Goal: Task Accomplishment & Management: Manage account settings

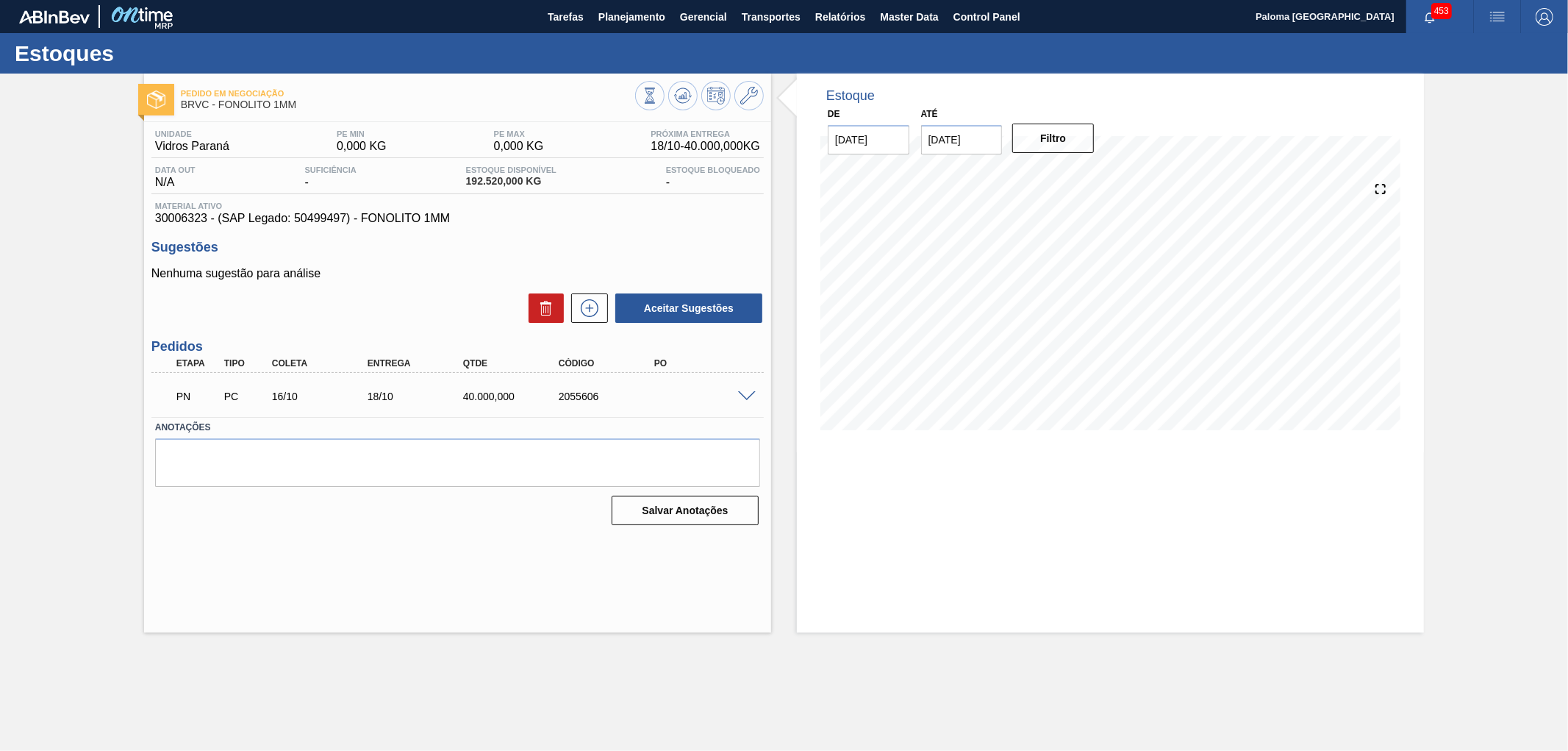
click at [747, 395] on span at bounding box center [747, 396] width 18 height 11
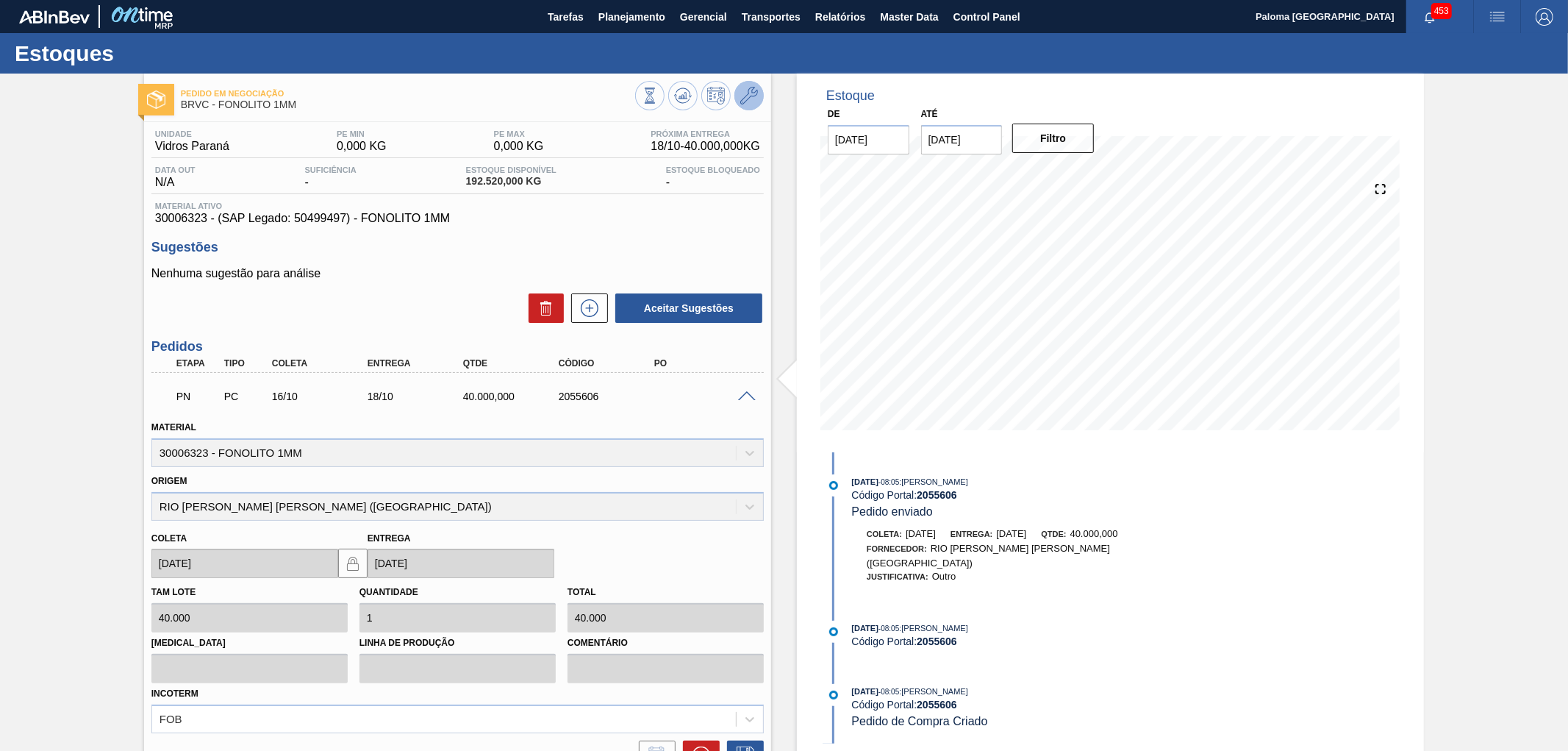
click at [758, 92] on button at bounding box center [749, 95] width 29 height 29
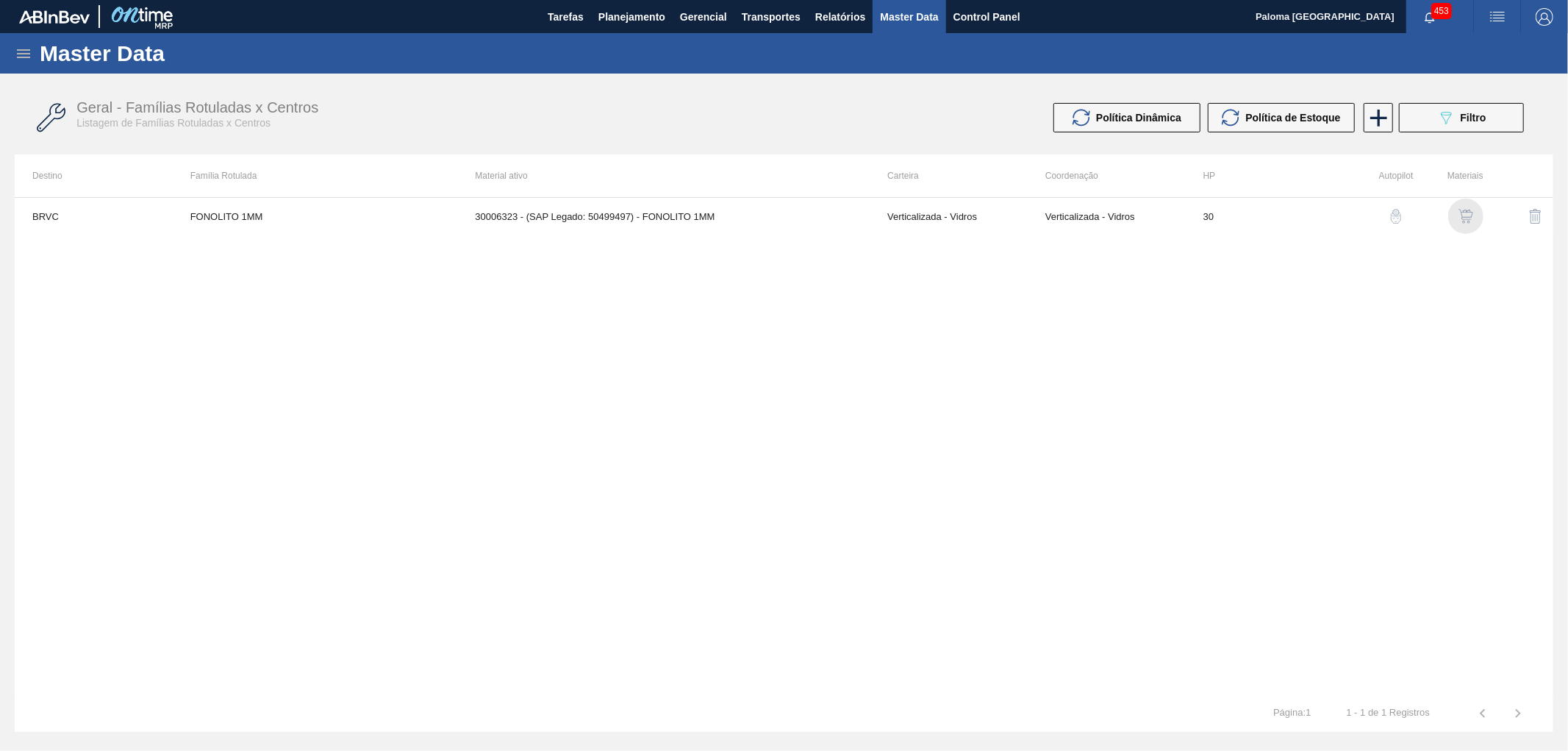
click at [1468, 214] on img "button" at bounding box center [1466, 216] width 15 height 15
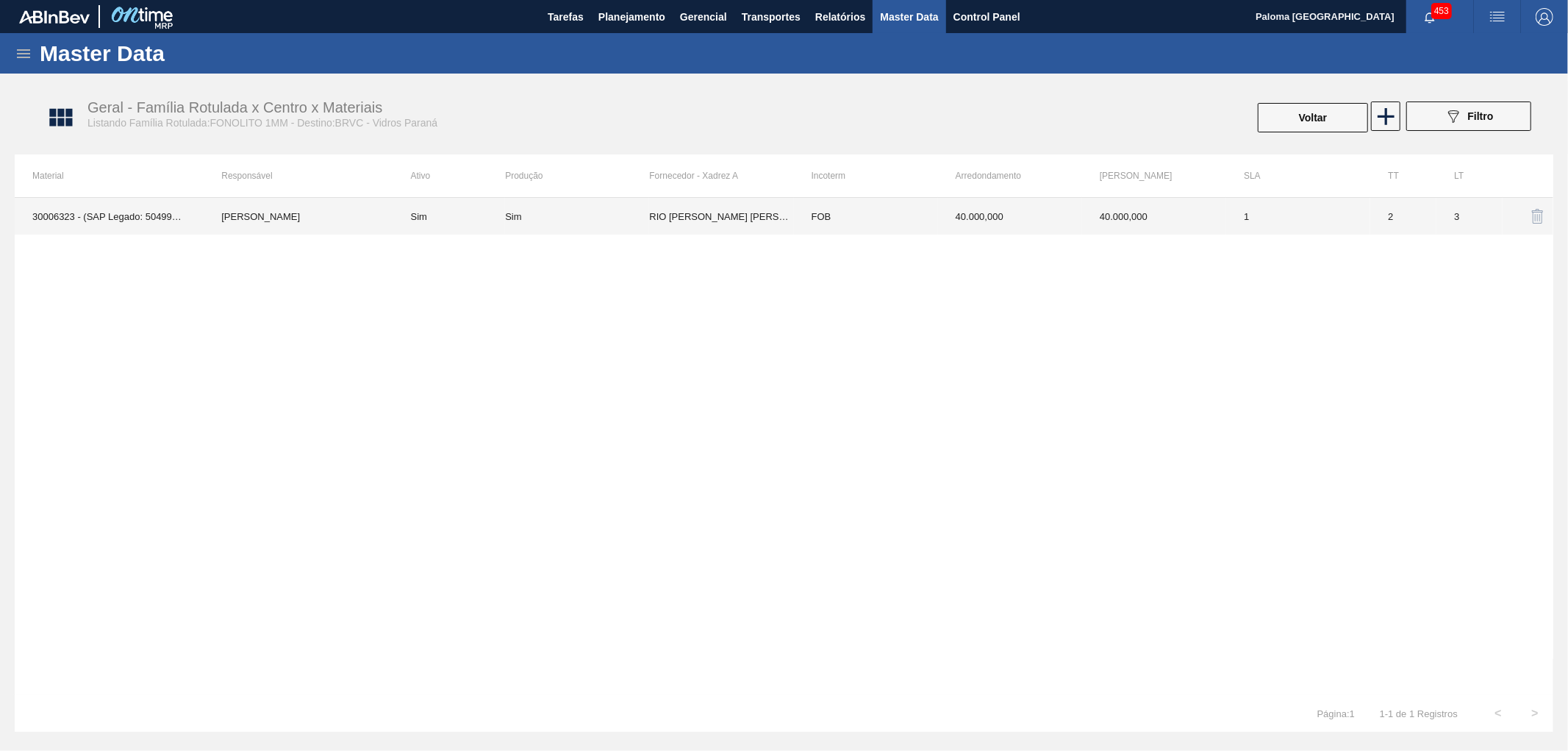
click at [885, 222] on td "FOB" at bounding box center [866, 216] width 144 height 37
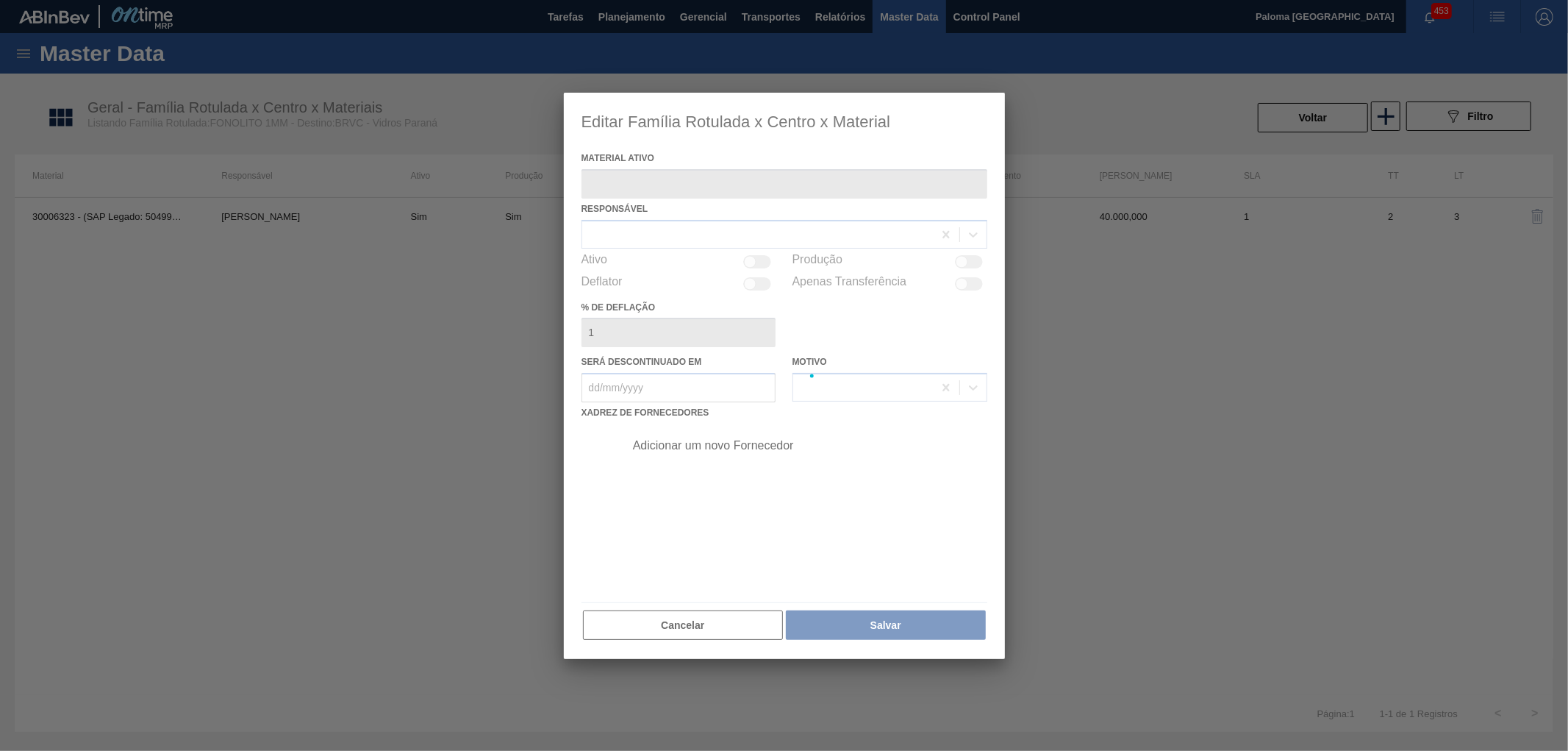
type ativo "30006323 - (SAP Legado: 50499497) - FONOLITO 1MM"
checkbox input "true"
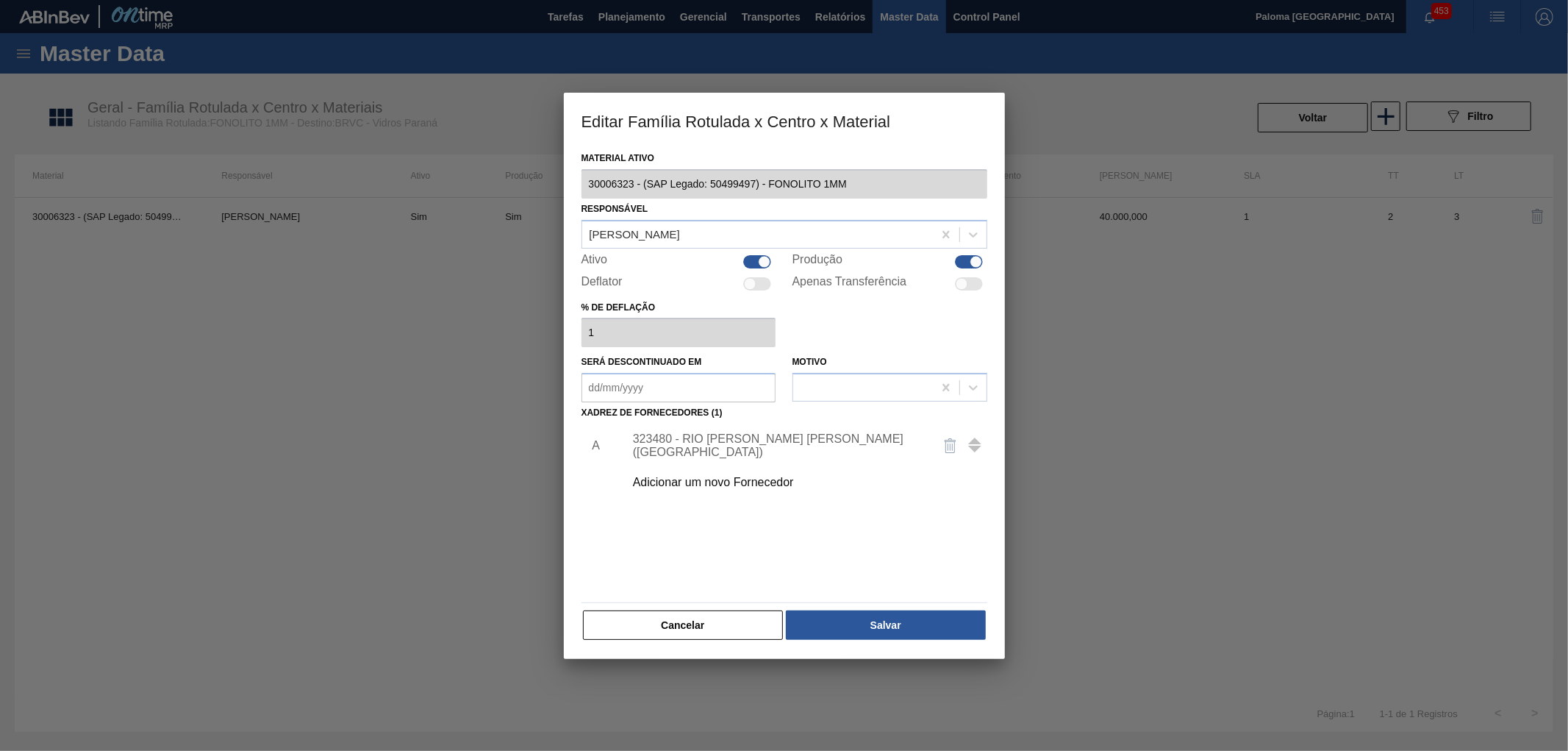
click at [802, 447] on div "323480 - RIO DESERTO - CORREIA PINTO (SC)" at bounding box center [777, 445] width 288 height 26
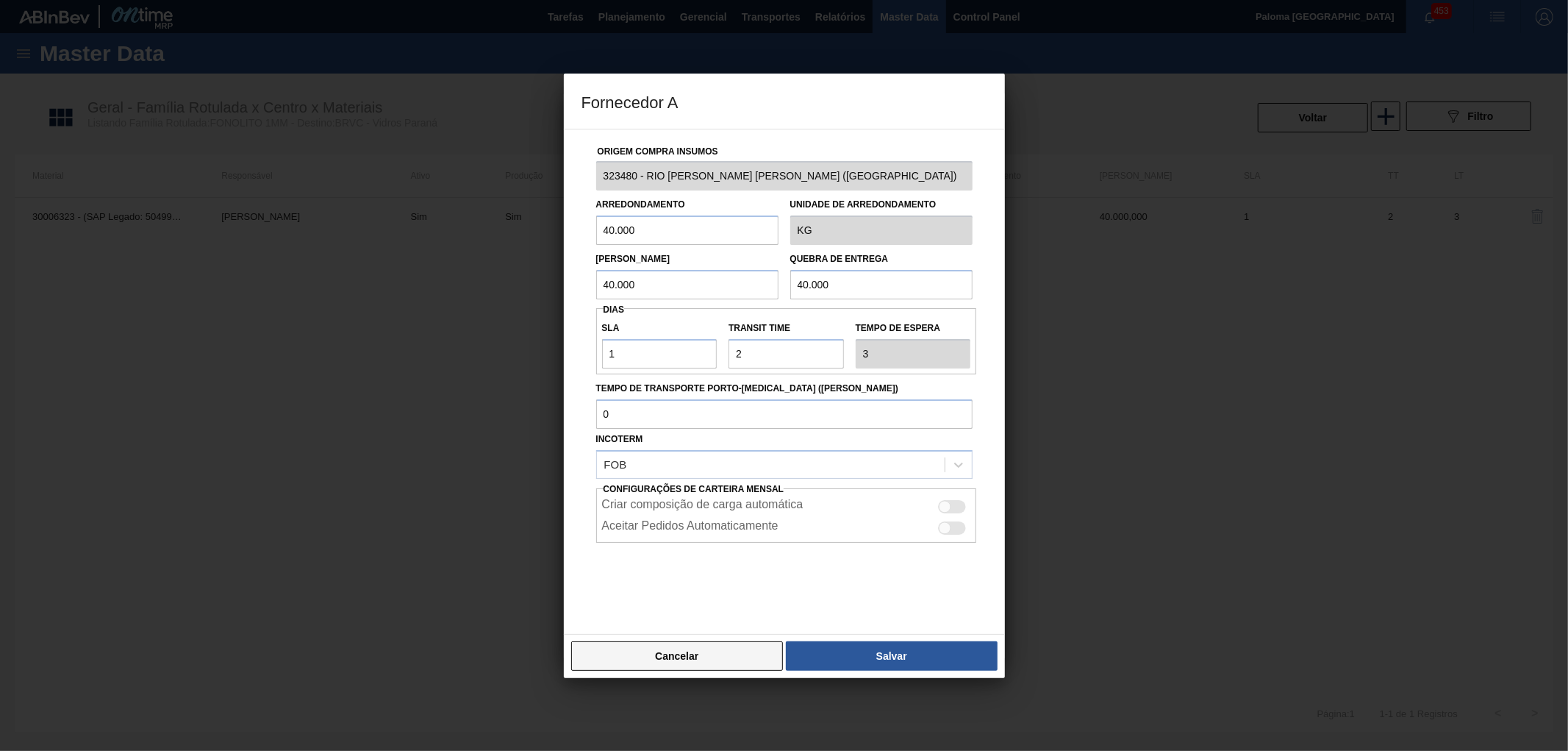
click at [705, 663] on button "Cancelar" at bounding box center [677, 655] width 213 height 29
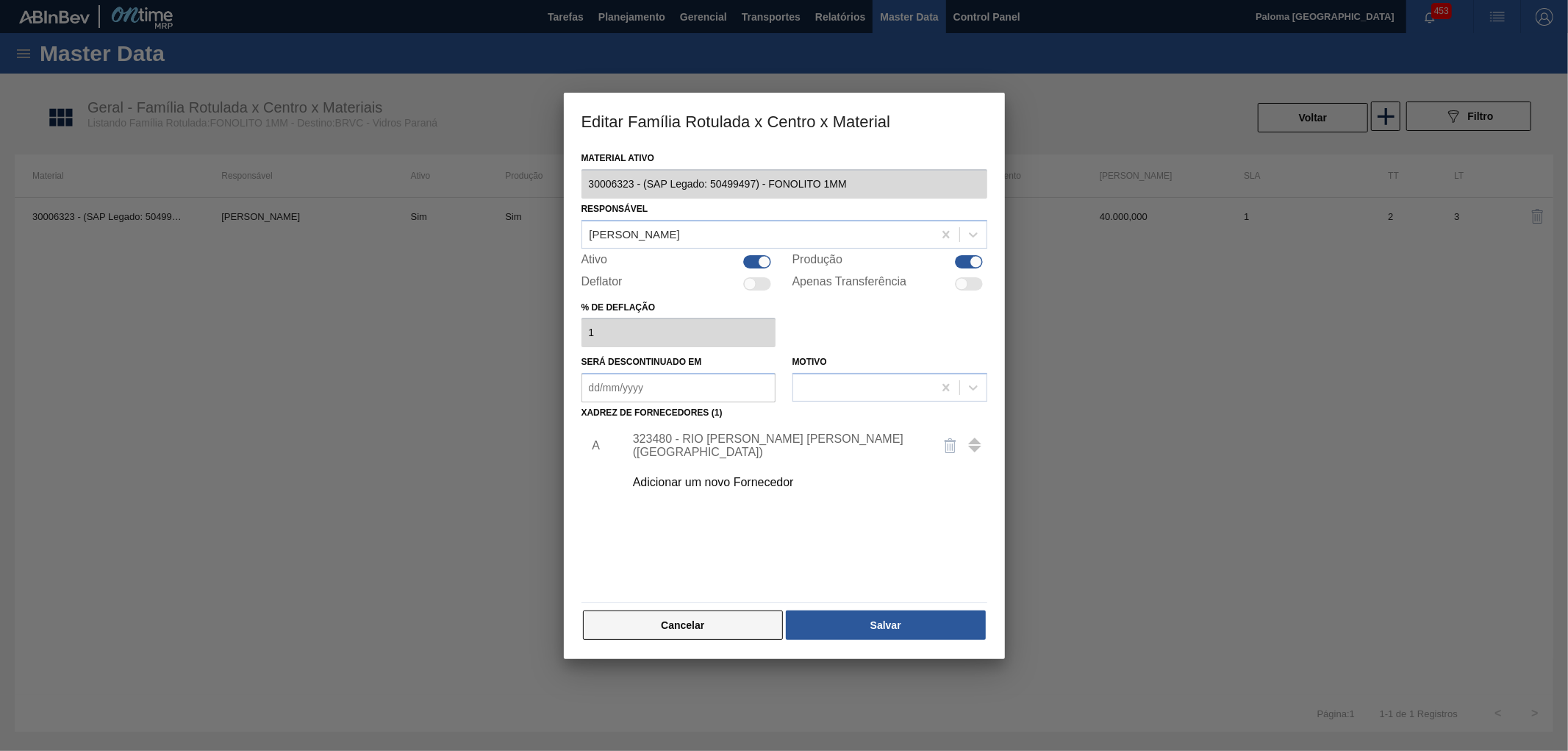
click at [731, 628] on button "Cancelar" at bounding box center [683, 624] width 201 height 29
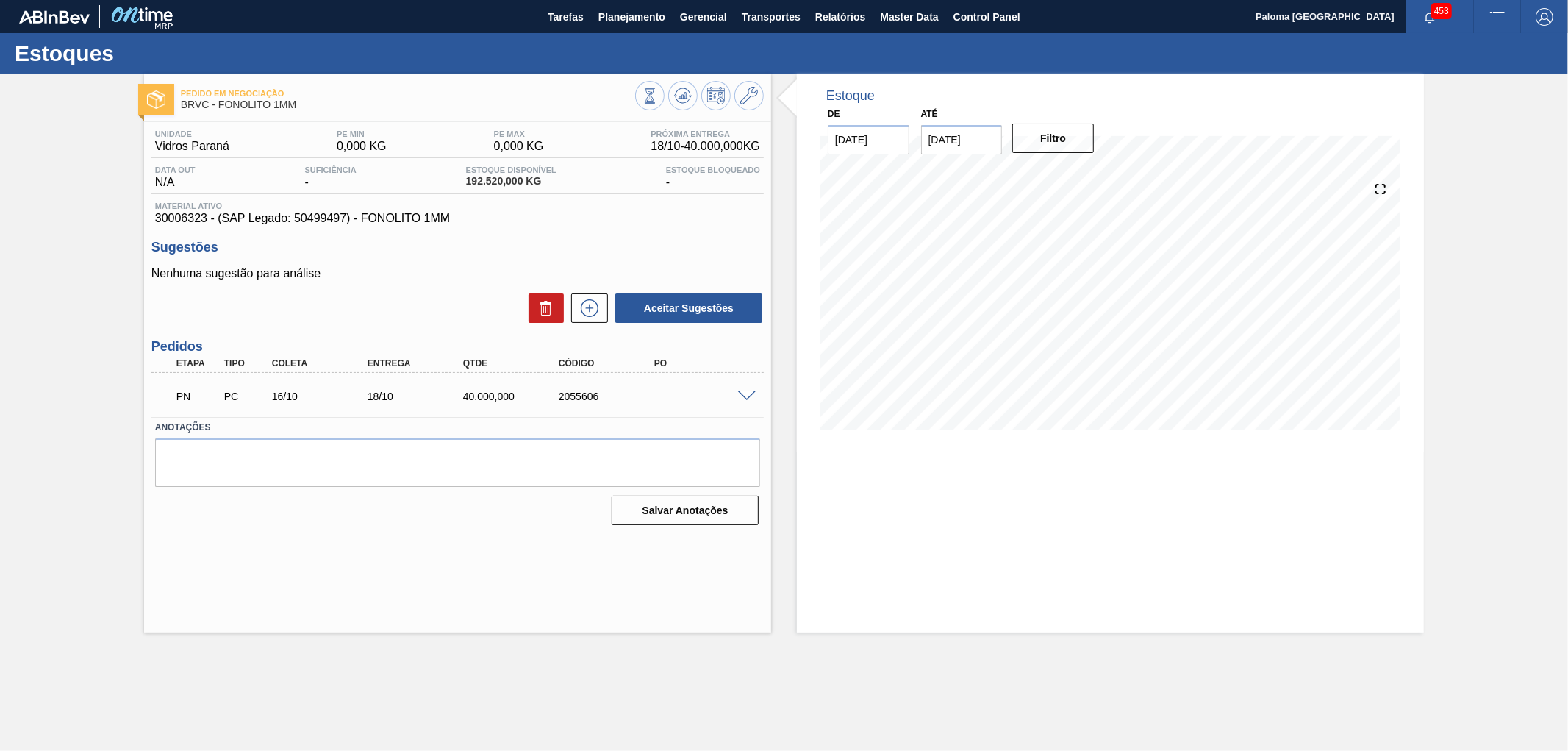
click at [589, 399] on div "2055606" at bounding box center [609, 396] width 108 height 12
copy div "2055606"
click at [591, 398] on div "2055606" at bounding box center [609, 396] width 108 height 12
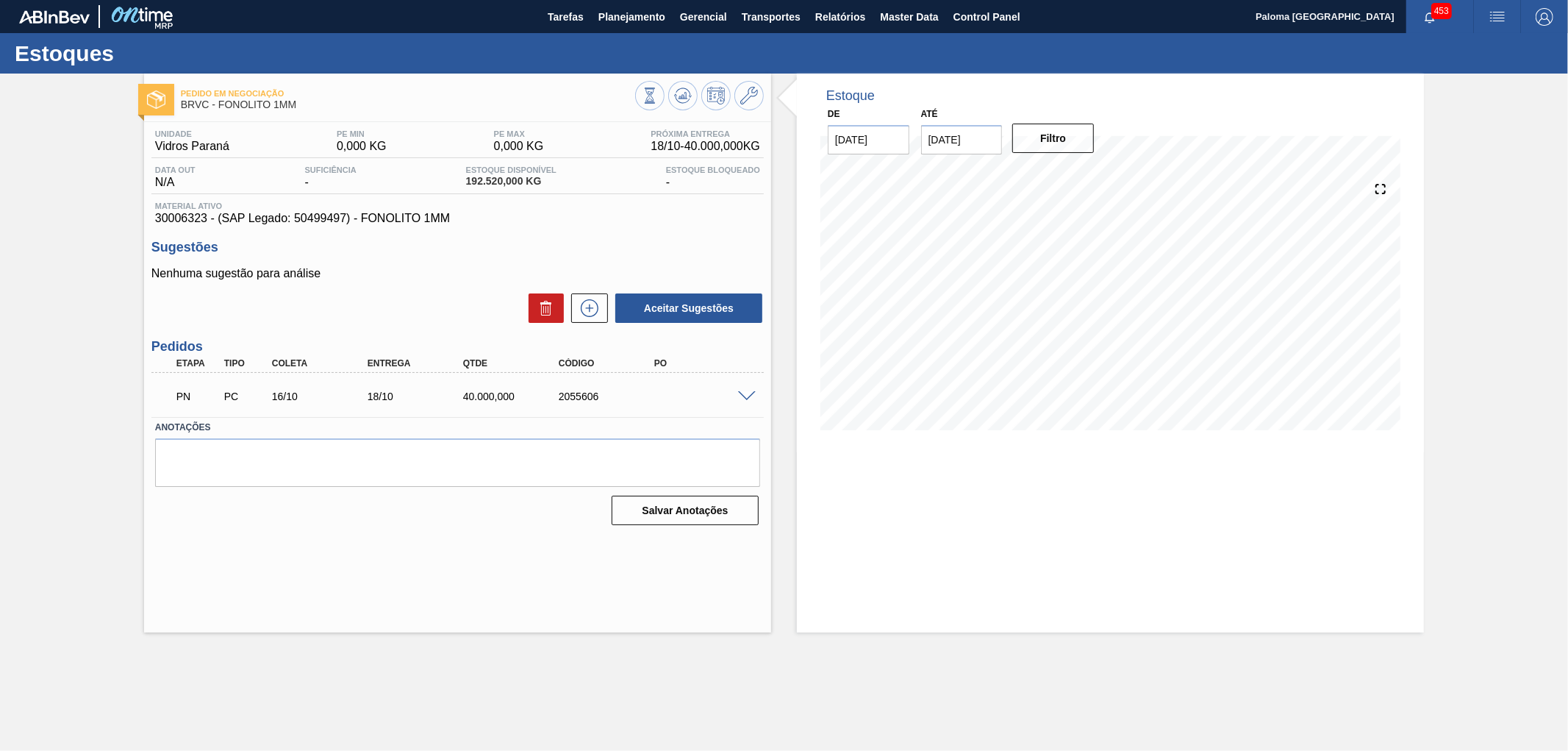
click at [752, 397] on span at bounding box center [747, 396] width 18 height 11
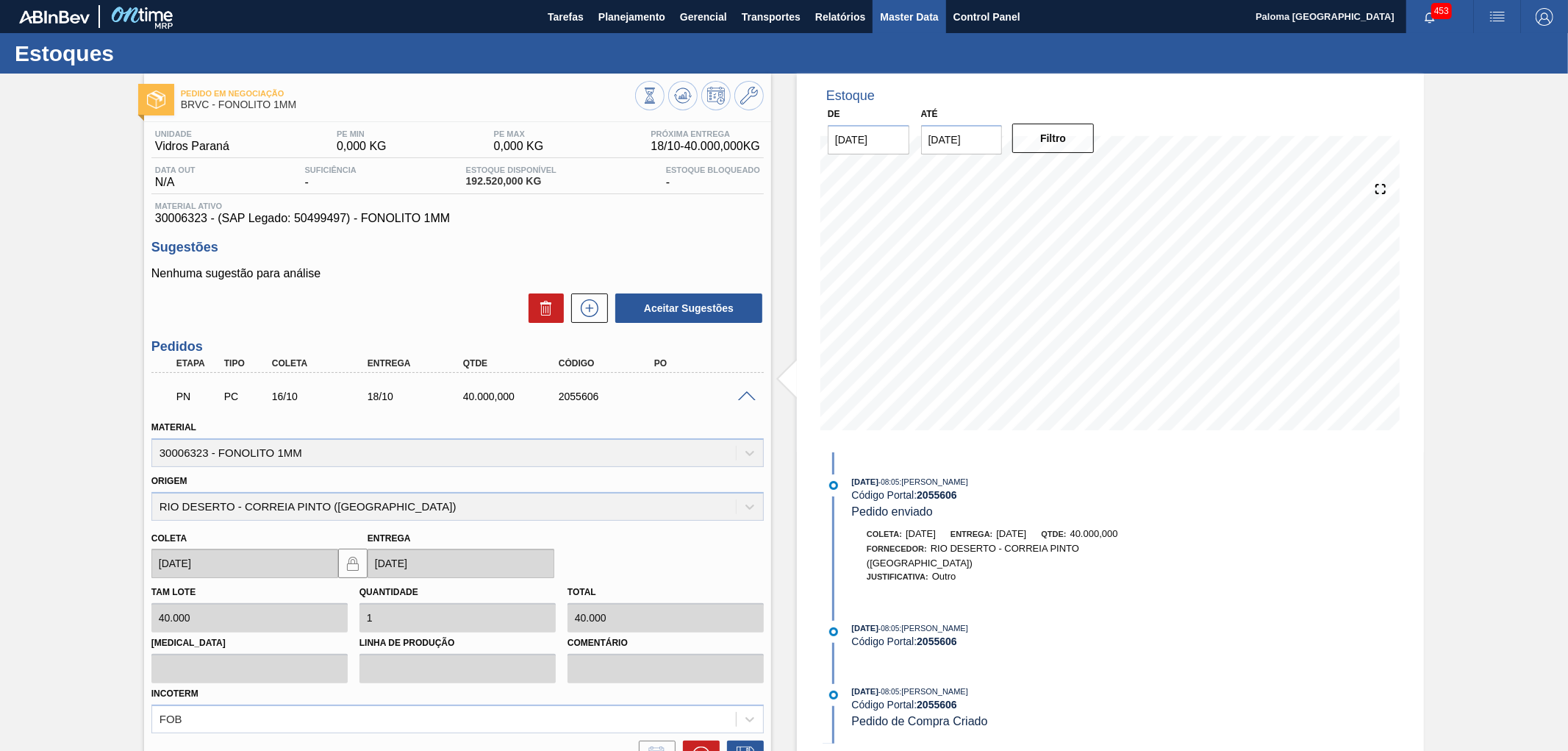
click at [914, 16] on span "Master Data" at bounding box center [909, 17] width 58 height 18
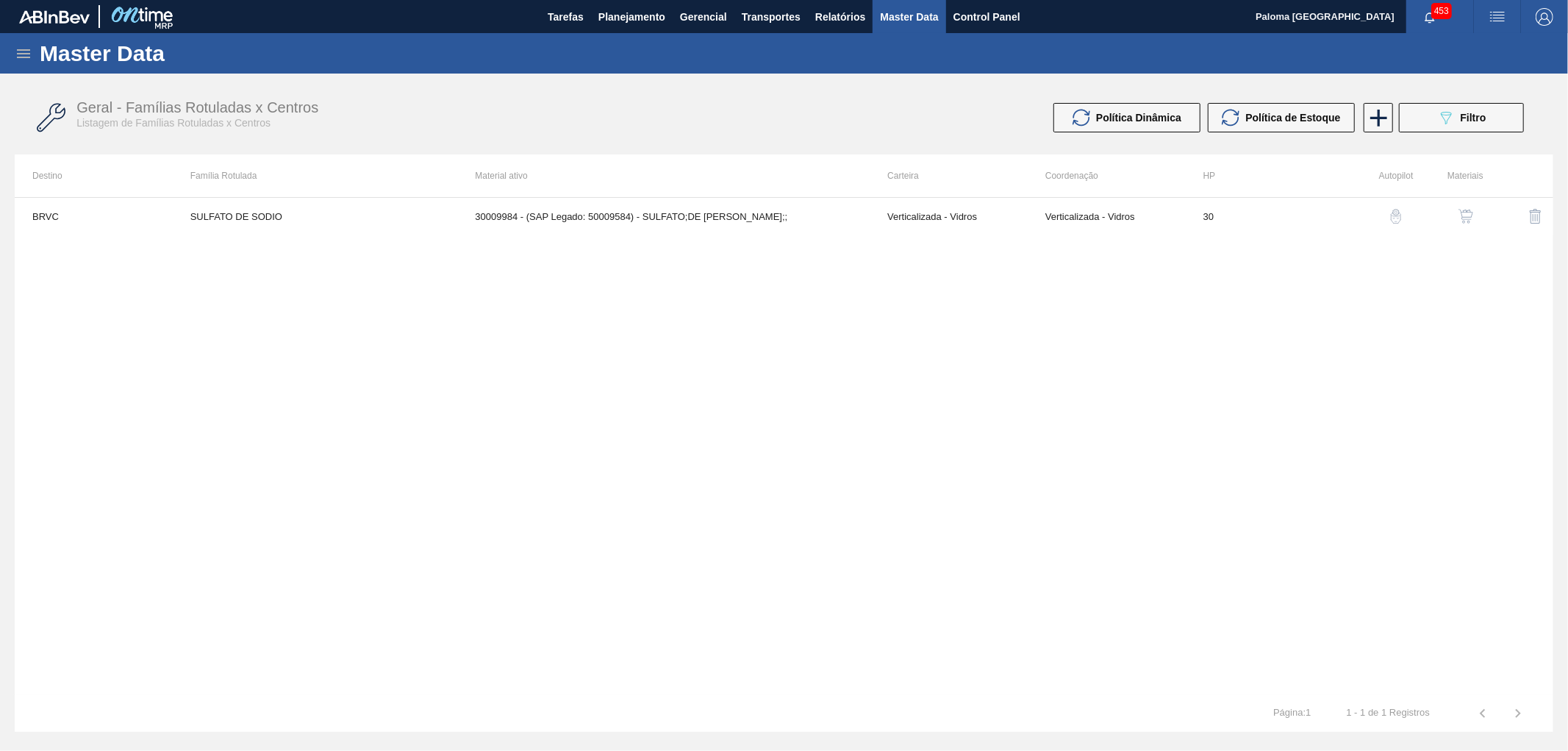
click at [19, 52] on icon at bounding box center [24, 54] width 18 height 18
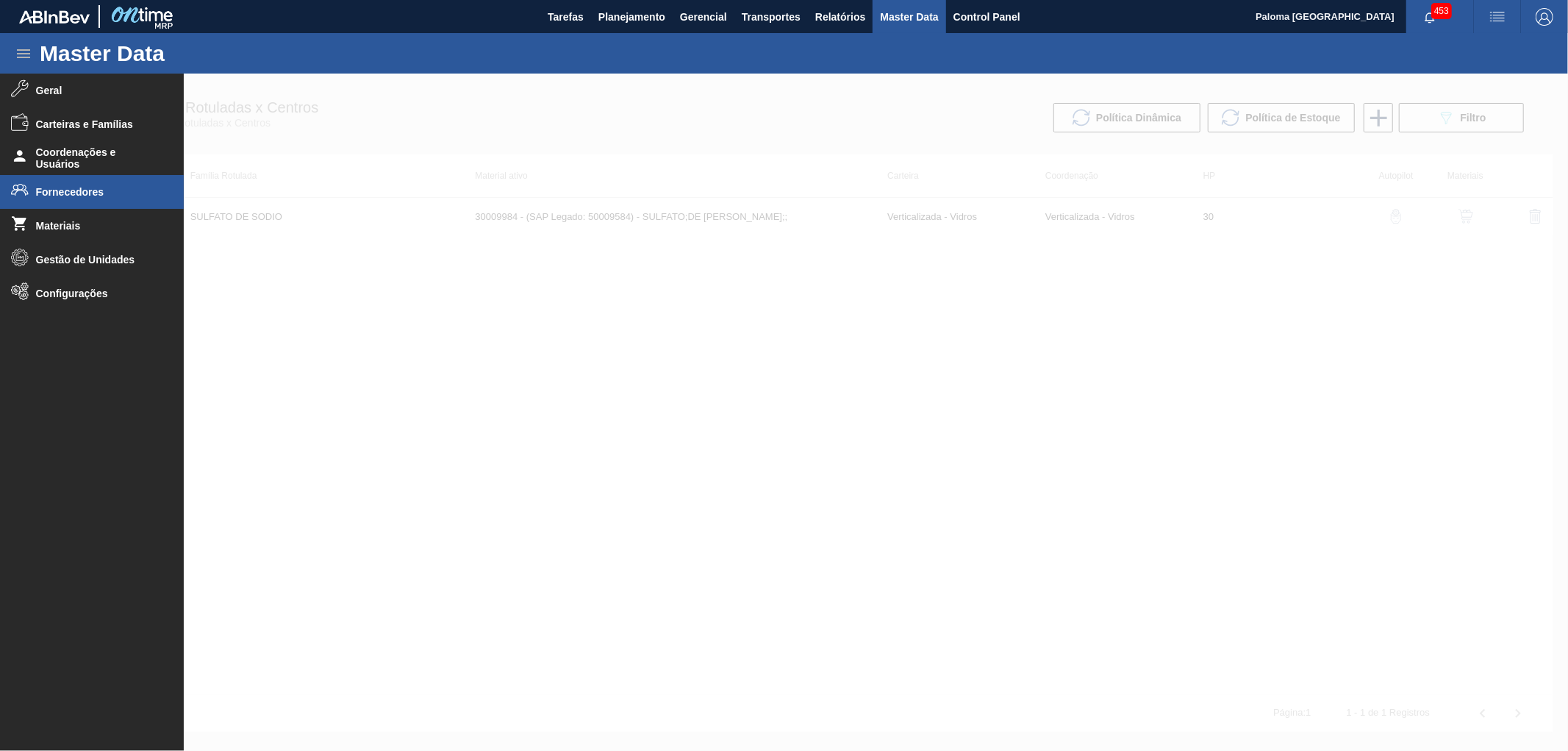
click at [74, 189] on span "Fornecedores" at bounding box center [96, 192] width 122 height 12
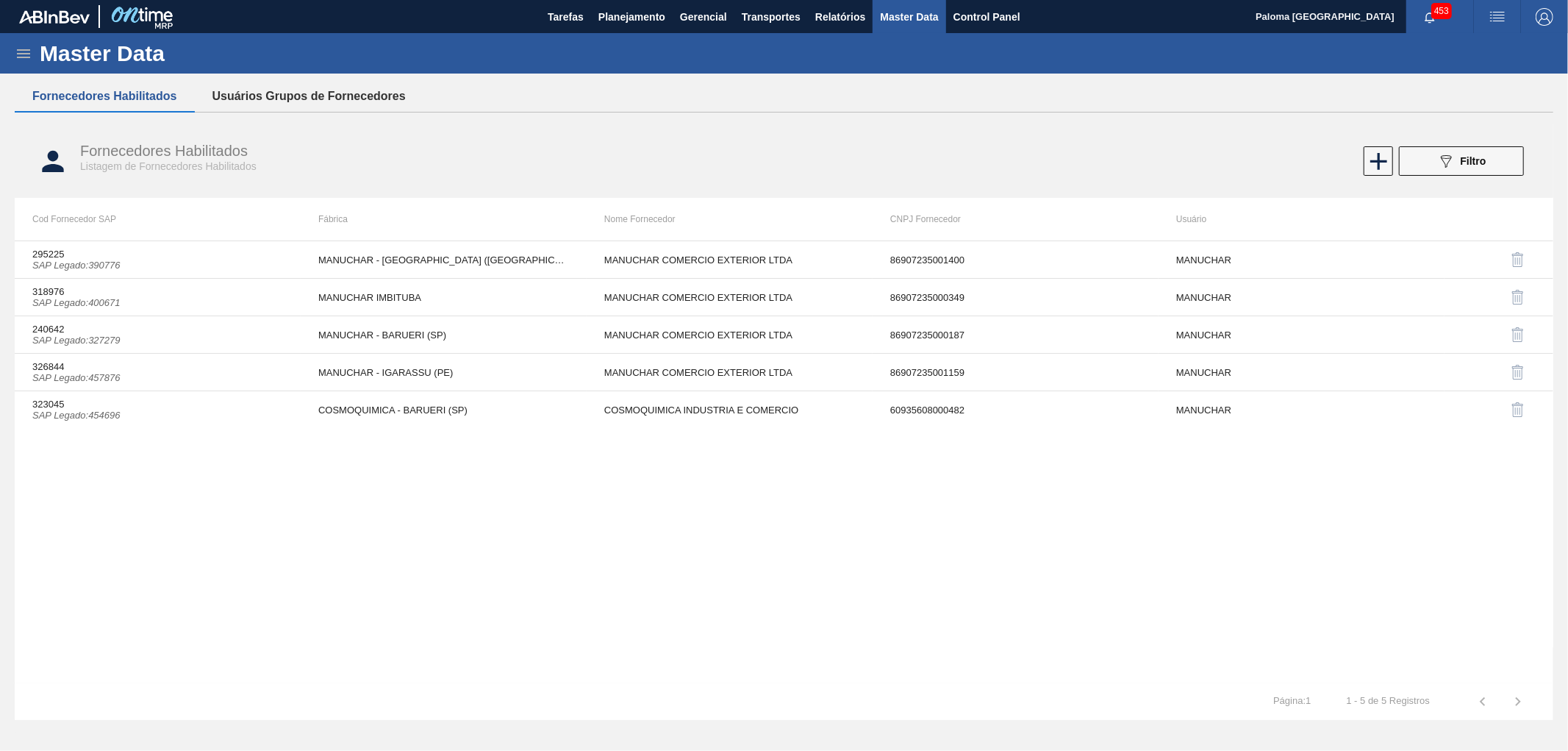
click at [313, 107] on button "Usuários Grupos de Fornecedores" at bounding box center [309, 96] width 228 height 31
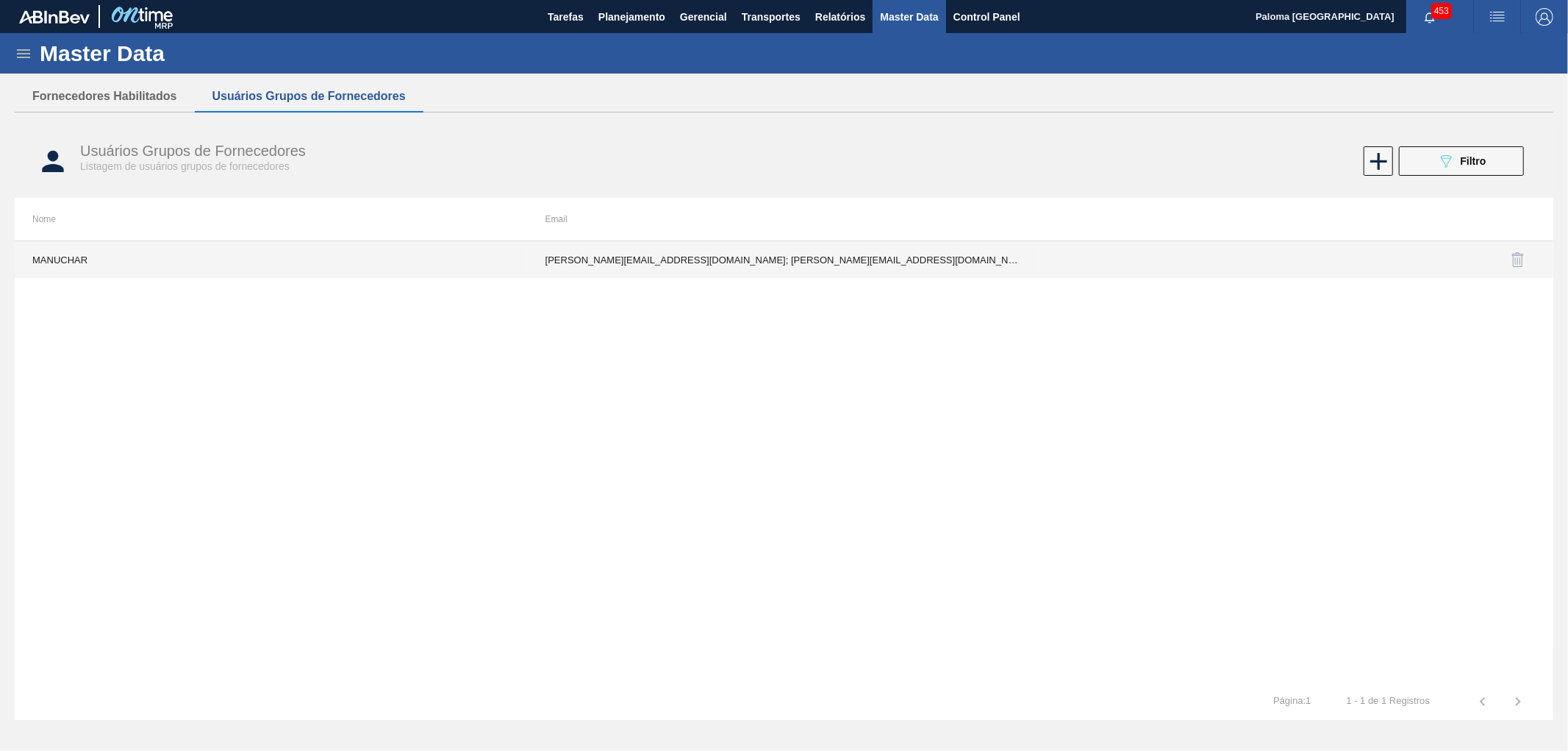
click at [925, 260] on td "danielle.lima@manuchar.com.br; Felippe.reis@manuchar.com.br; filialrio@manuchar…" at bounding box center [784, 259] width 513 height 37
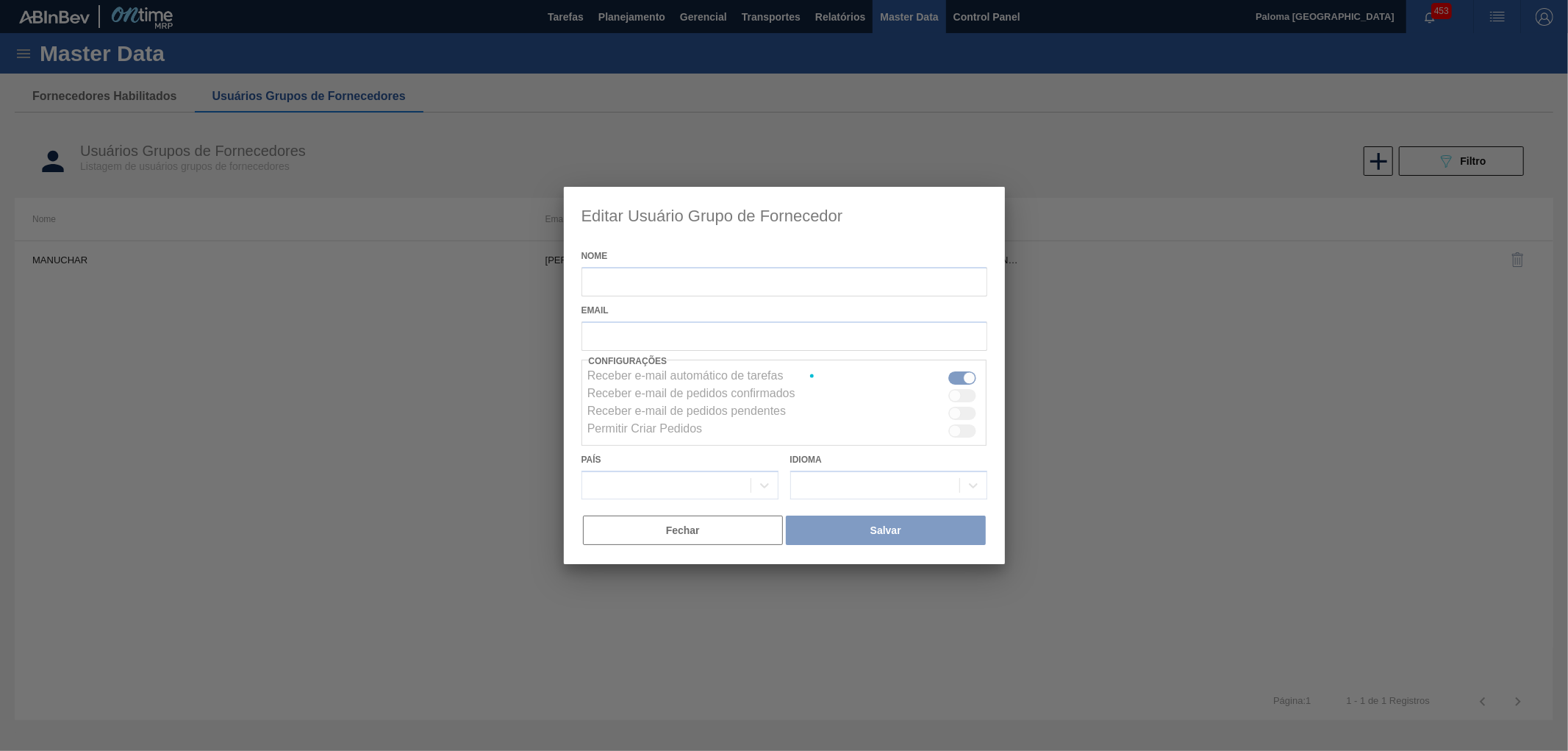
type input "MANUCHAR"
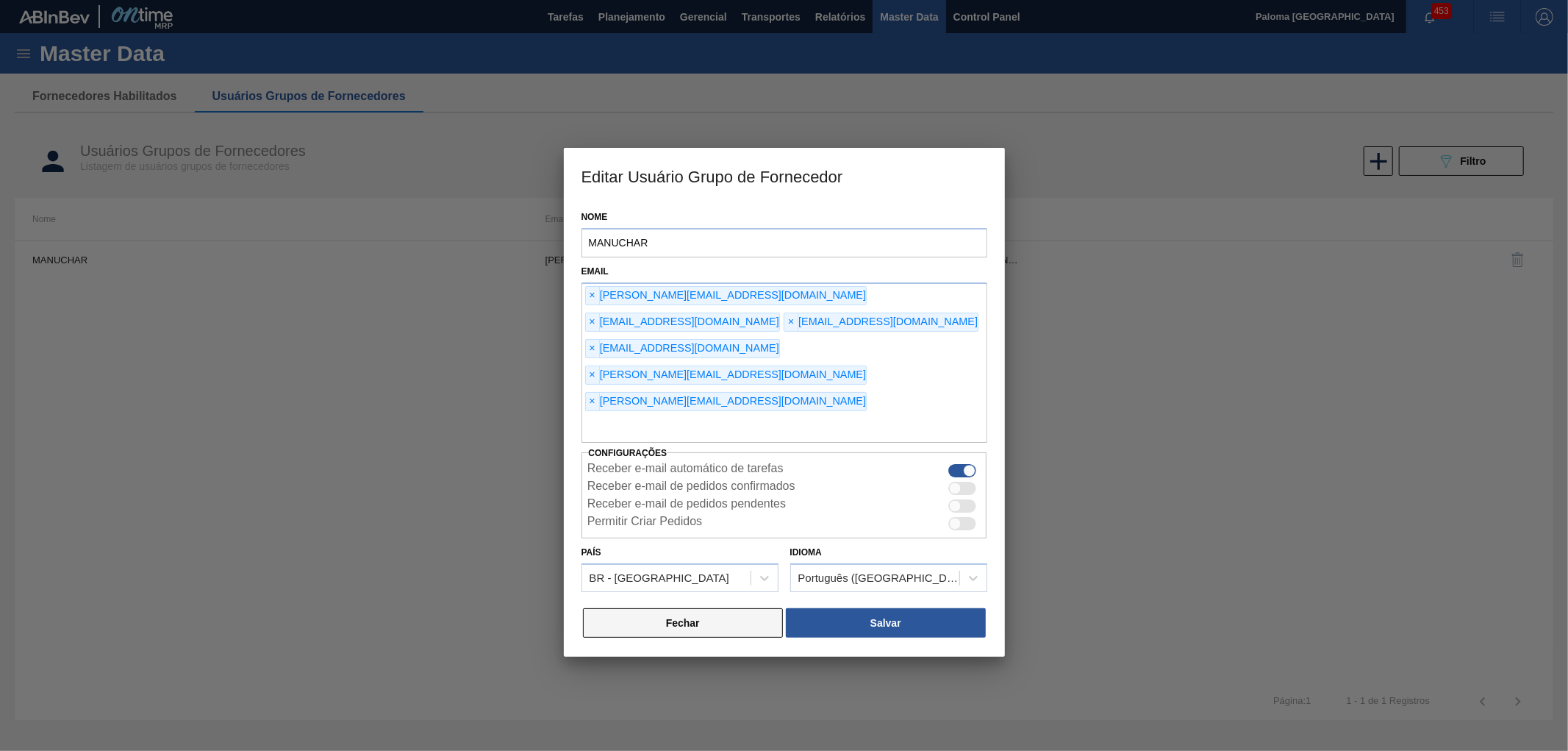
click at [731, 608] on button "Fechar" at bounding box center [683, 622] width 201 height 29
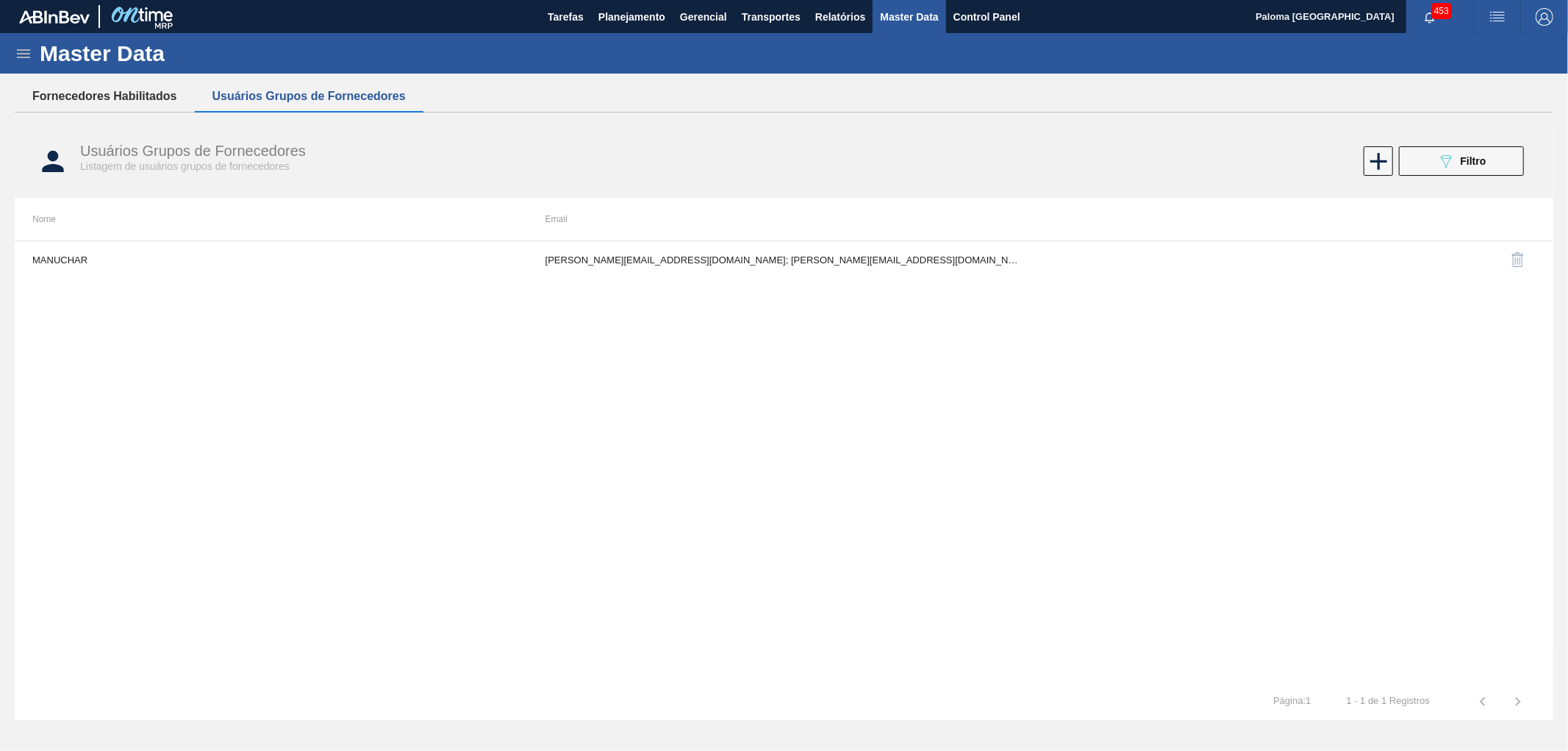
click at [125, 98] on button "Fornecedores Habilitados" at bounding box center [104, 96] width 180 height 31
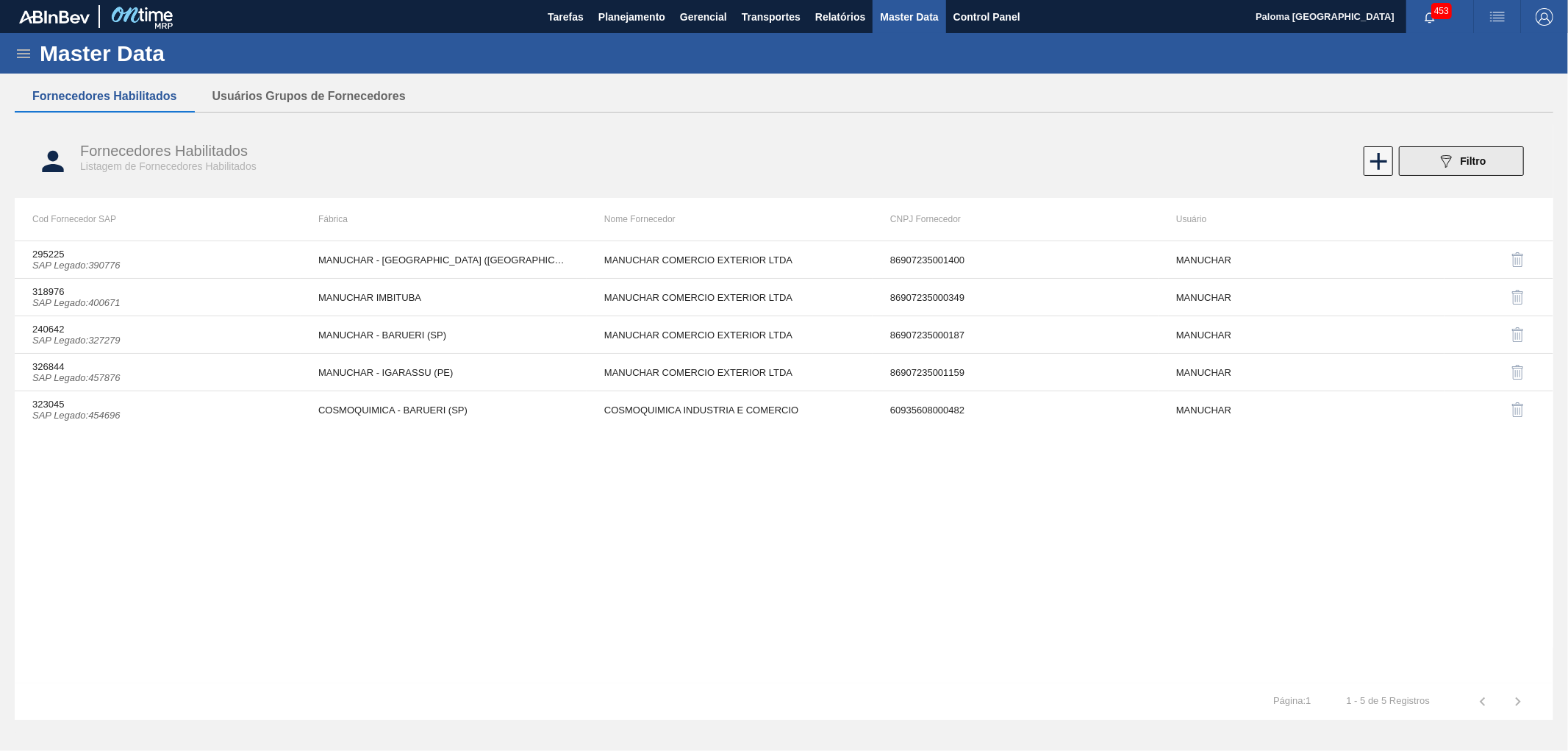
click at [1478, 166] on div "089F7B8B-B2A5-4AFE-B5C0-19BA573D28AC Filtro" at bounding box center [1461, 161] width 49 height 18
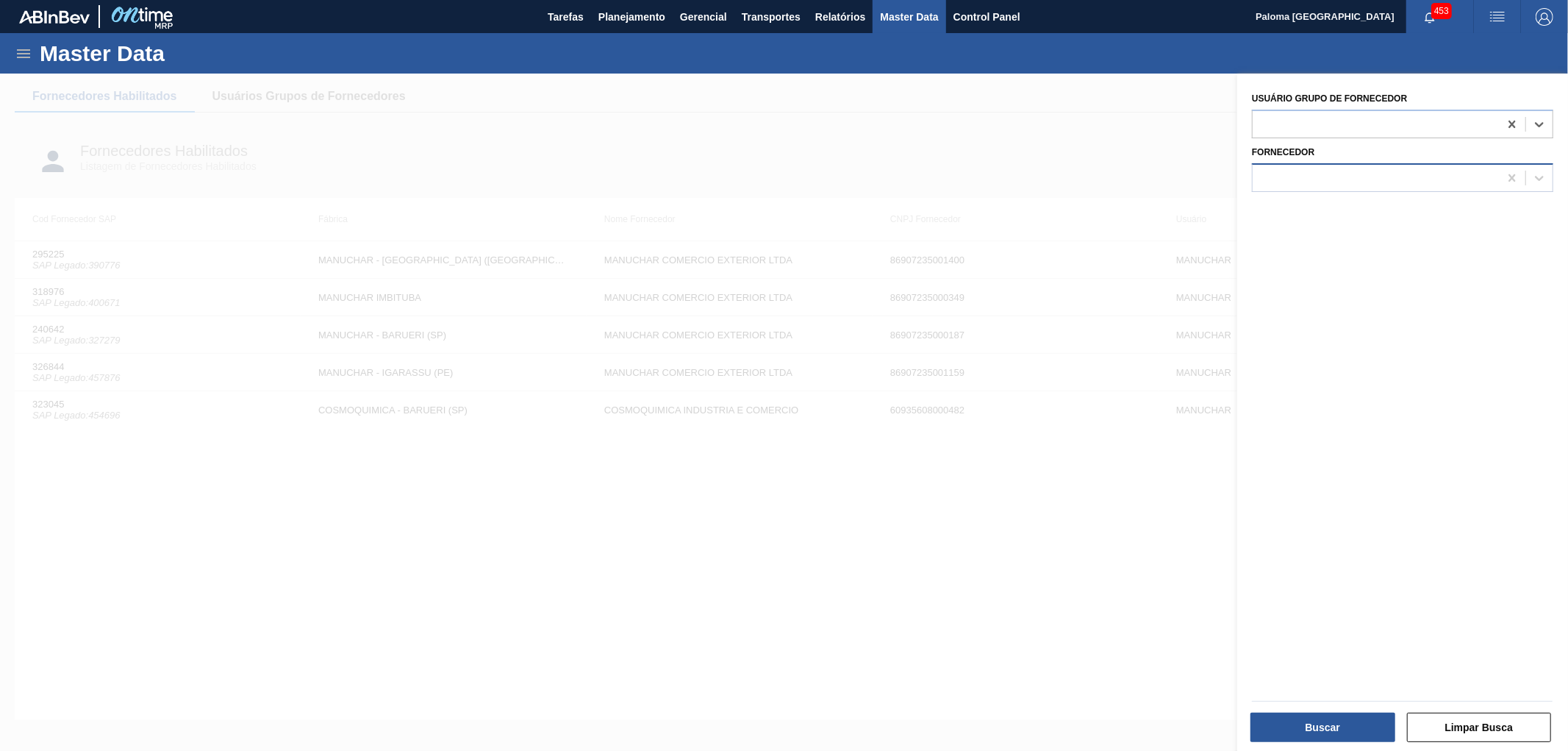
drag, startPoint x: 1511, startPoint y: 122, endPoint x: 1323, endPoint y: 186, distance: 198.6
click at [1505, 126] on icon at bounding box center [1512, 125] width 15 height 15
click at [1287, 184] on div at bounding box center [1375, 178] width 246 height 22
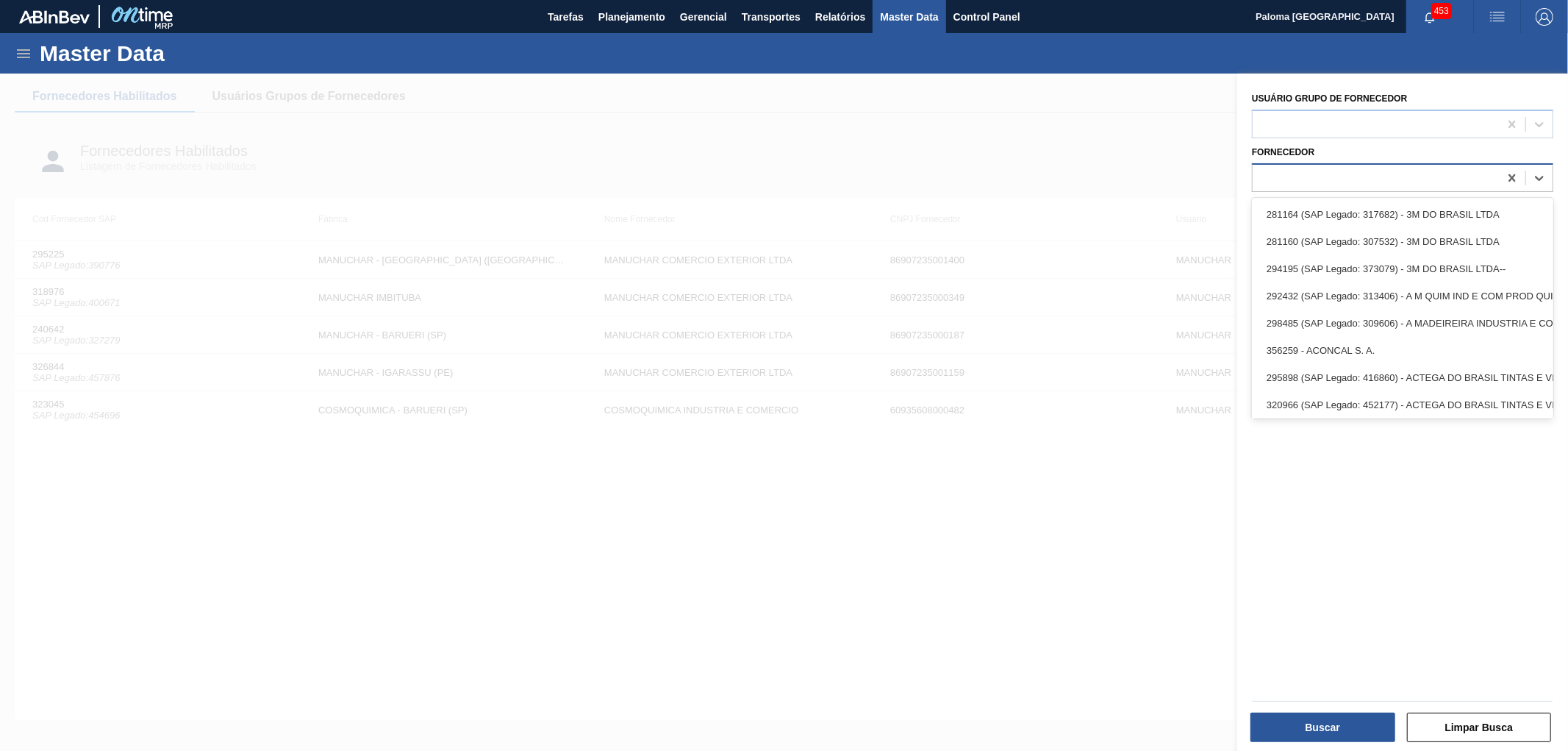
paste input "323480"
type input "323480"
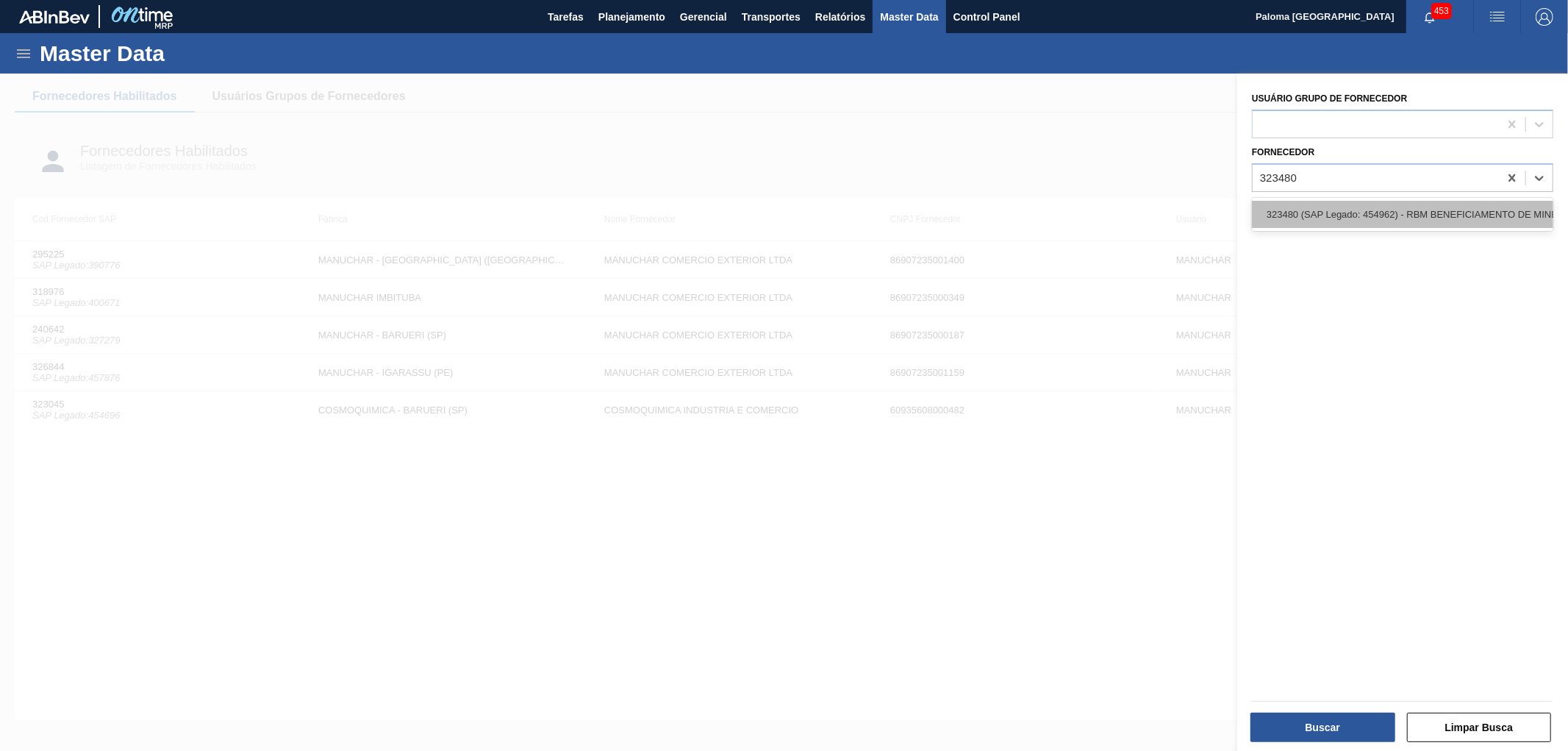
click at [1290, 206] on div "323480 (SAP Legado: 454962) - RBM BENEFICIAMENTO DE MINERAIS LTDA--" at bounding box center [1402, 214] width 302 height 27
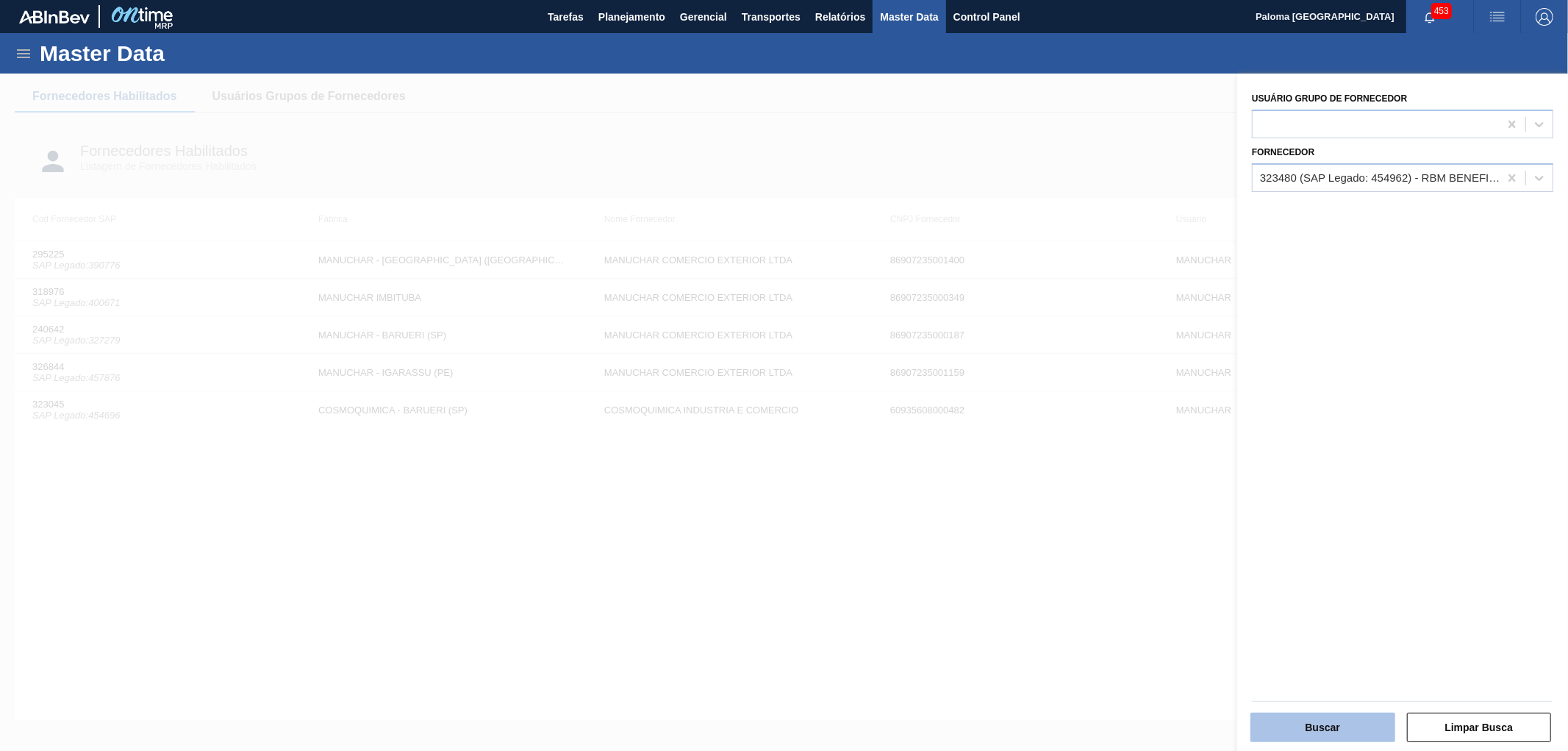
click at [1290, 720] on button "Buscar" at bounding box center [1322, 726] width 145 height 29
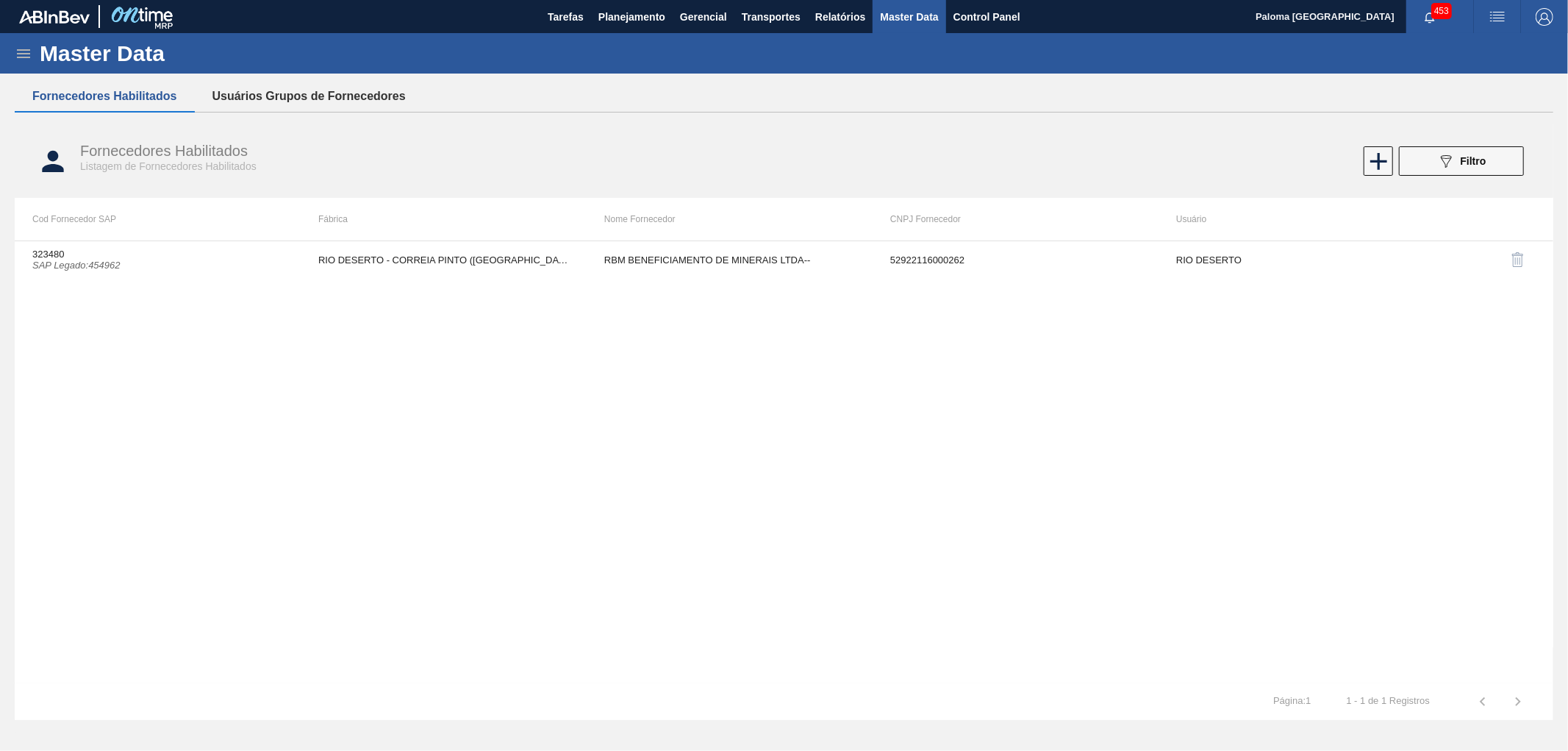
click at [281, 93] on button "Usuários Grupos de Fornecedores" at bounding box center [309, 96] width 228 height 31
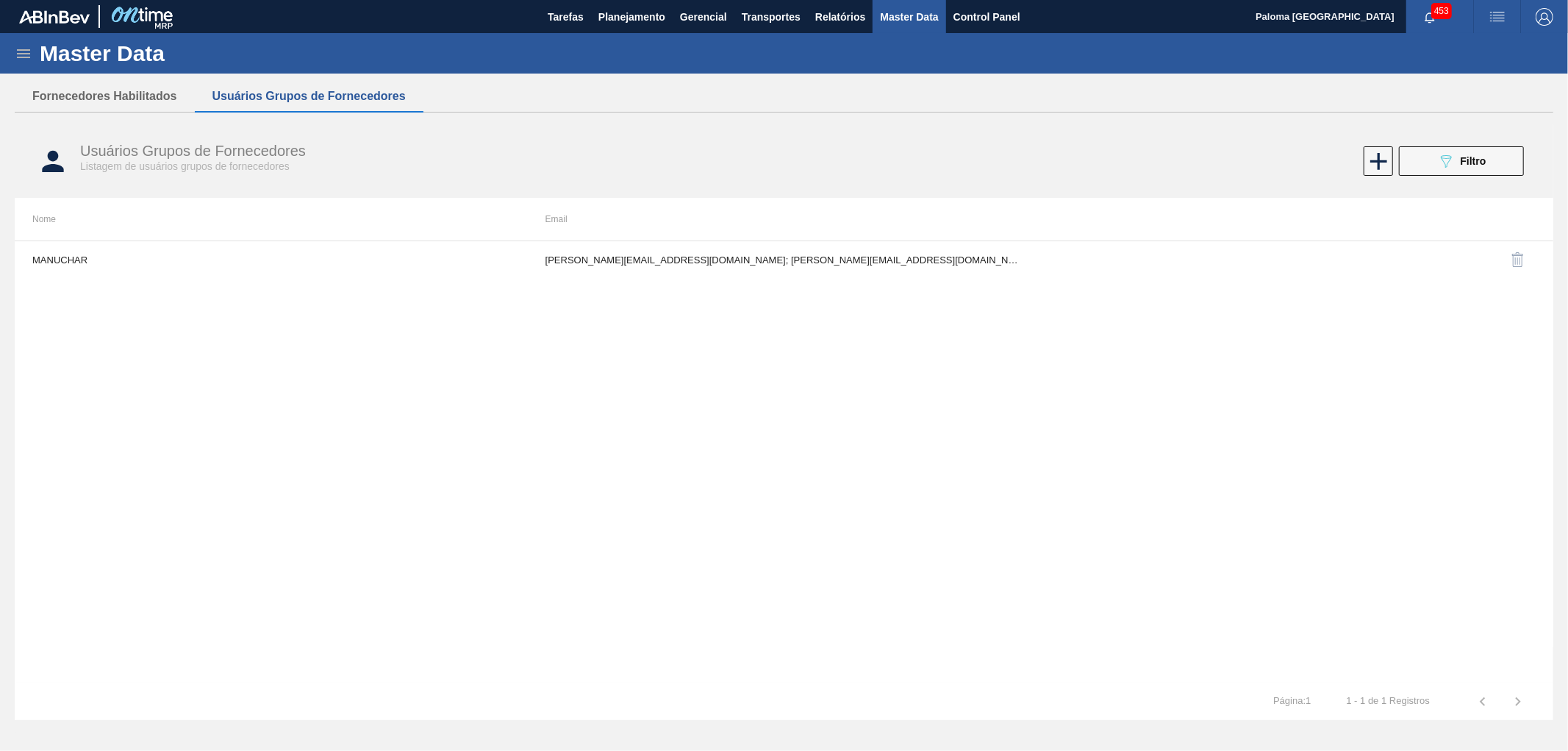
click at [1469, 176] on div "Usuários Grupos de Fornecedores Listagem de usuários grupos de fornecedores 089…" at bounding box center [784, 161] width 1538 height 55
click at [1425, 163] on button "089F7B8B-B2A5-4AFE-B5C0-19BA573D28AC Filtro" at bounding box center [1461, 161] width 125 height 29
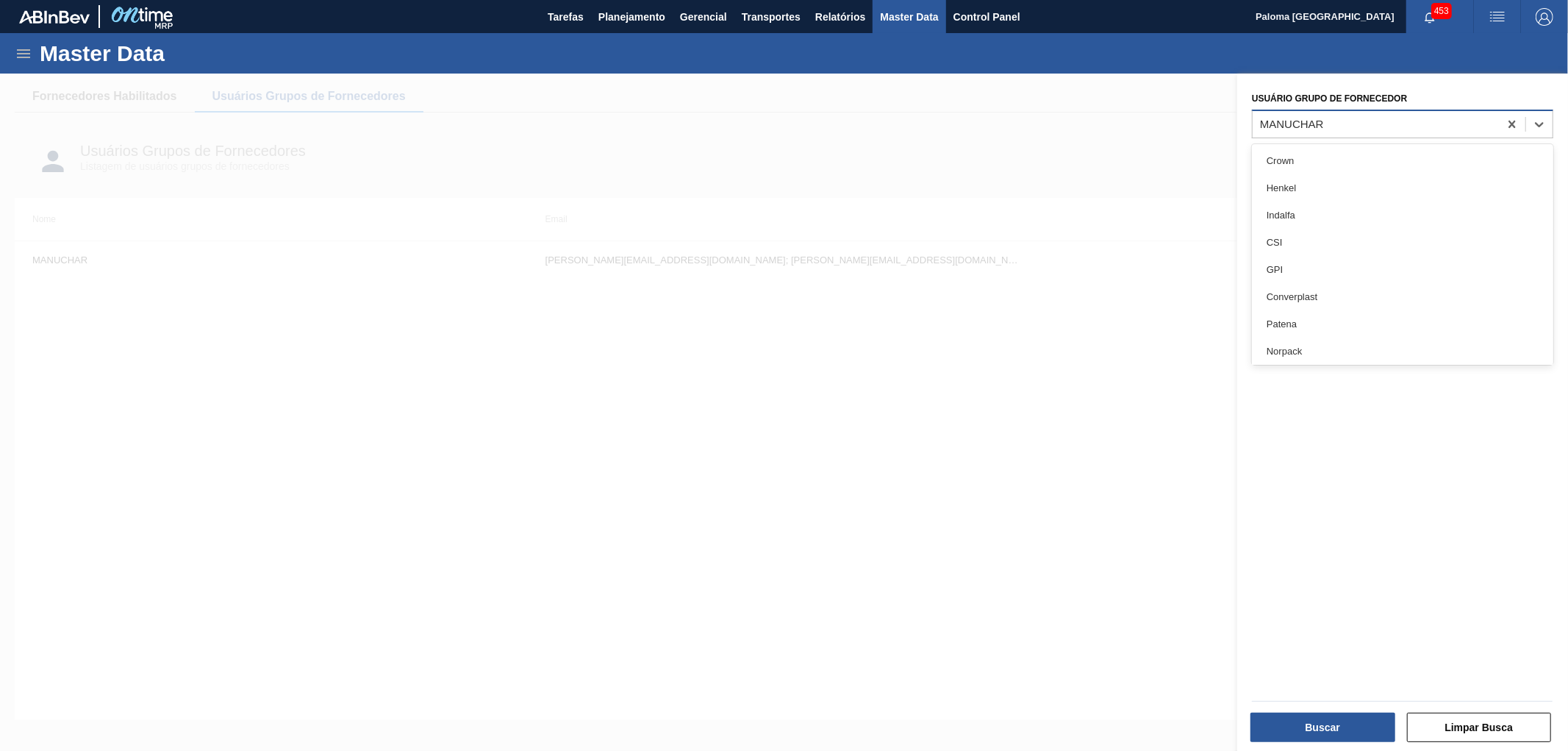
click at [1284, 128] on div "MANUCHAR" at bounding box center [1292, 124] width 64 height 13
type Fornecedor "rio"
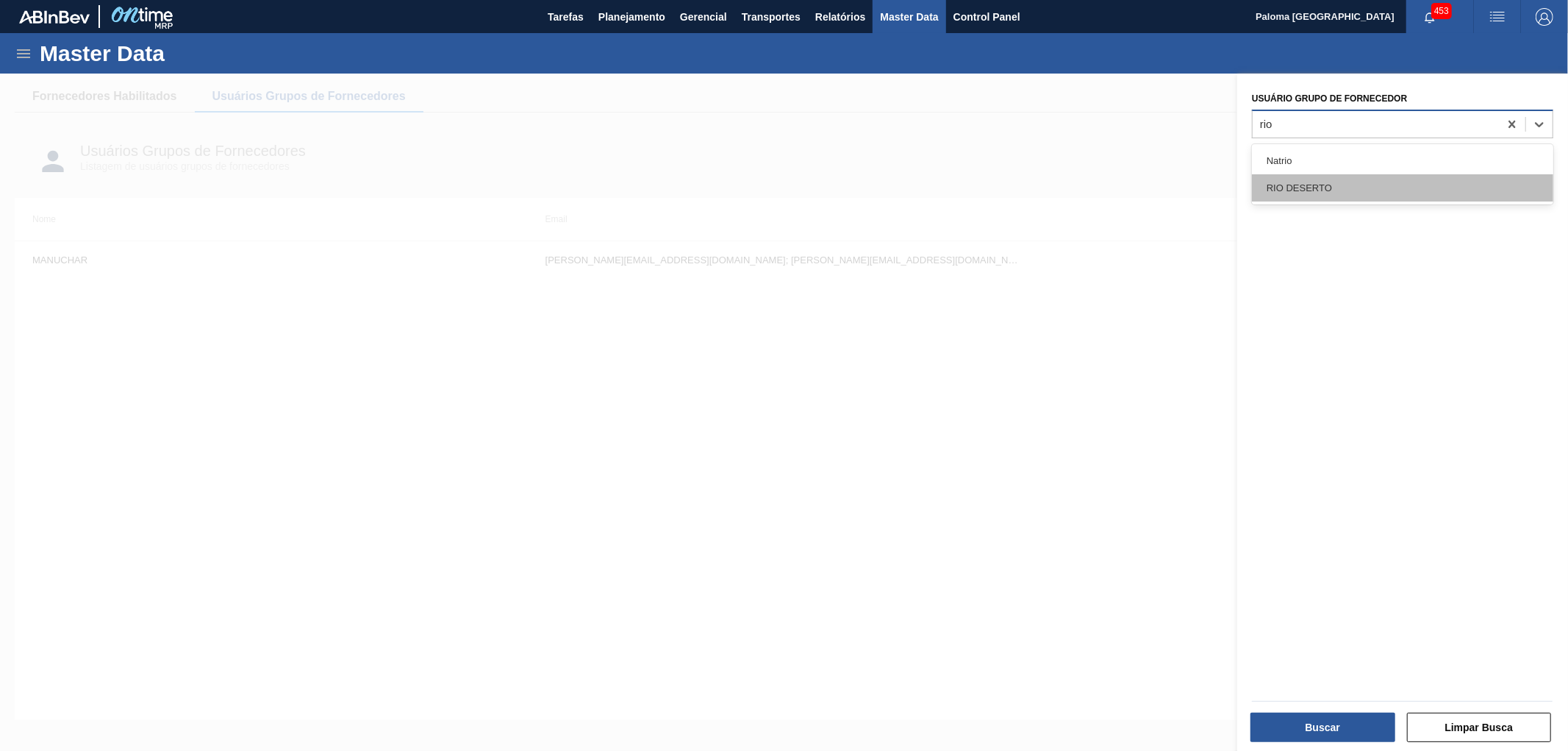
click at [1305, 188] on div "RIO DESERTO" at bounding box center [1402, 187] width 302 height 27
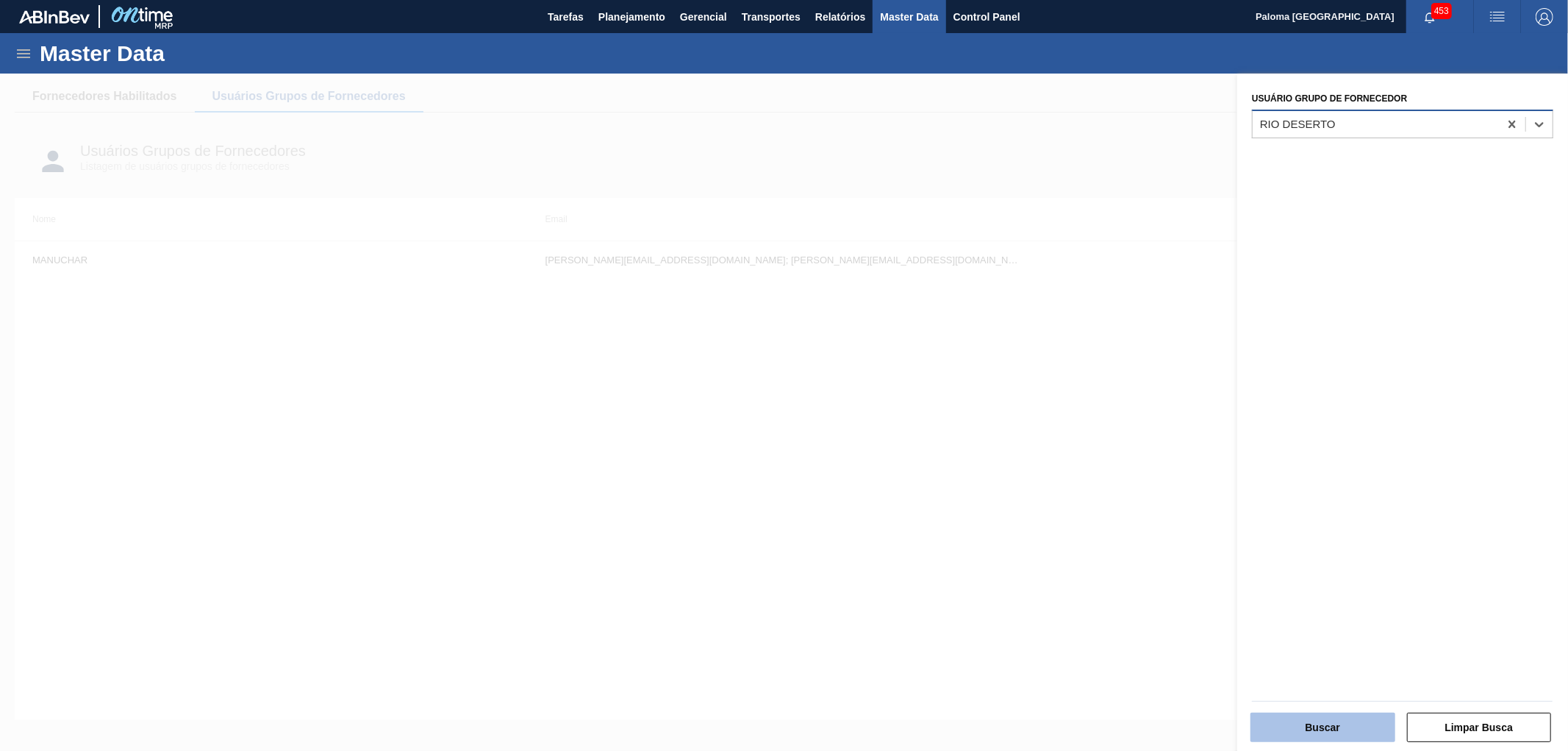
click at [1290, 719] on button "Buscar" at bounding box center [1322, 726] width 145 height 29
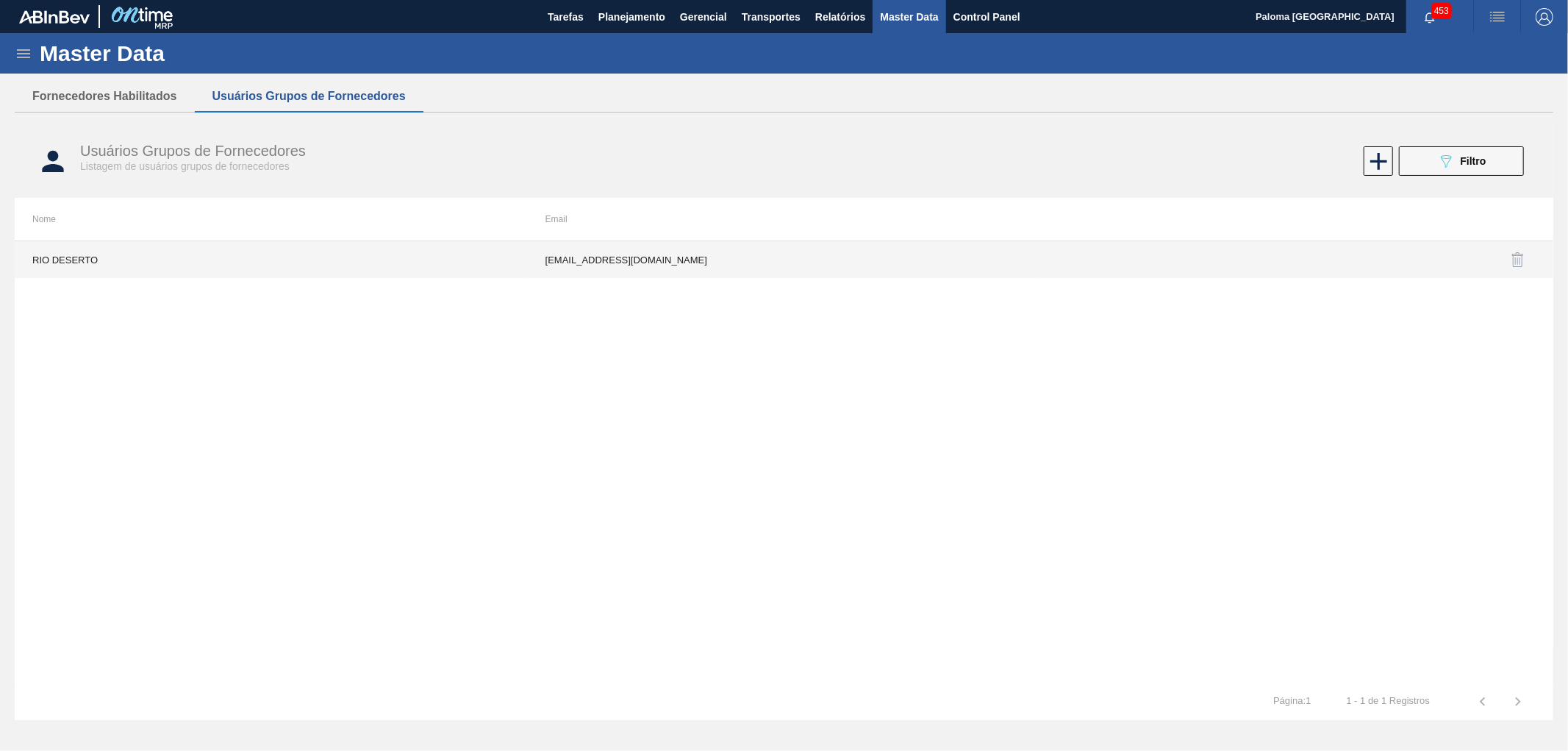
click at [635, 261] on td "comercial2@riodeserto.com.br" at bounding box center [784, 259] width 513 height 37
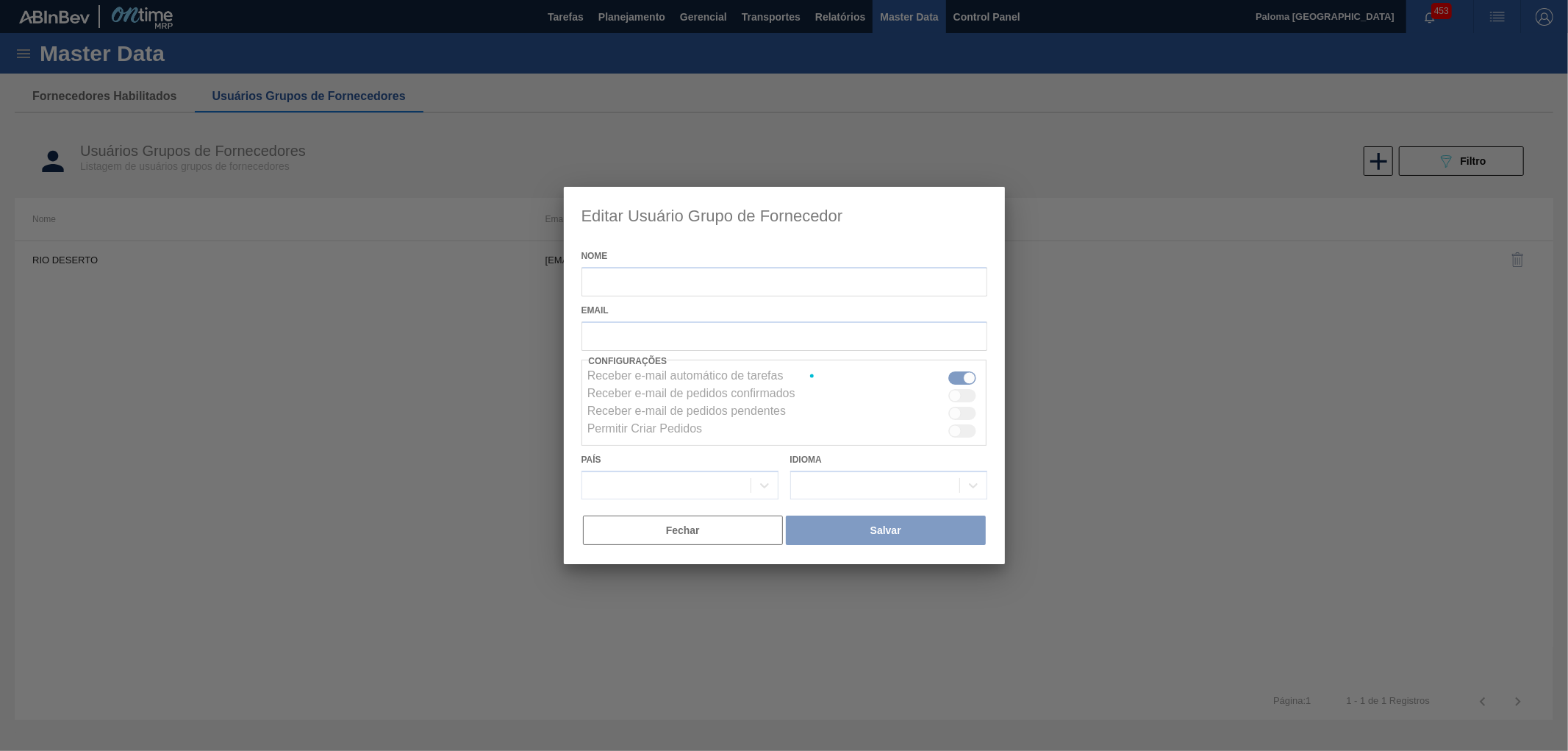
type input "RIO DESERTO"
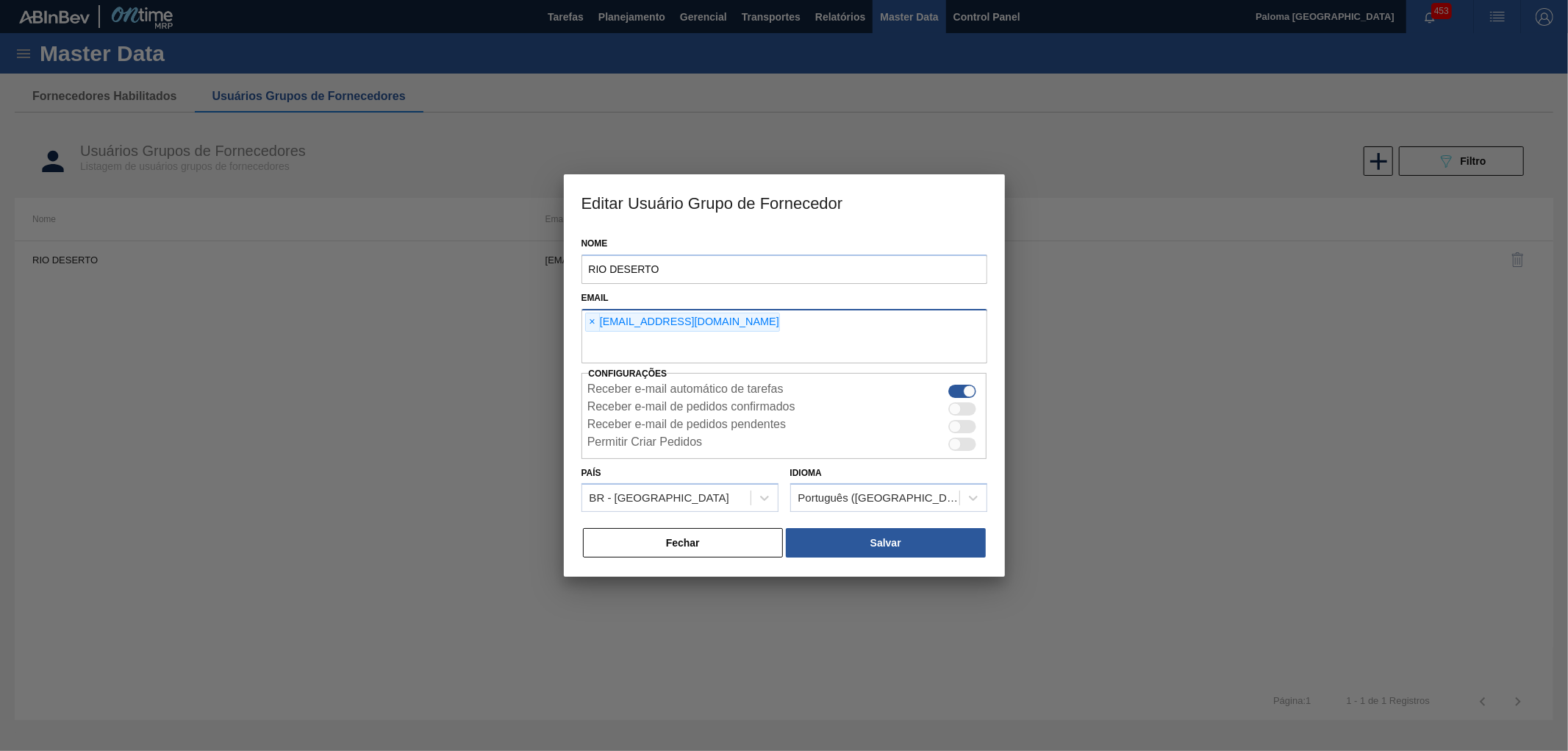
click at [878, 342] on input "text" at bounding box center [784, 349] width 406 height 28
type input "palomaromaa@gmail.com"
click at [917, 540] on button "Salvar" at bounding box center [885, 542] width 199 height 29
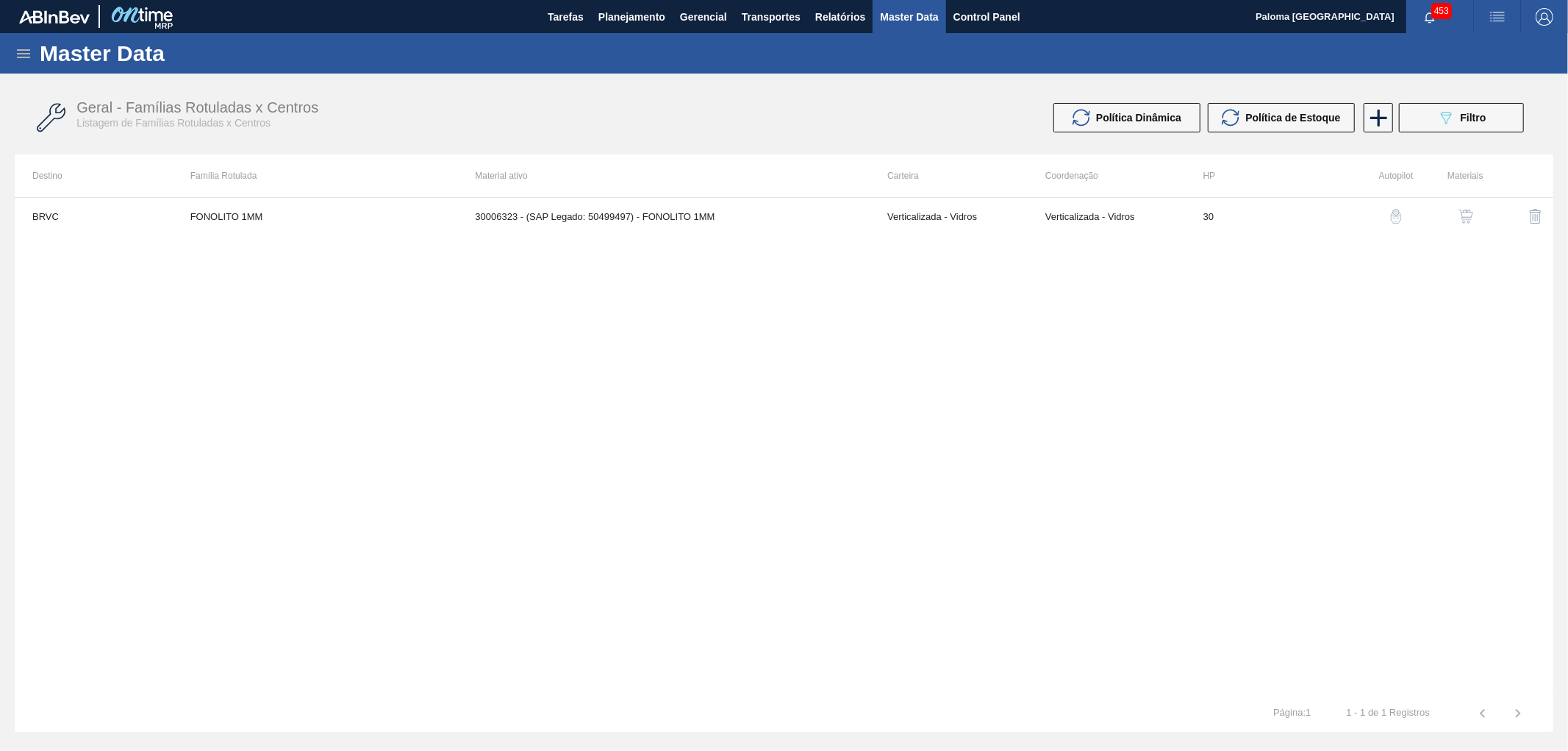
click at [25, 65] on div "Master Data" at bounding box center [784, 53] width 1568 height 40
click at [24, 52] on icon at bounding box center [24, 54] width 18 height 18
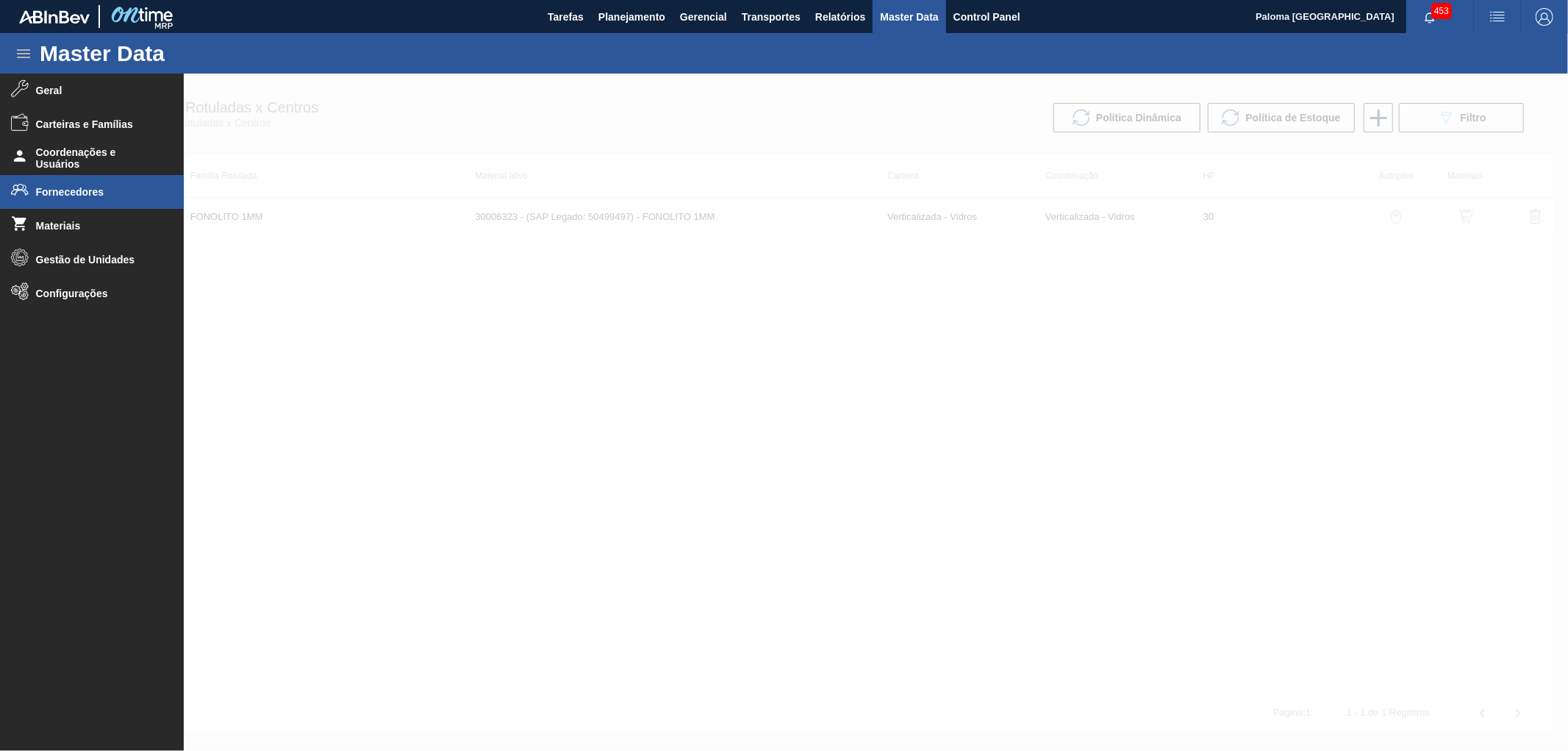
click at [69, 196] on span "Fornecedores" at bounding box center [96, 192] width 122 height 12
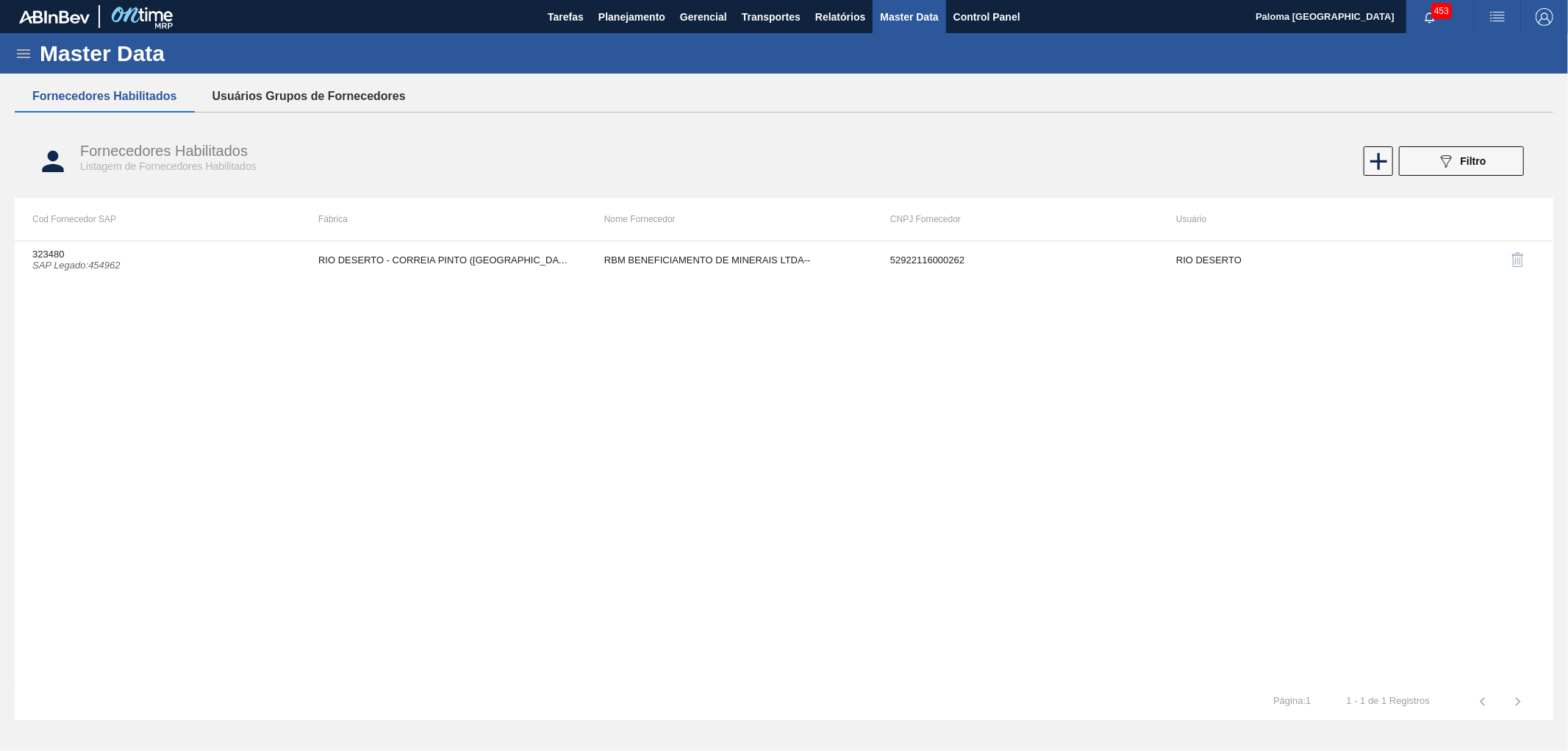
click at [233, 87] on button "Usuários Grupos de Fornecedores" at bounding box center [309, 96] width 228 height 31
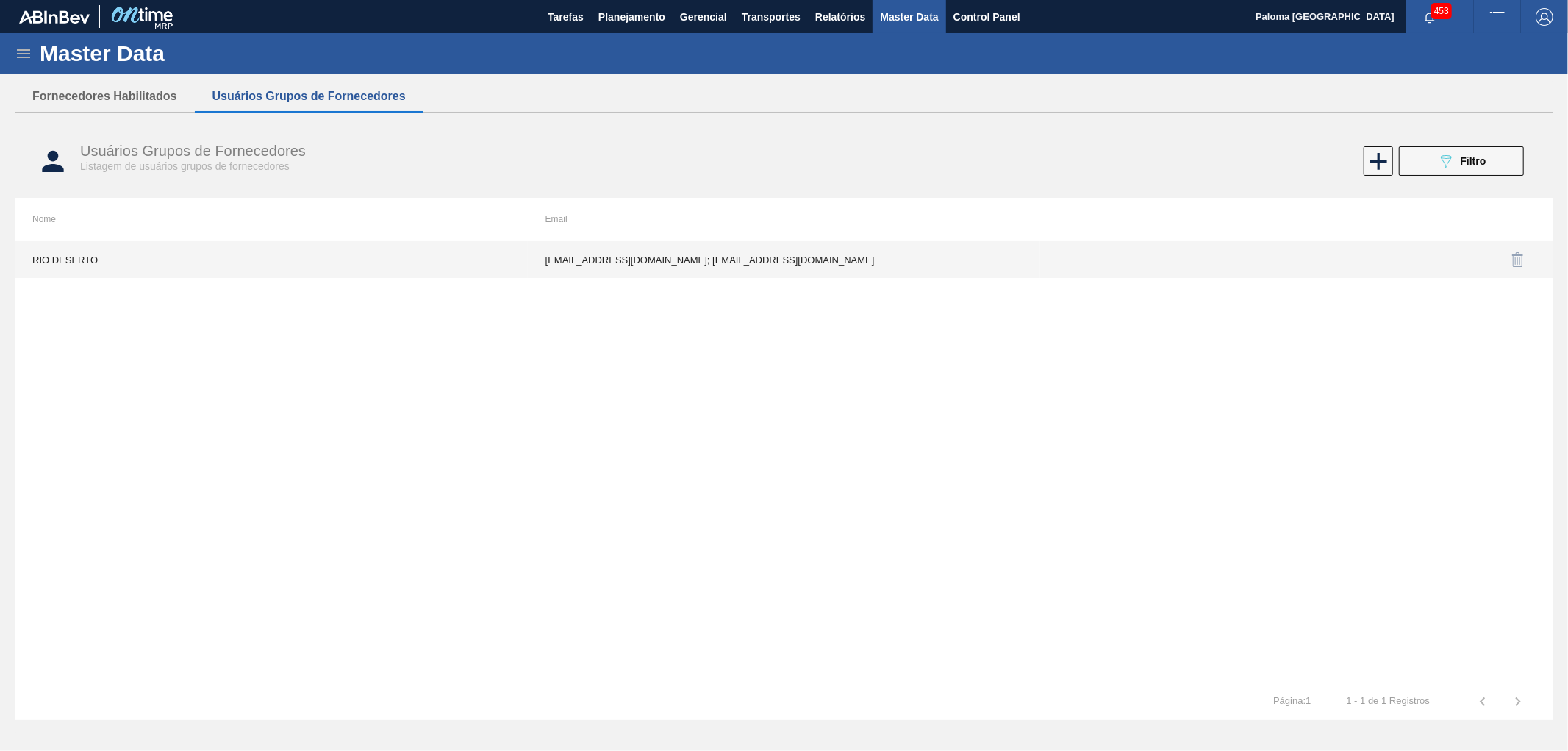
click at [743, 256] on td "comercial2@riodeserto.com.br; palomaromaa@gmail.com" at bounding box center [784, 259] width 513 height 37
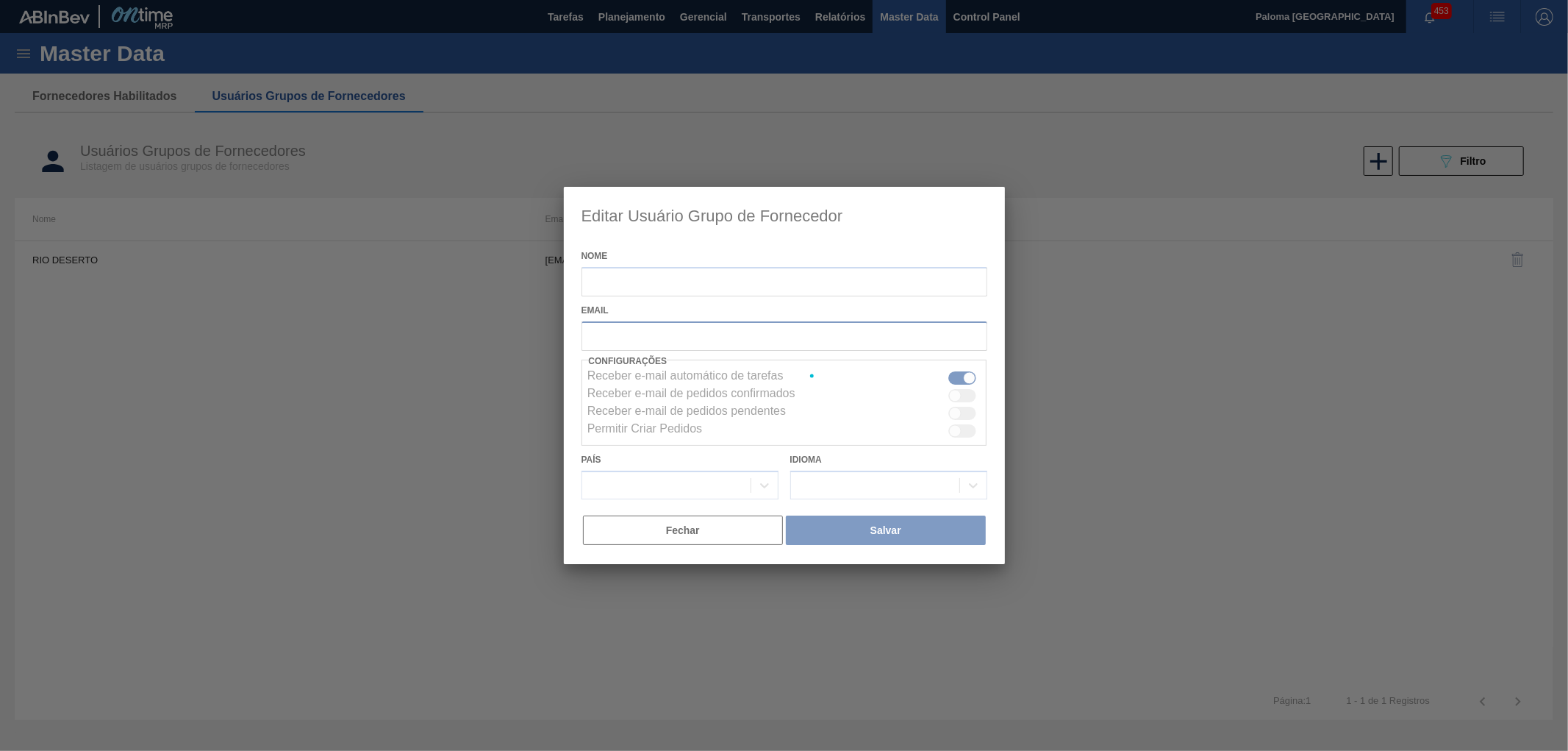
type input "RIO DESERTO"
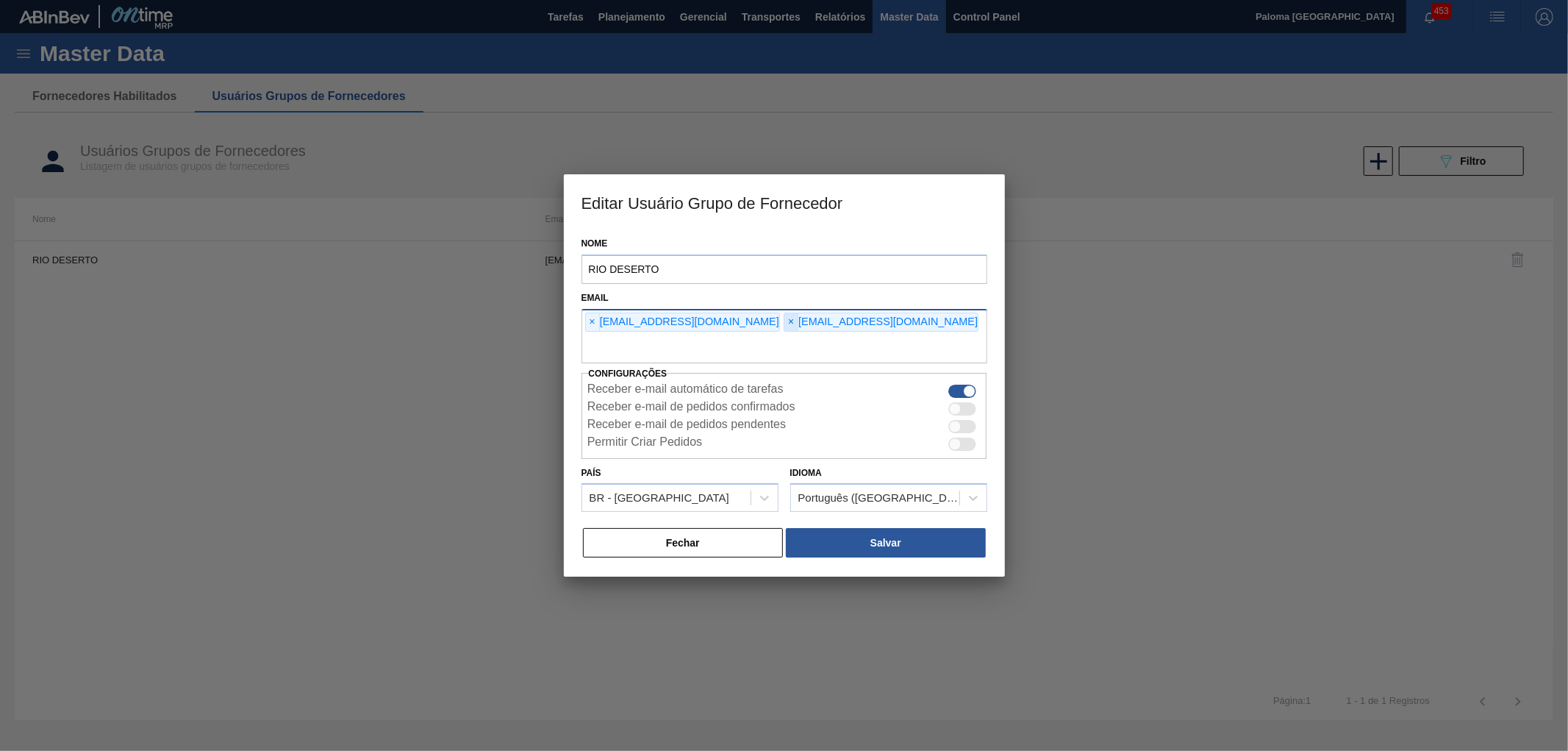
click at [784, 321] on span "×" at bounding box center [791, 322] width 14 height 18
click at [862, 549] on button "Salvar" at bounding box center [885, 542] width 199 height 29
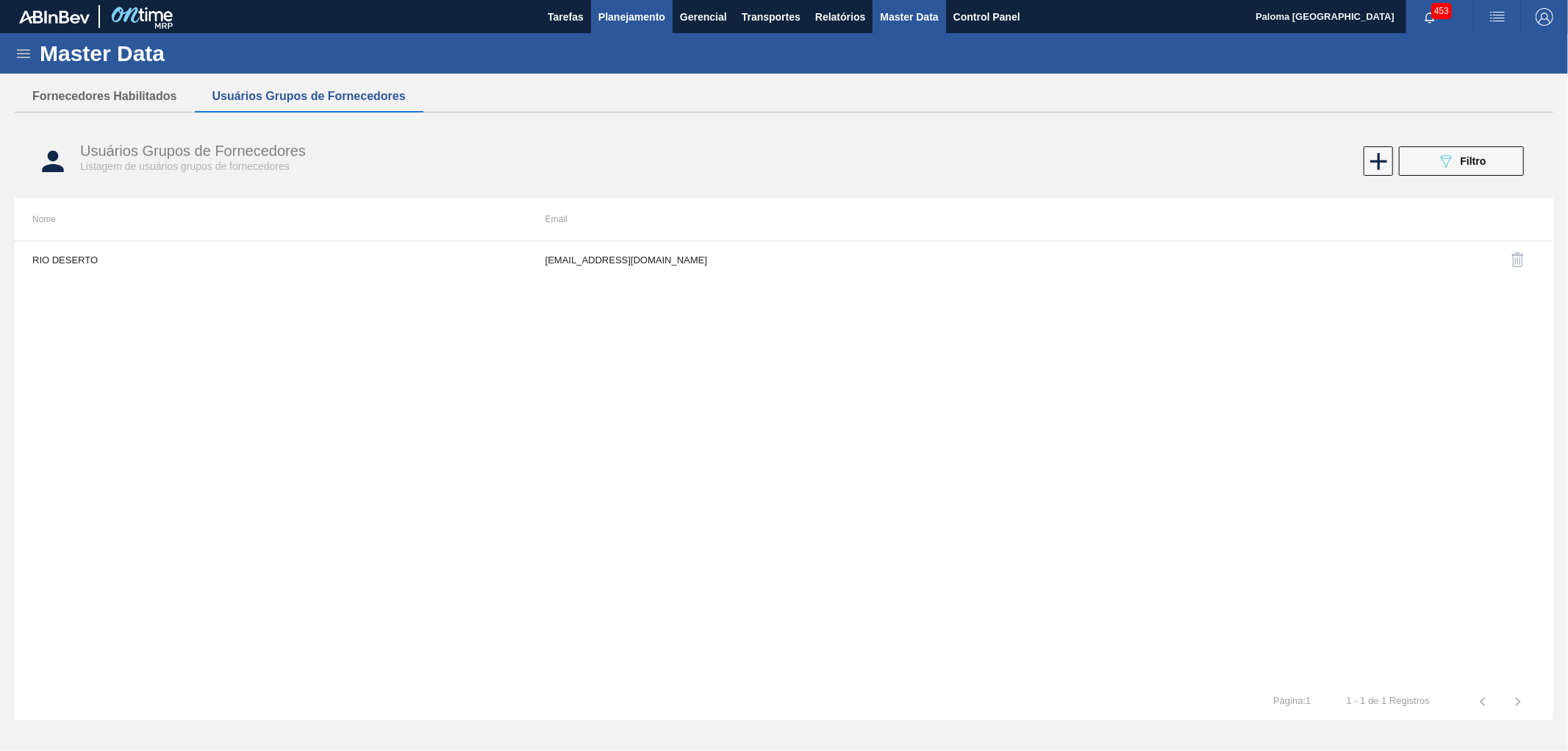
click at [600, 9] on span "Planejamento" at bounding box center [632, 17] width 67 height 18
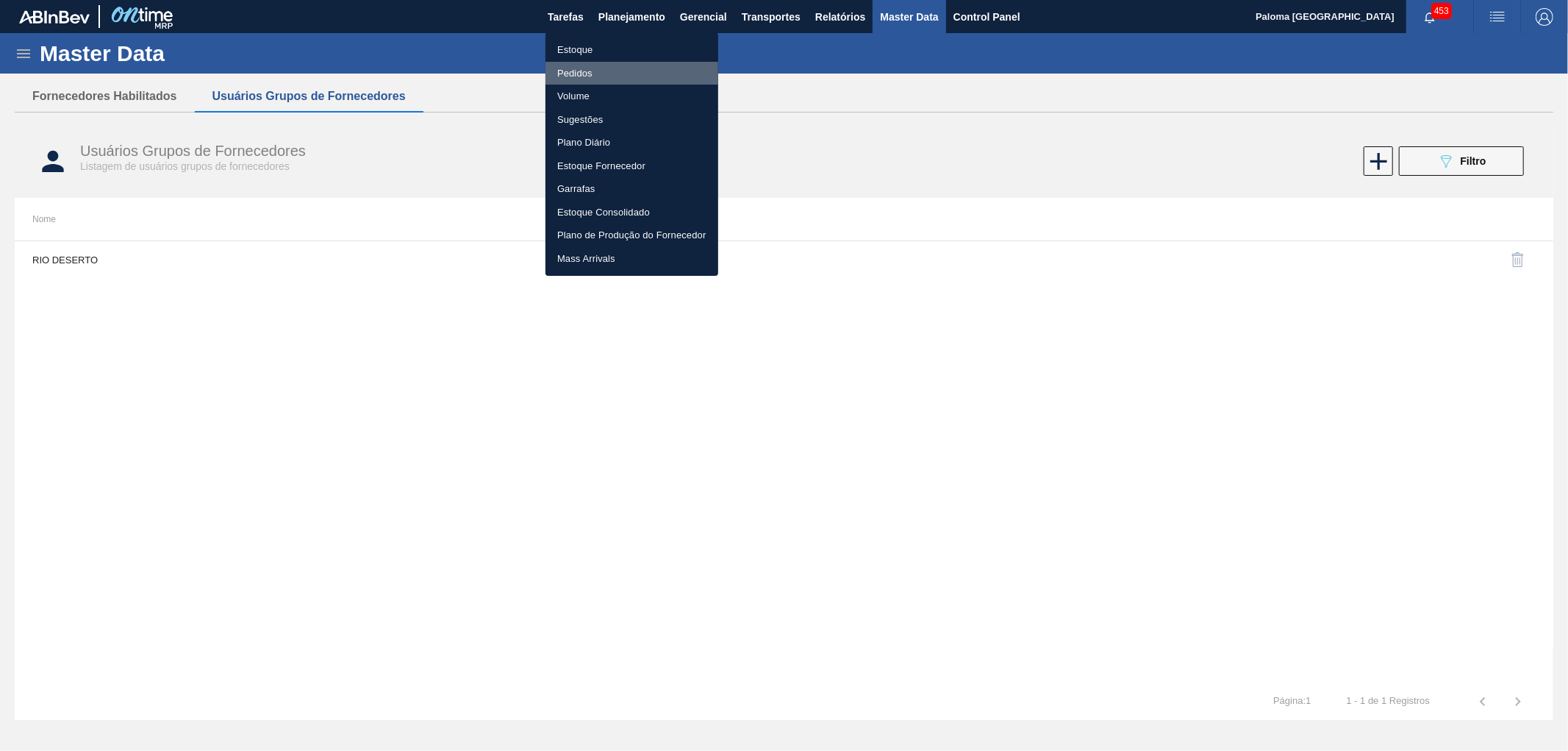
click at [581, 73] on li "Pedidos" at bounding box center [631, 74] width 172 height 24
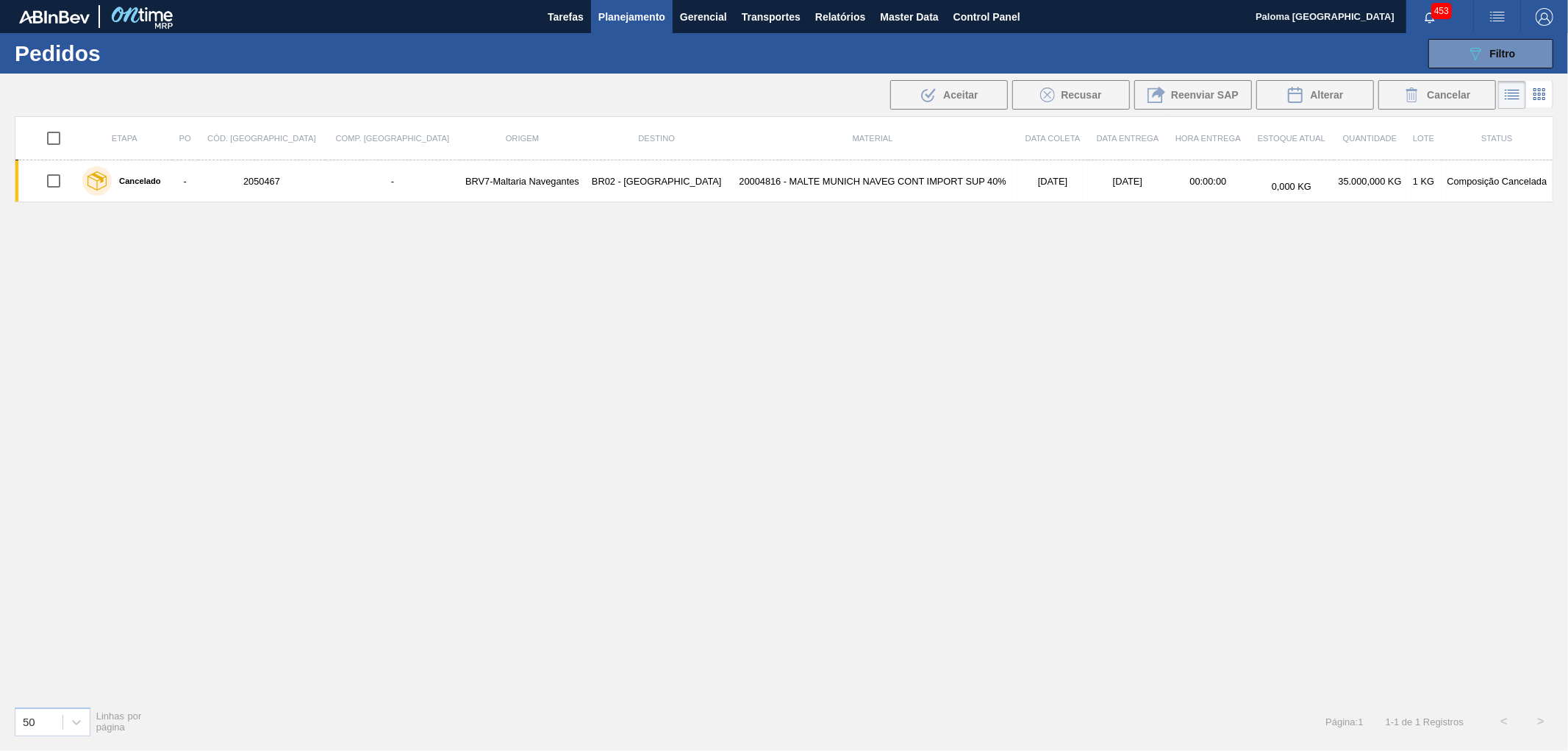
click at [612, 11] on span "Planejamento" at bounding box center [632, 17] width 67 height 18
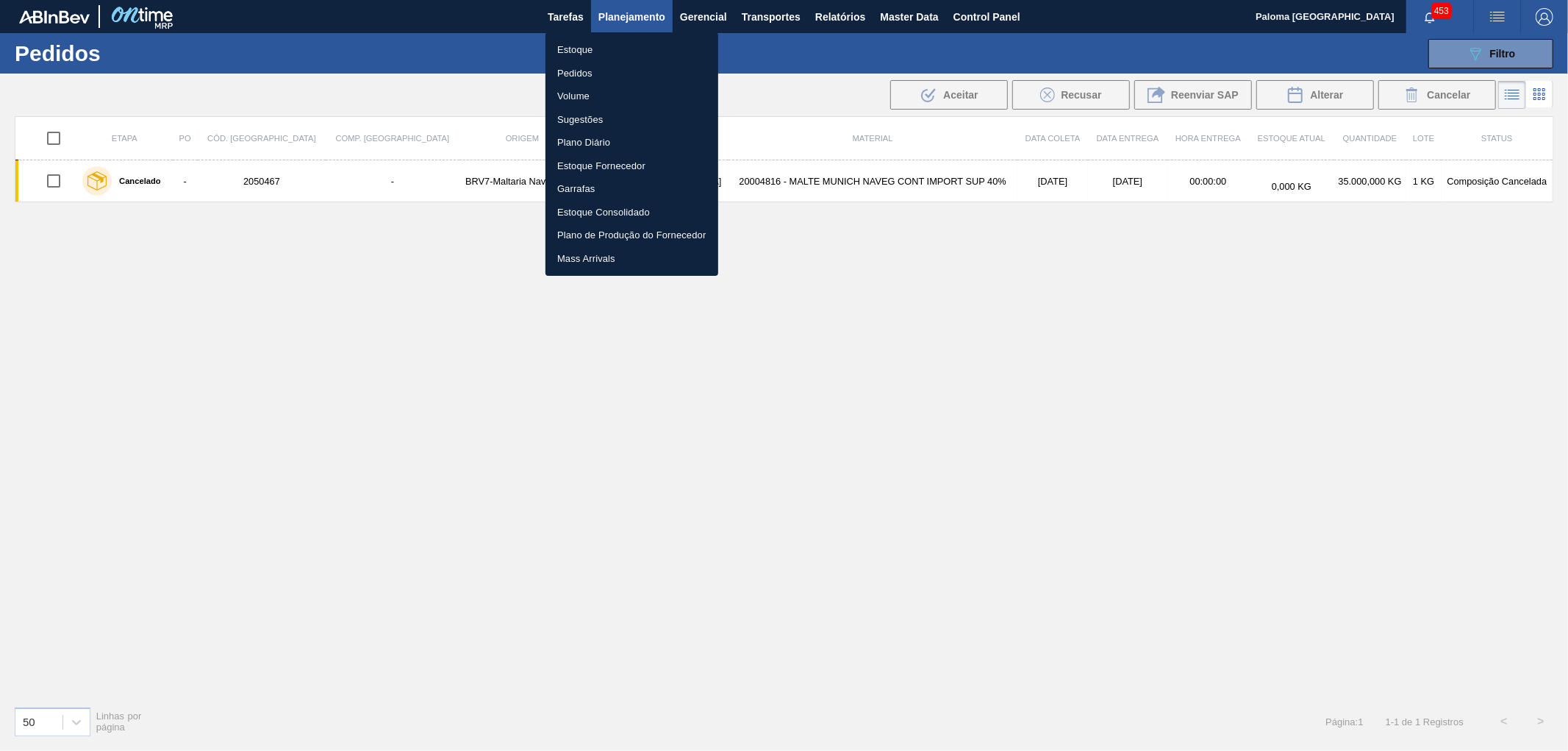
click at [610, 75] on li "Pedidos" at bounding box center [631, 74] width 172 height 24
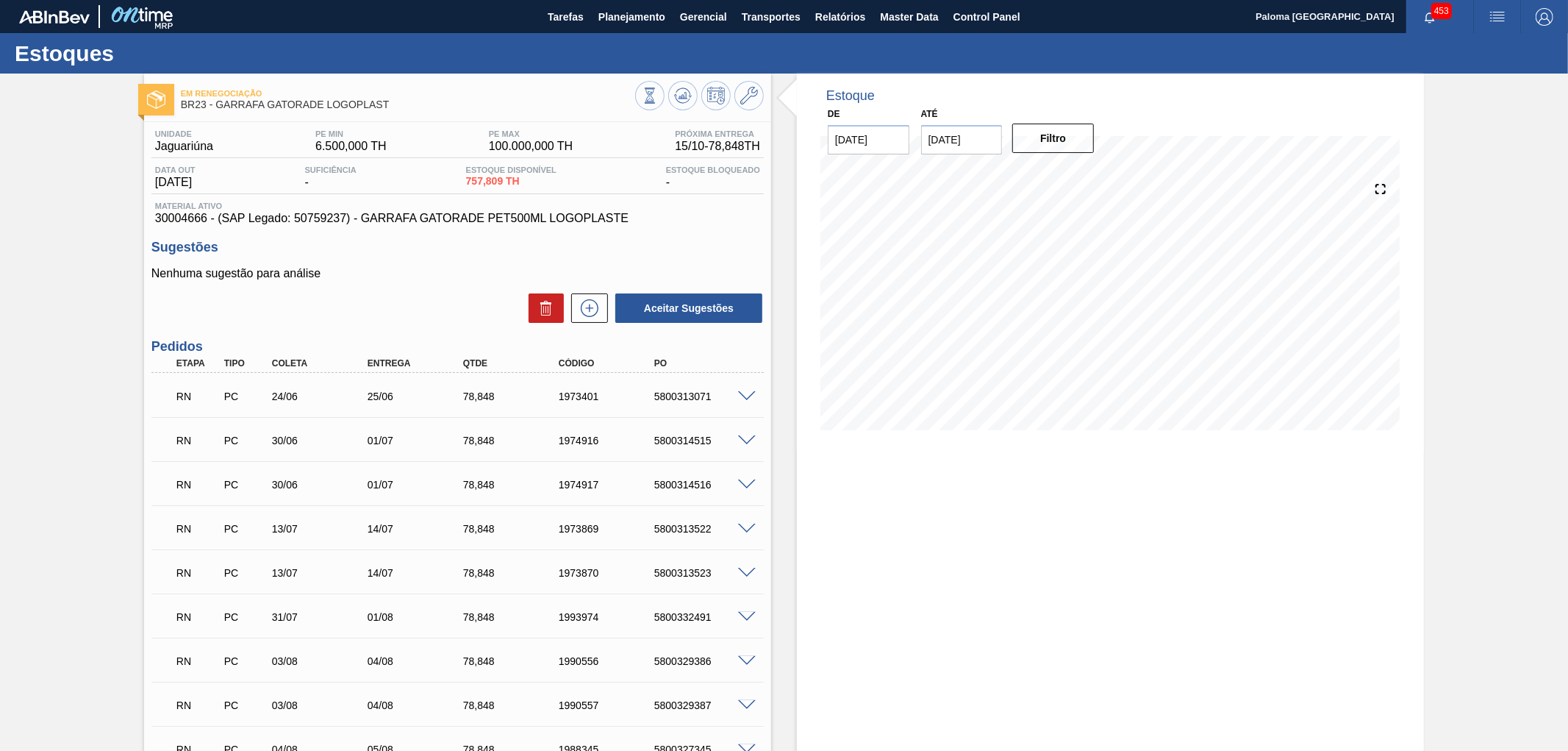
click at [748, 394] on span at bounding box center [747, 396] width 18 height 11
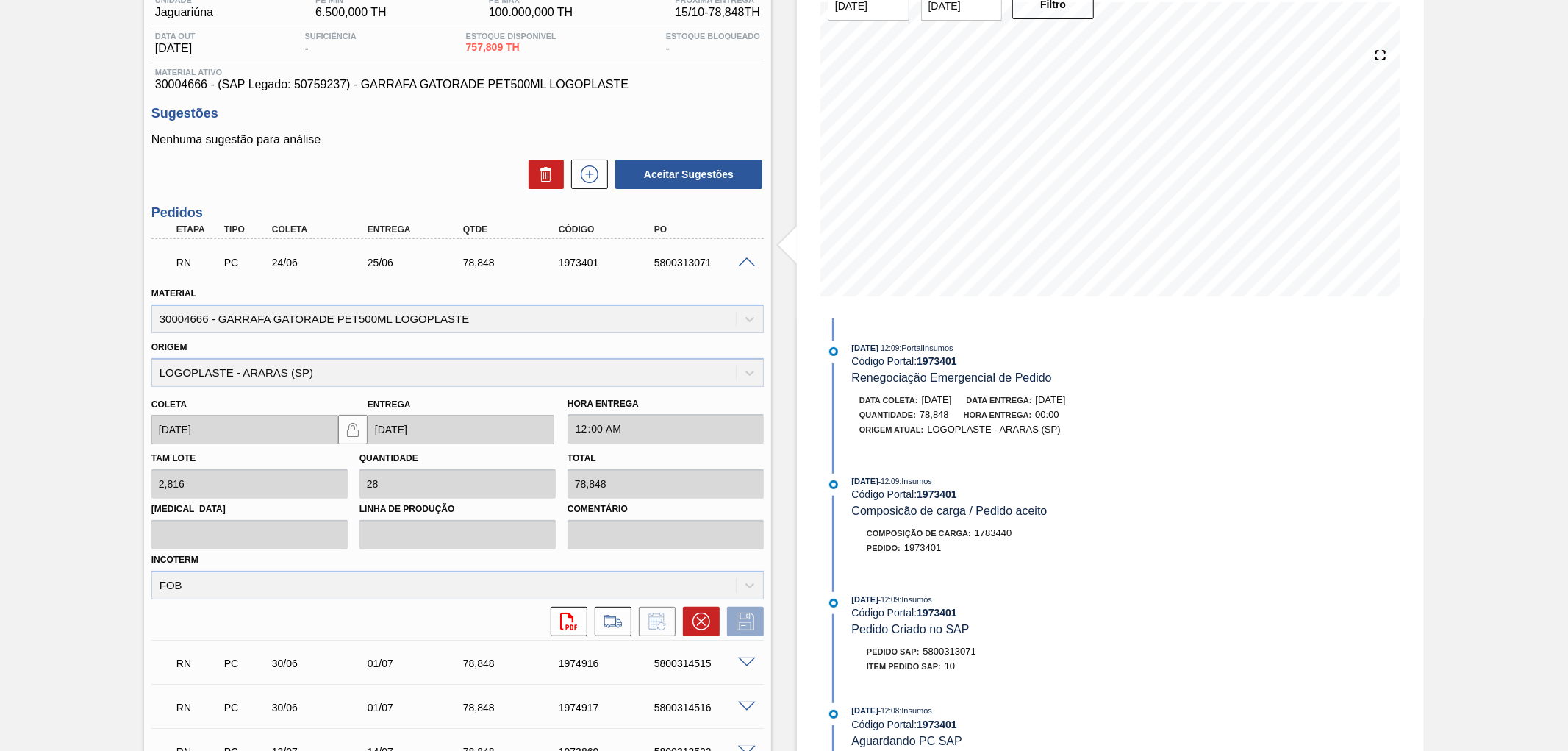
scroll to position [163, 0]
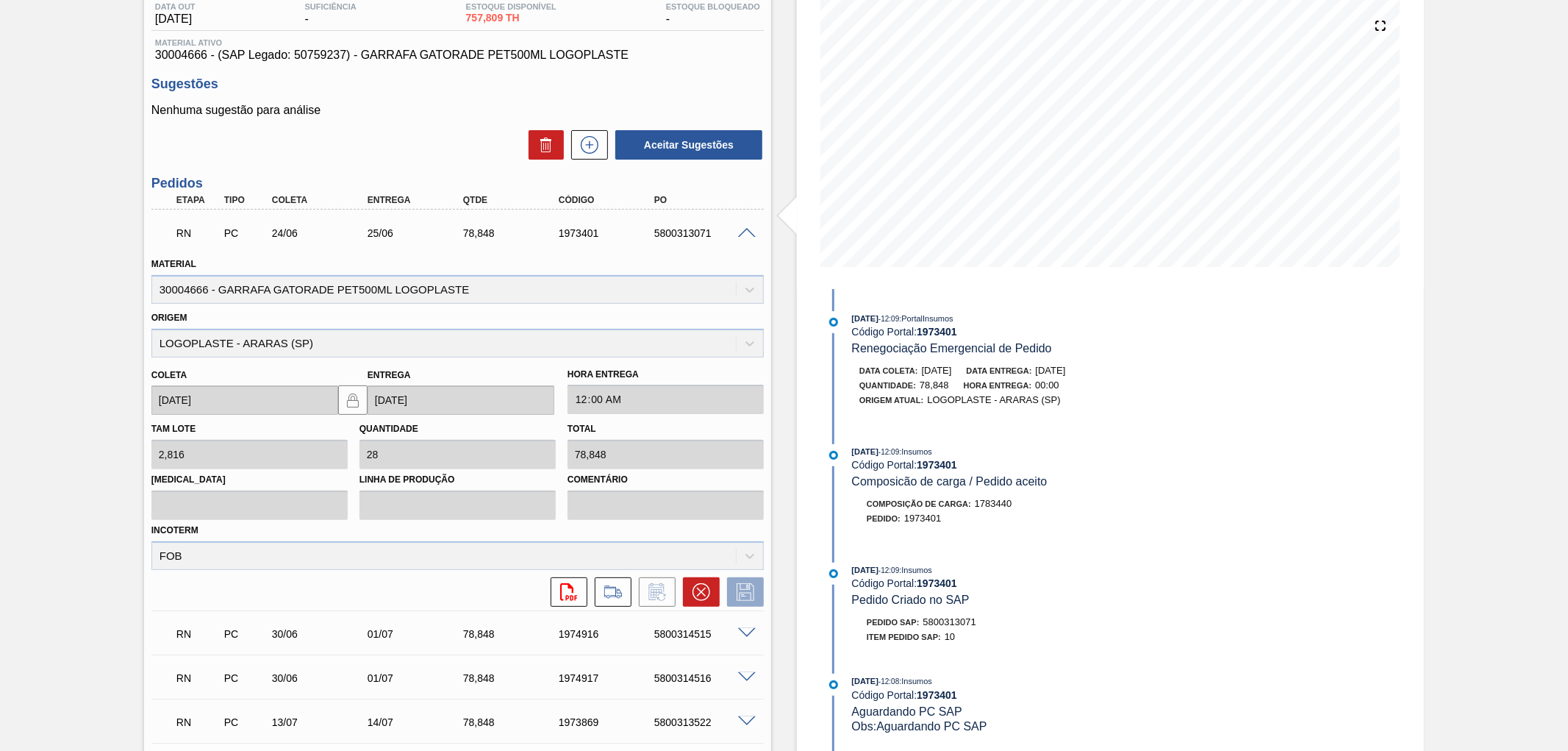
click at [745, 232] on span at bounding box center [747, 233] width 18 height 11
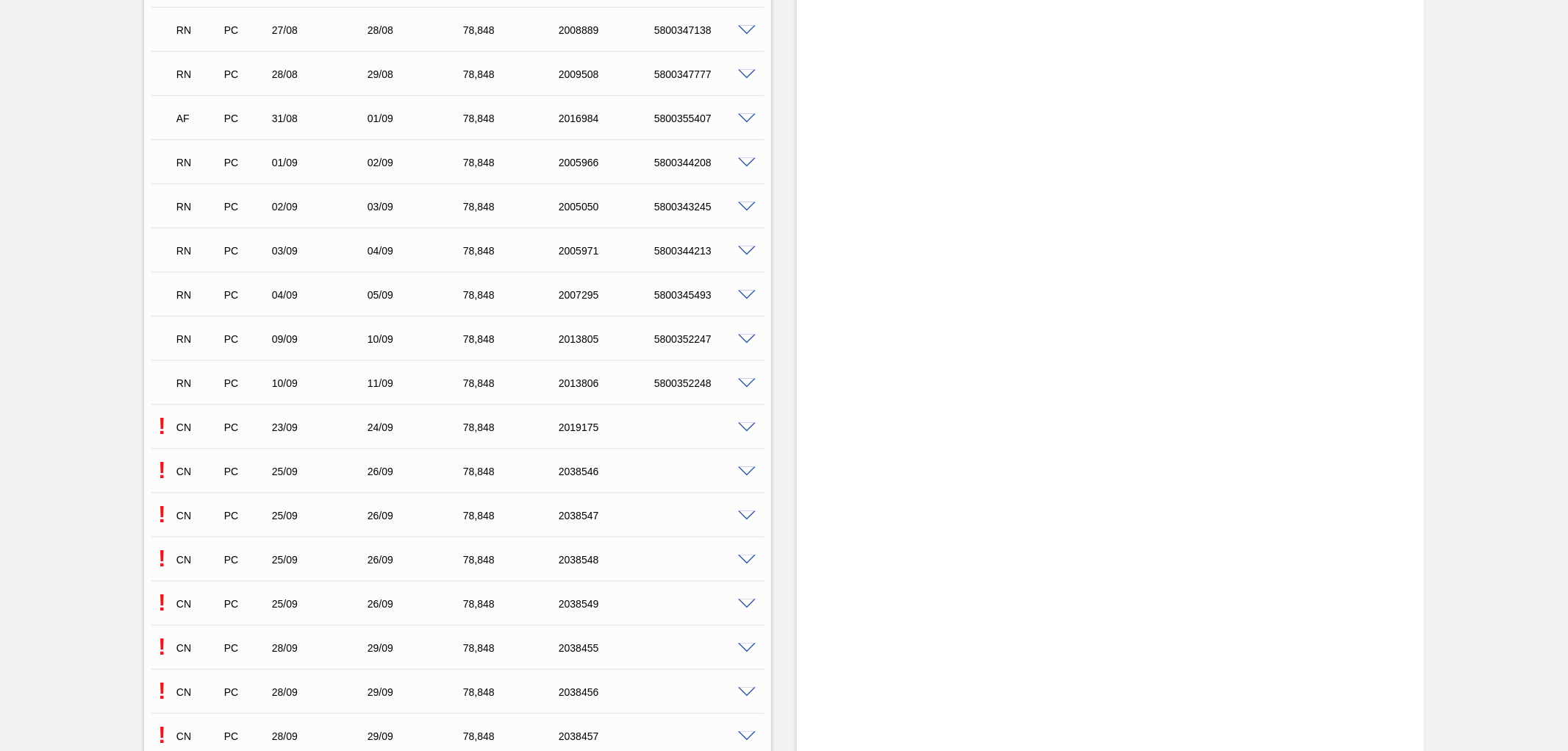
scroll to position [2614, 0]
click at [748, 204] on span at bounding box center [747, 209] width 18 height 11
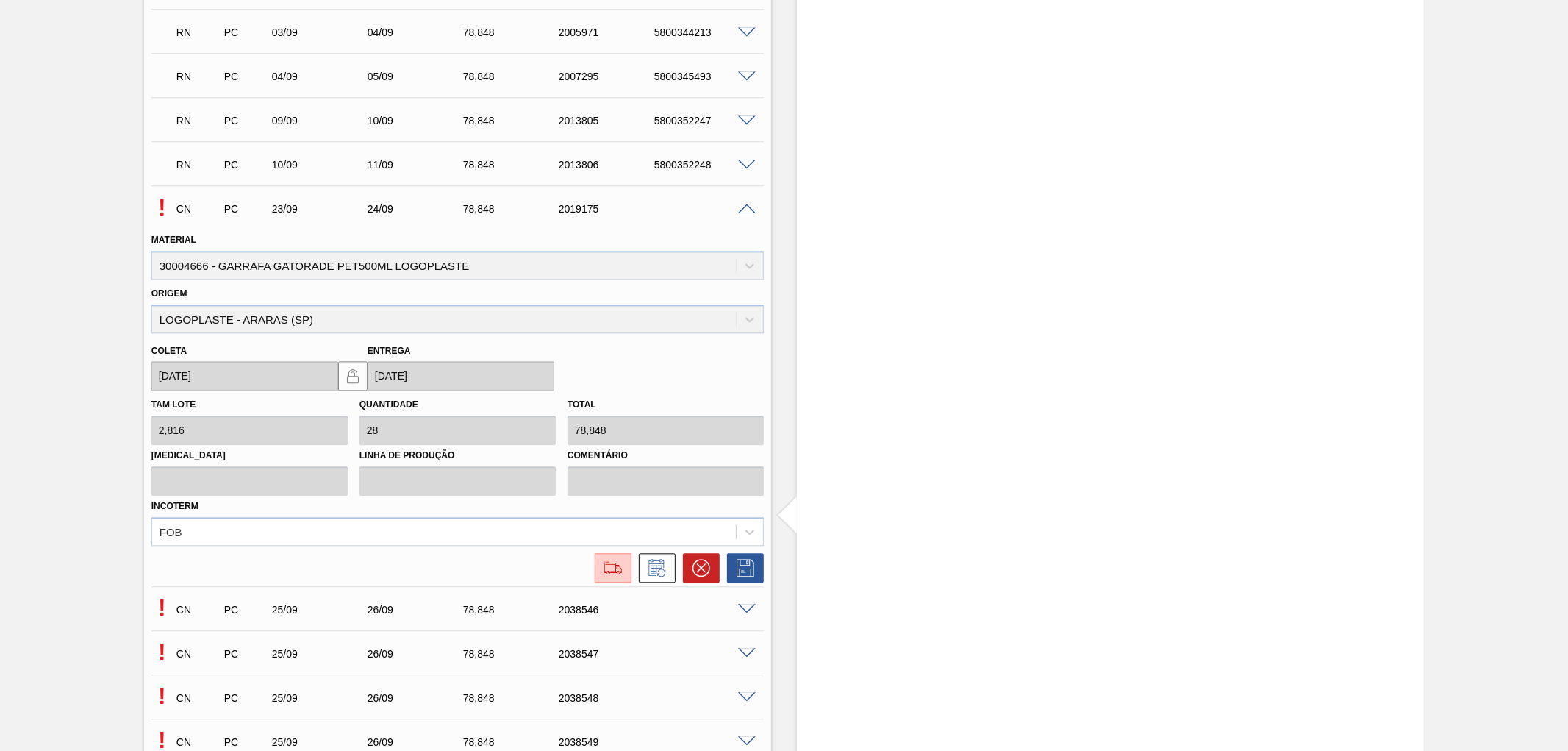
click at [184, 265] on div "Material 30004666 - GARRAFA GATORADE PET500ML LOGOPLASTE" at bounding box center [457, 254] width 612 height 50
copy div "30004666"
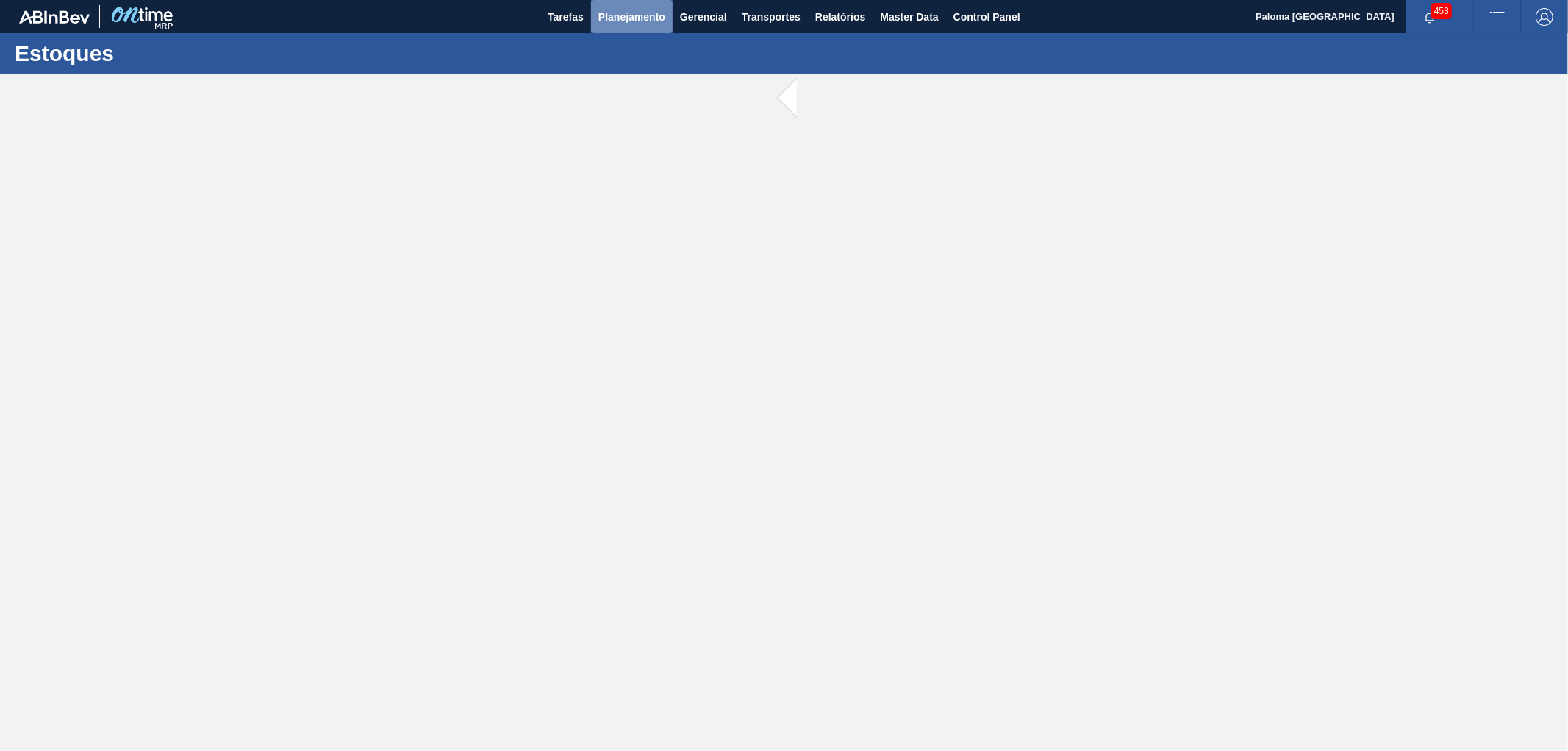
click at [618, 13] on span "Planejamento" at bounding box center [632, 17] width 67 height 18
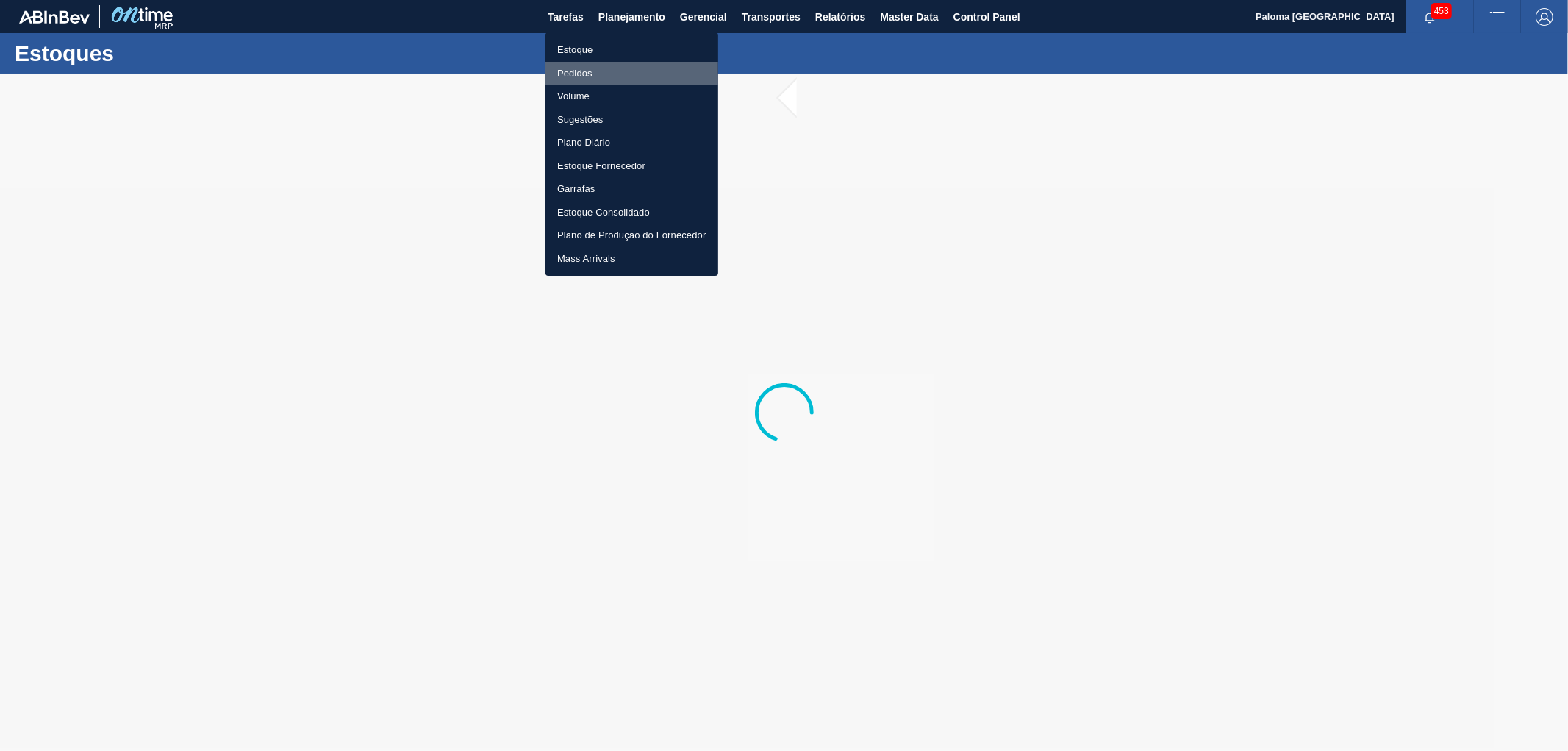
click at [602, 73] on li "Pedidos" at bounding box center [631, 74] width 172 height 24
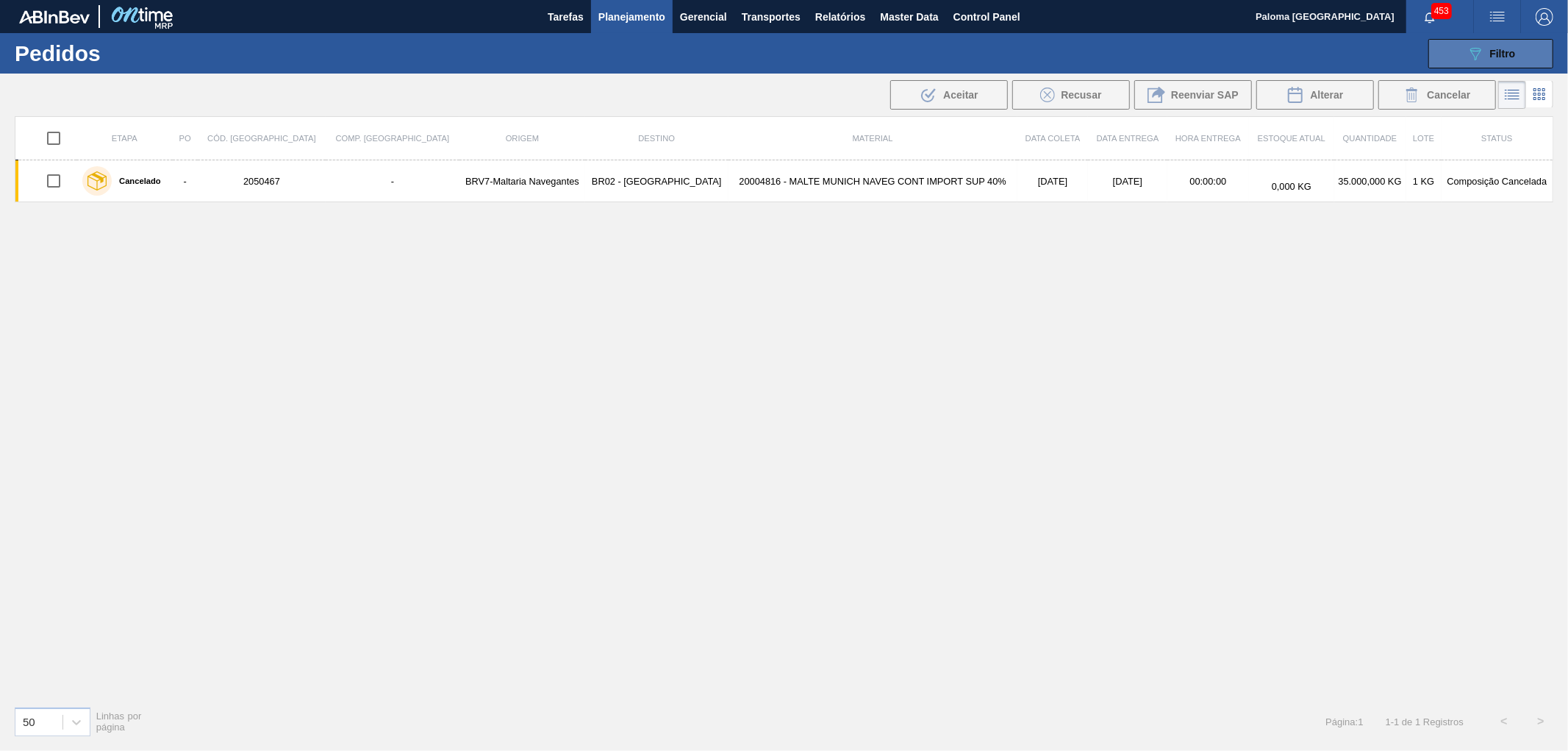
click at [1519, 57] on button "089F7B8B-B2A5-4AFE-B5C0-19BA573D28AC Filtro" at bounding box center [1490, 53] width 125 height 29
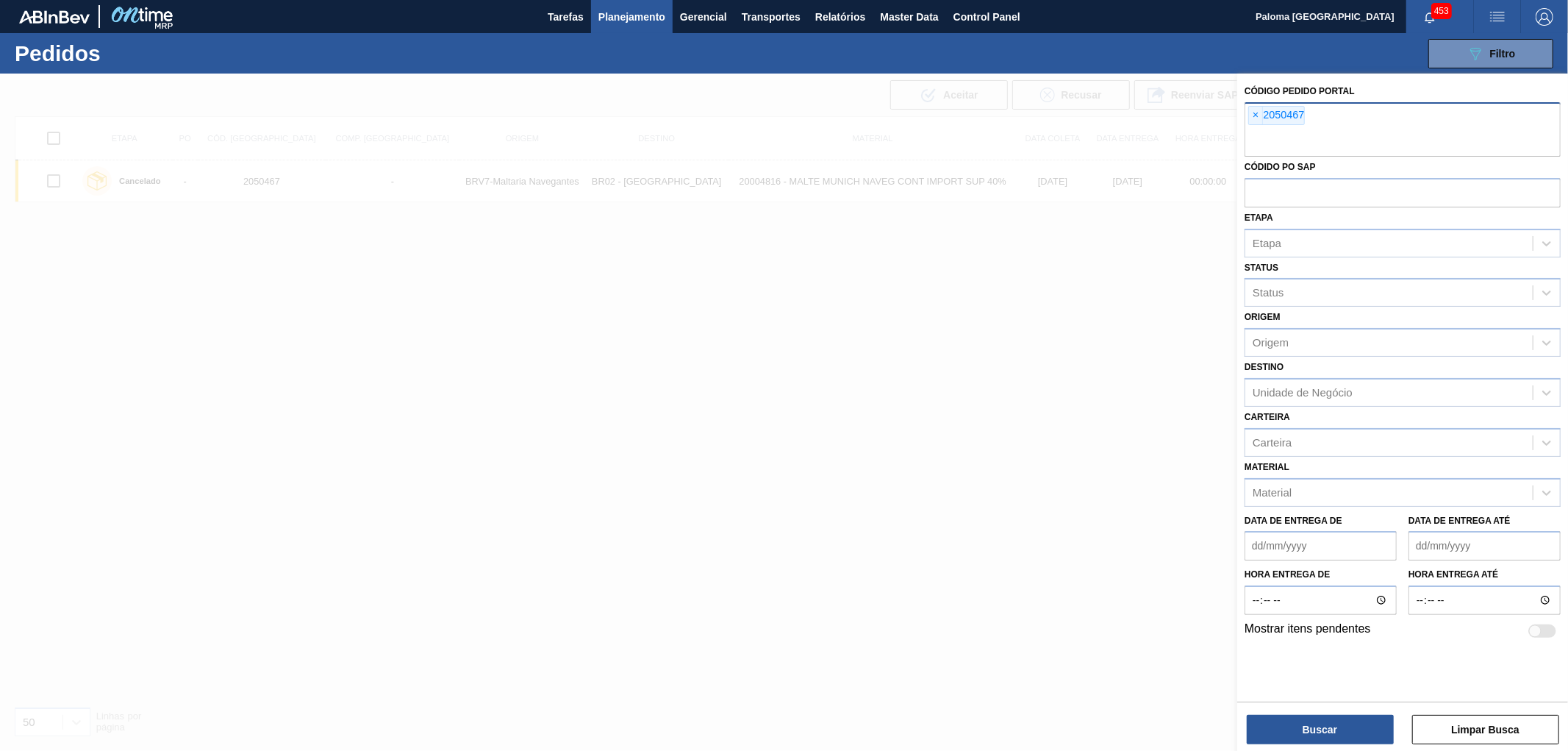
click at [1249, 113] on span "×" at bounding box center [1255, 116] width 14 height 18
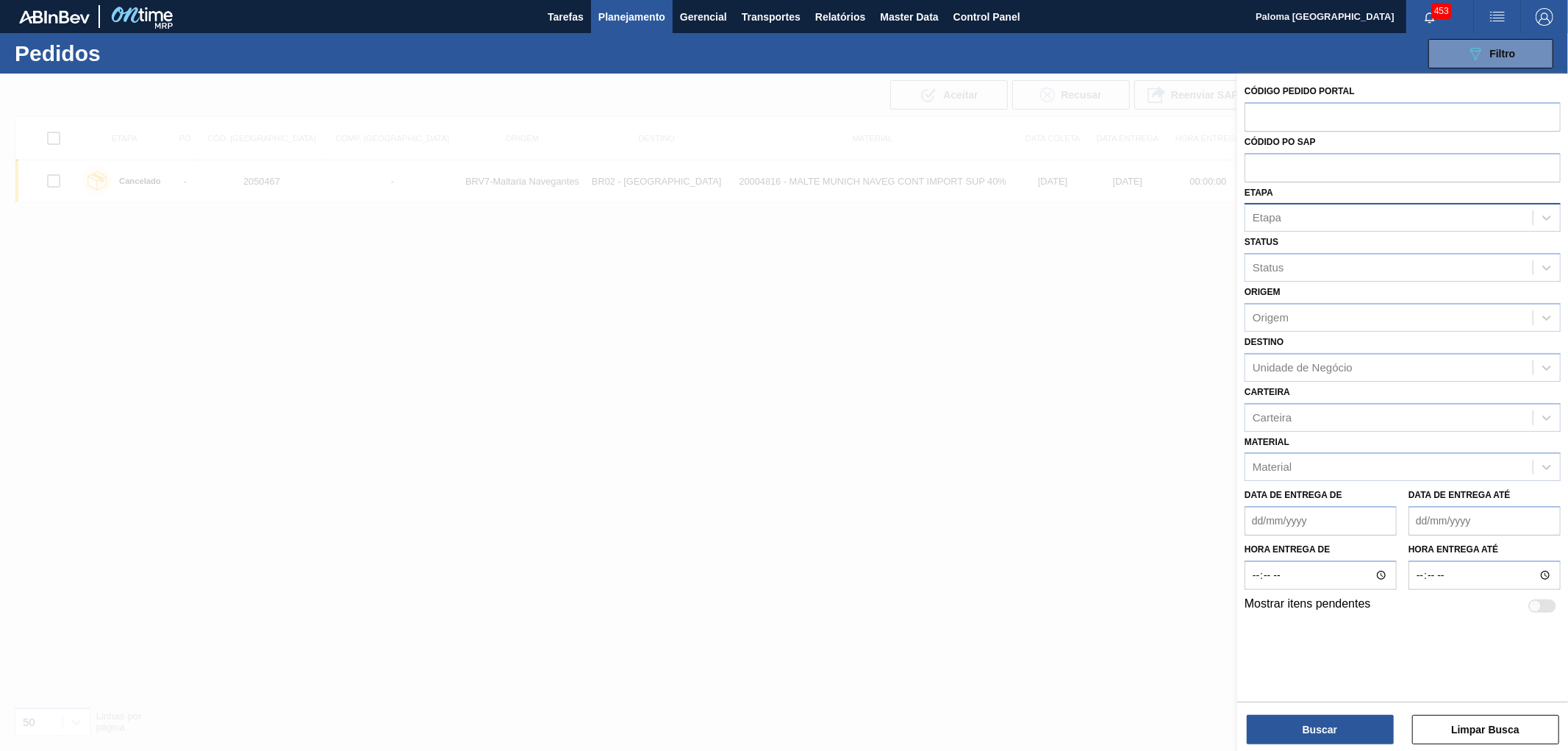
click at [1284, 220] on div "Etapa" at bounding box center [1388, 218] width 287 height 22
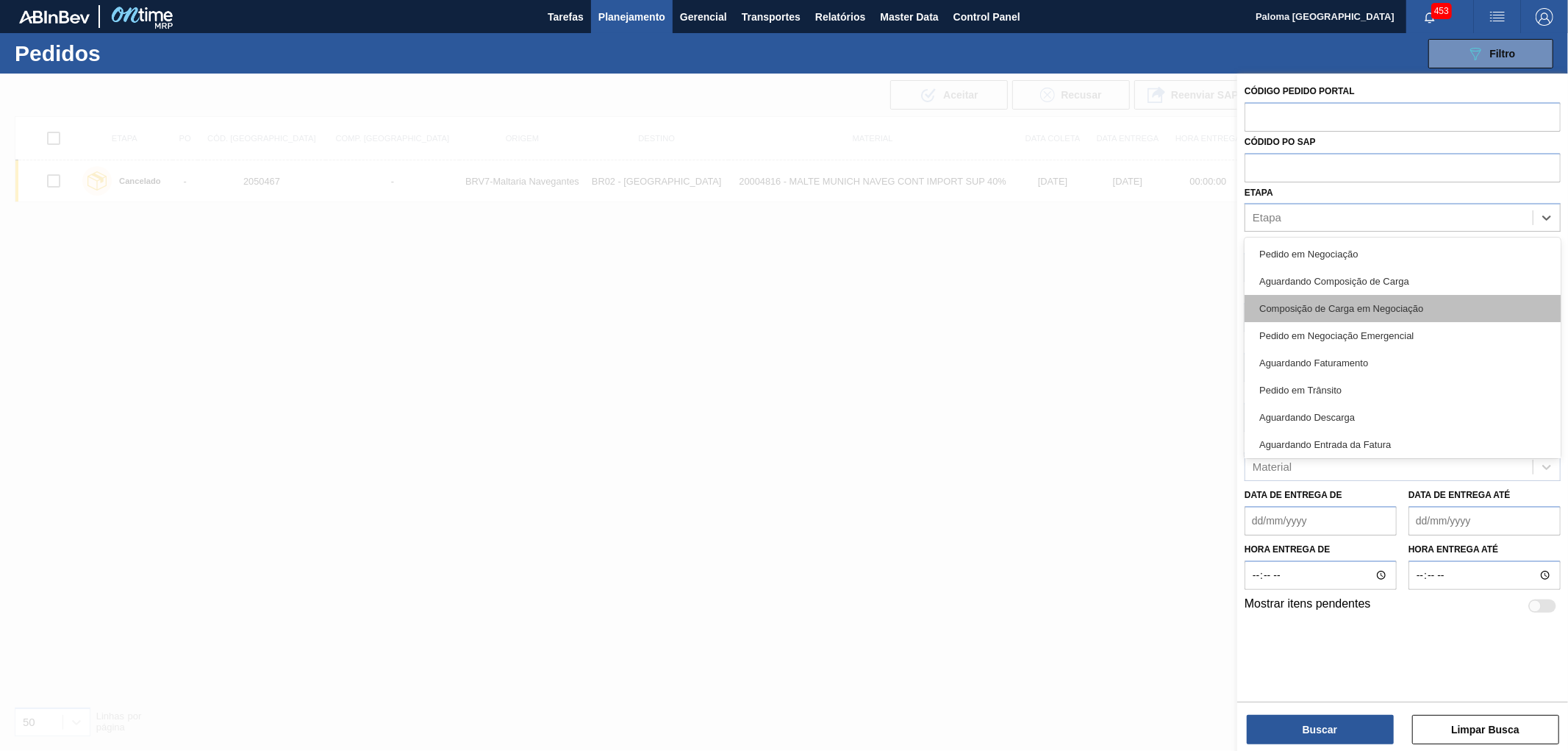
click at [1328, 308] on div "Composição de Carga em Negociação" at bounding box center [1402, 308] width 316 height 27
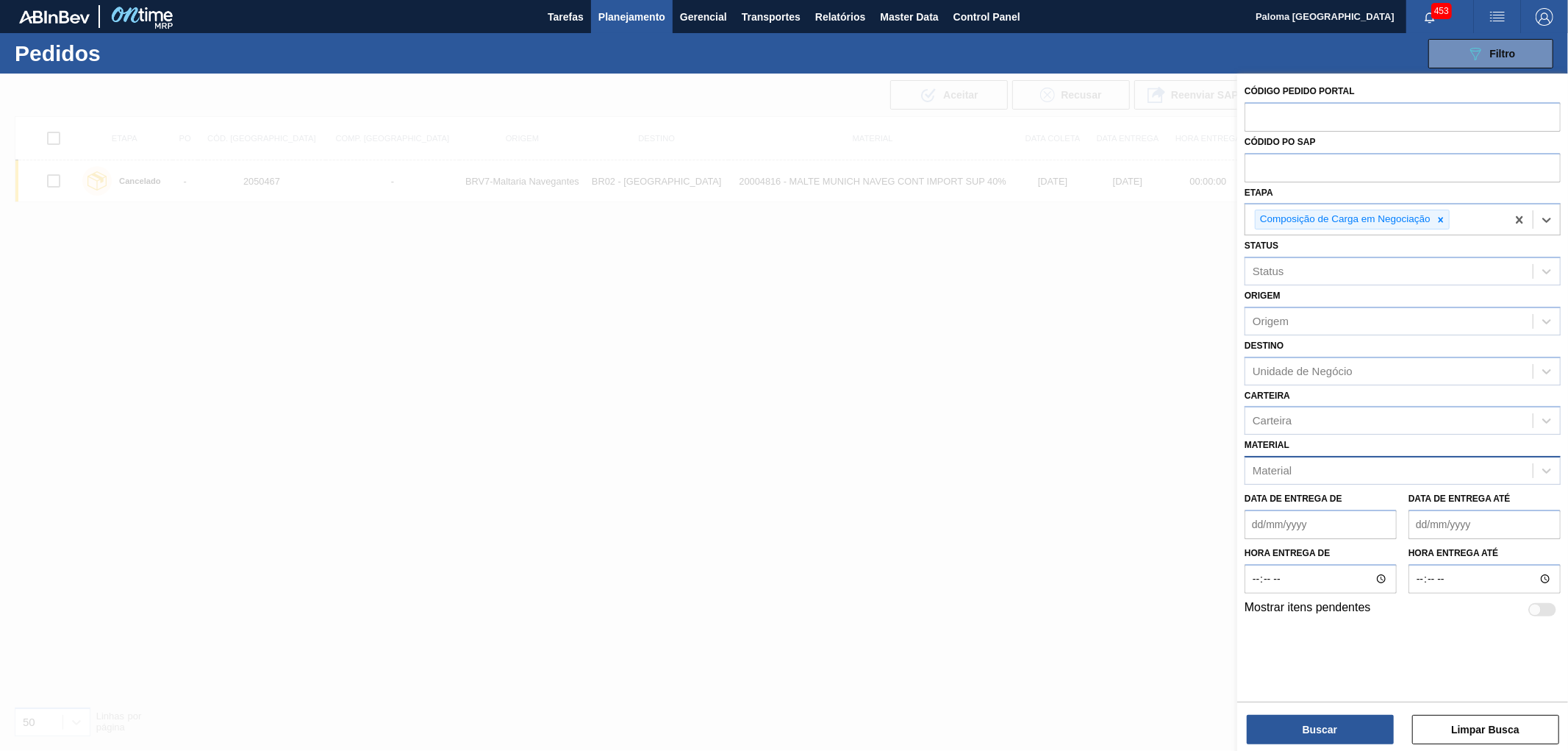
click at [1273, 471] on div "Material" at bounding box center [1272, 470] width 39 height 13
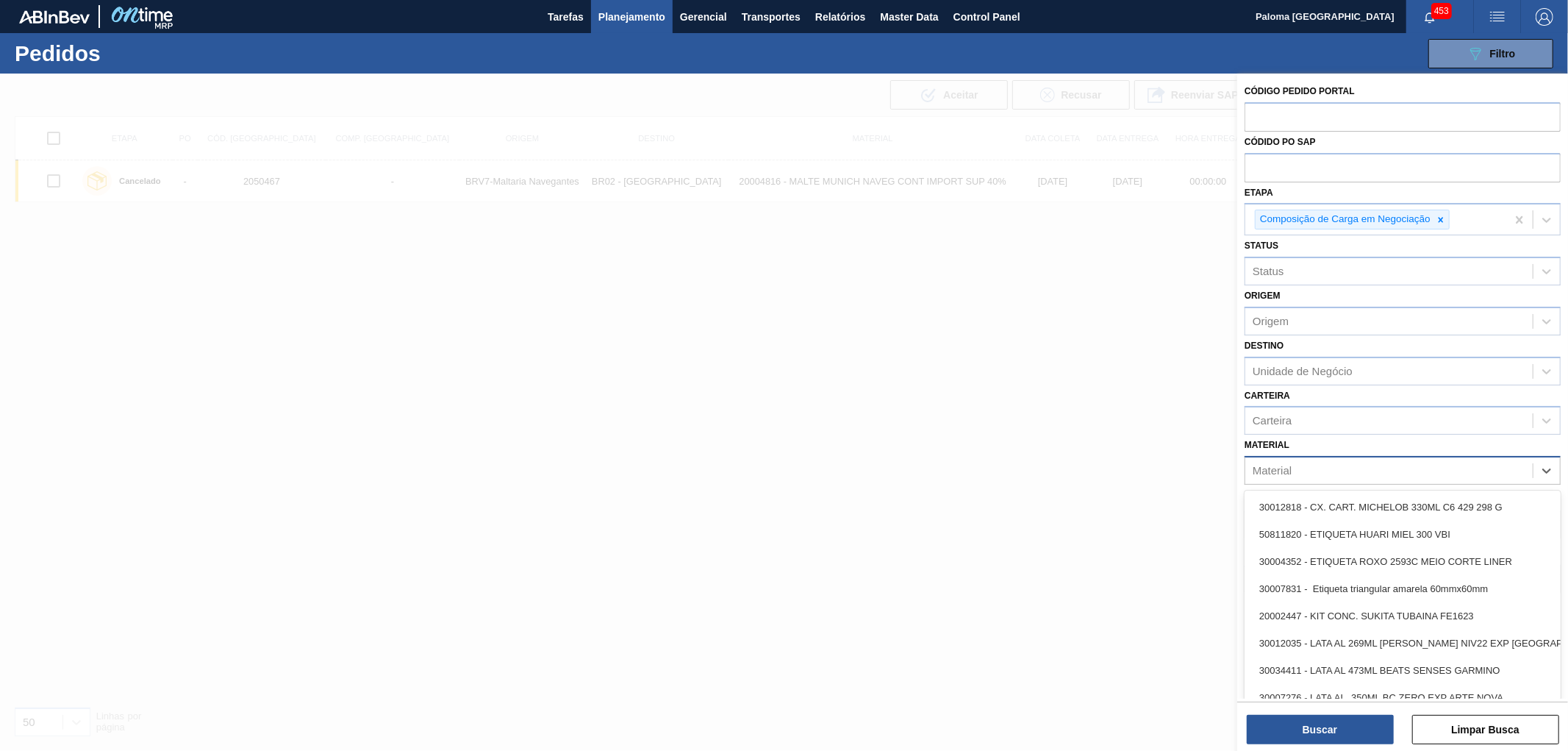
paste input "30004666"
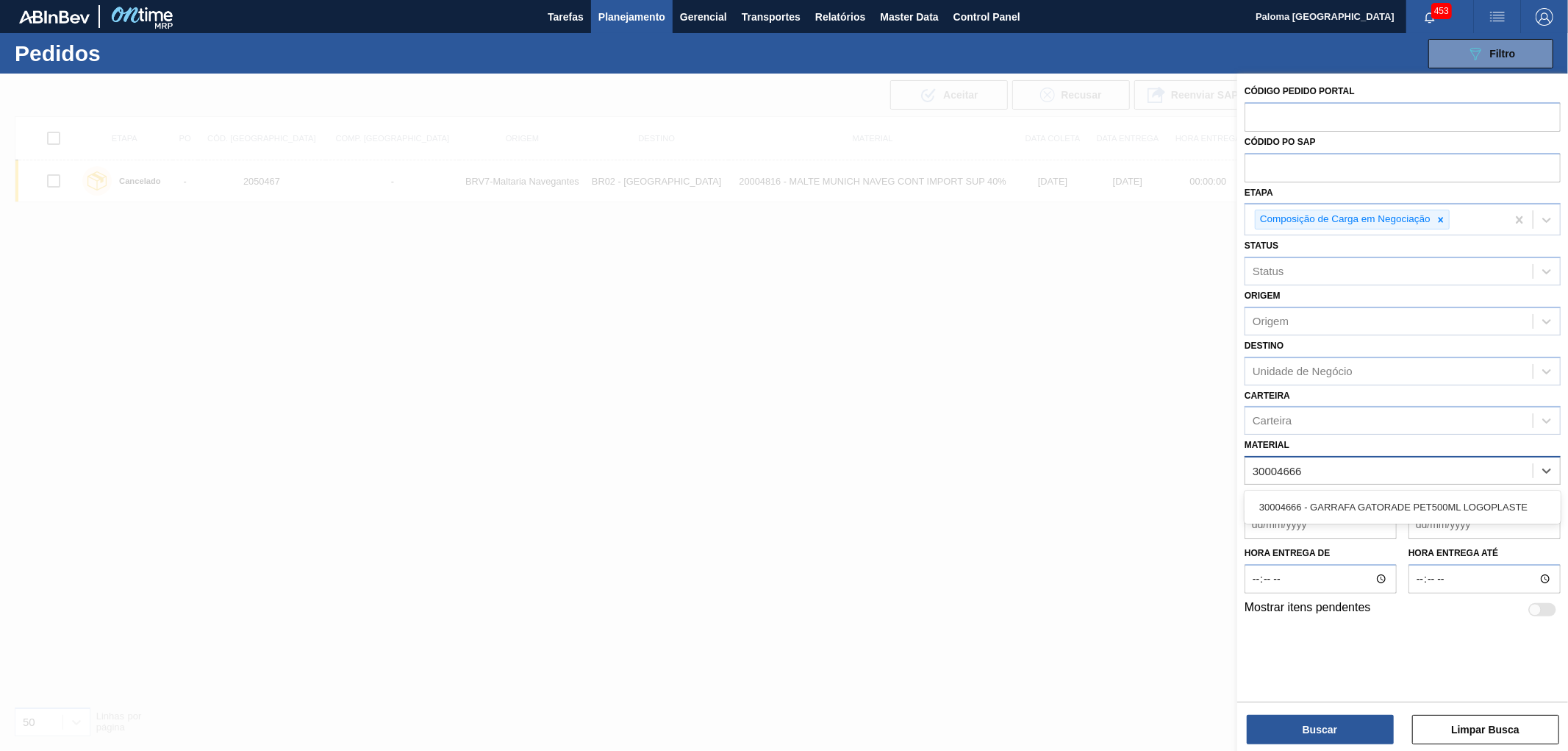
type input "30004666"
click at [1277, 510] on div "30004666 - GARRAFA GATORADE PET500ML LOGOPLASTE" at bounding box center [1402, 507] width 316 height 27
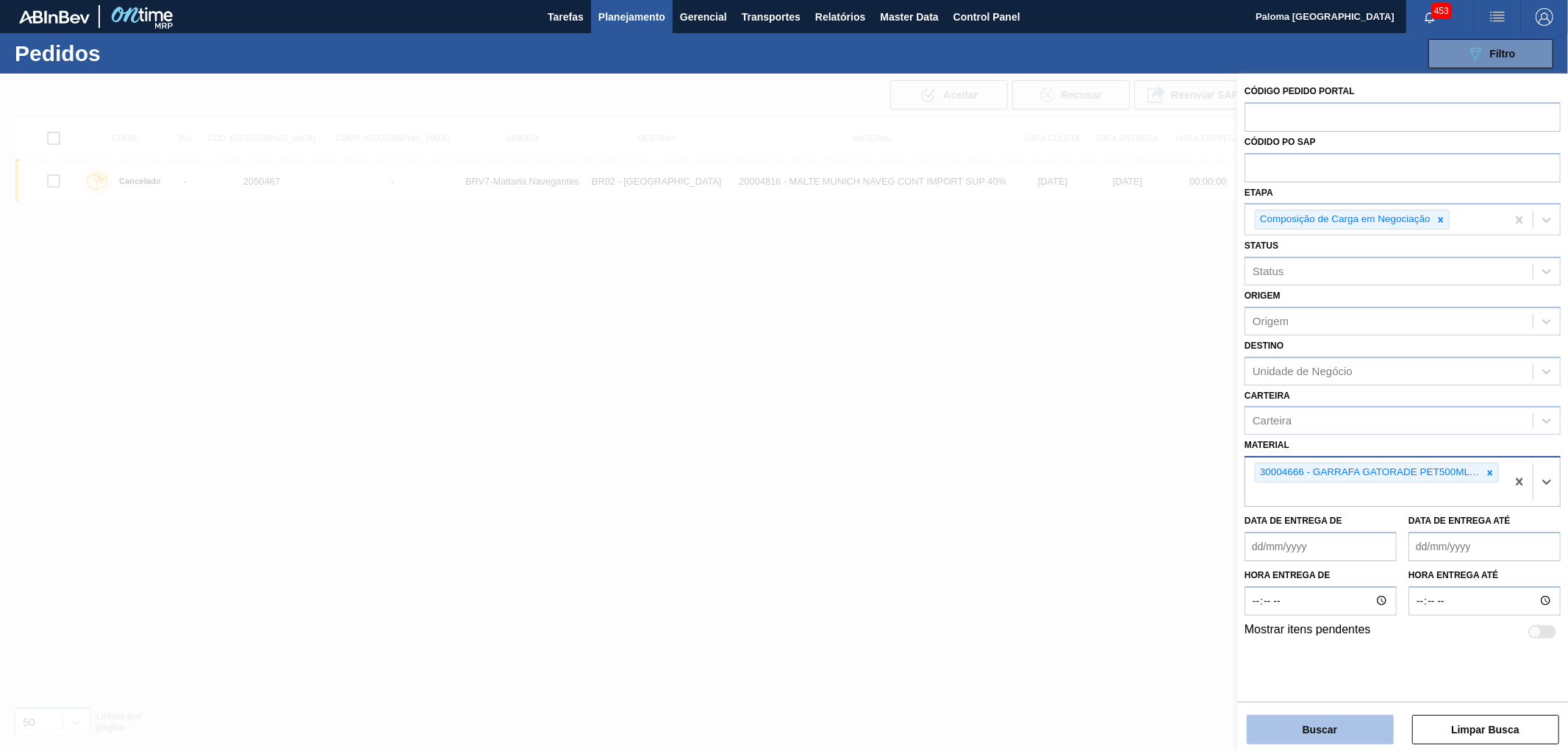
click at [1310, 736] on button "Buscar" at bounding box center [1319, 729] width 147 height 29
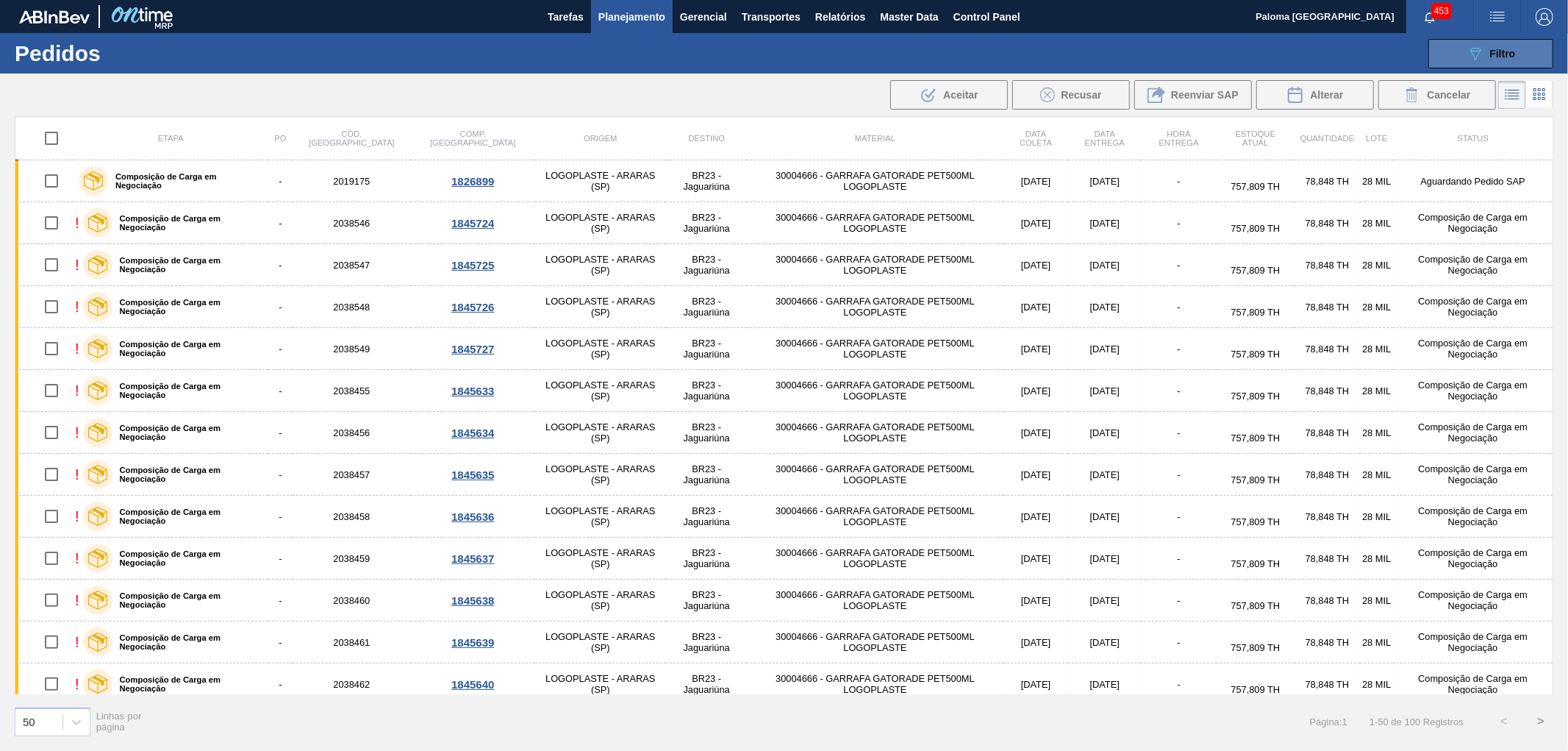
click at [1537, 57] on button "089F7B8B-B2A5-4AFE-B5C0-19BA573D28AC Filtro" at bounding box center [1490, 53] width 125 height 29
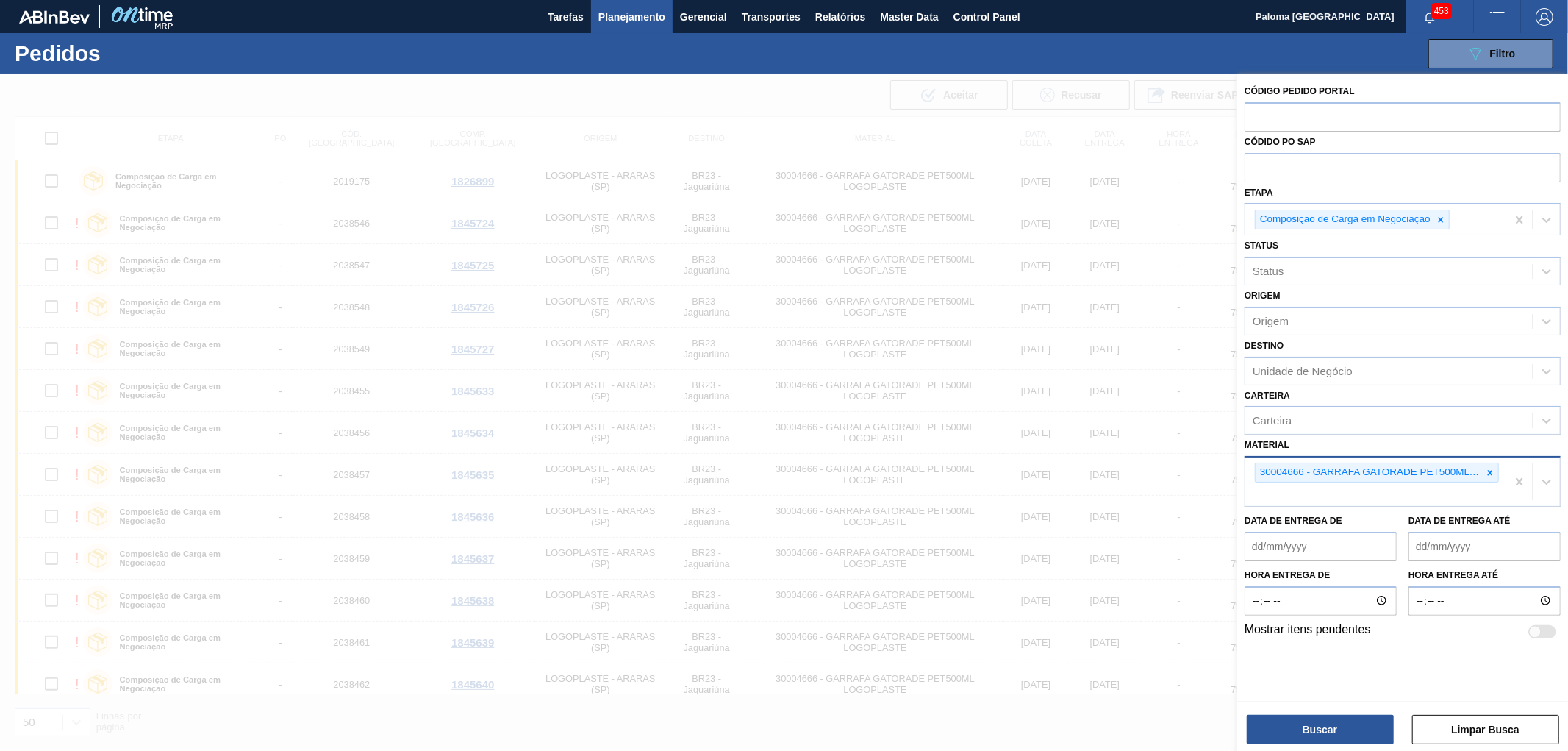
click at [820, 104] on div at bounding box center [784, 449] width 1568 height 751
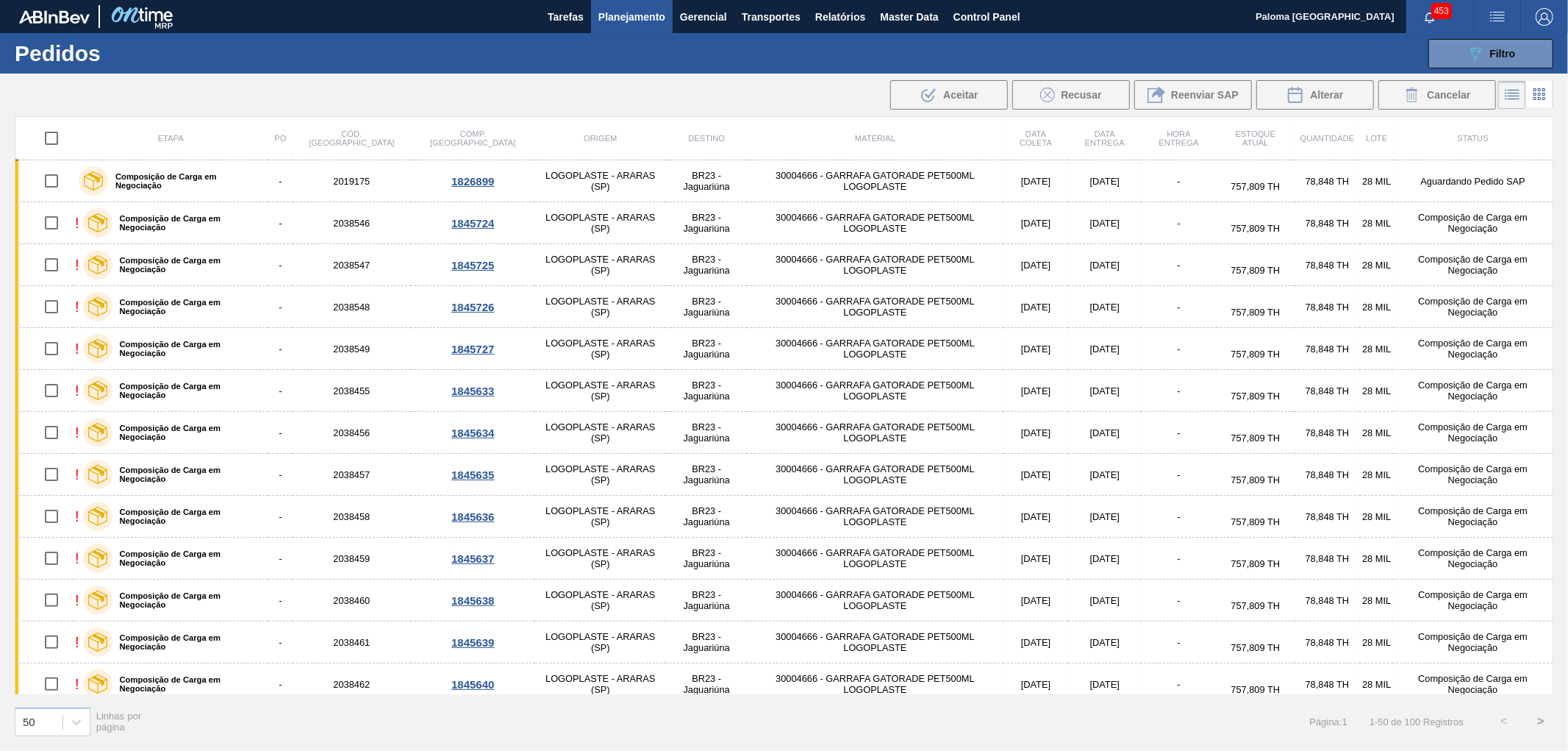
click at [49, 155] on th at bounding box center [45, 139] width 58 height 43
click at [52, 141] on input "checkbox" at bounding box center [51, 137] width 31 height 31
checkbox input "true"
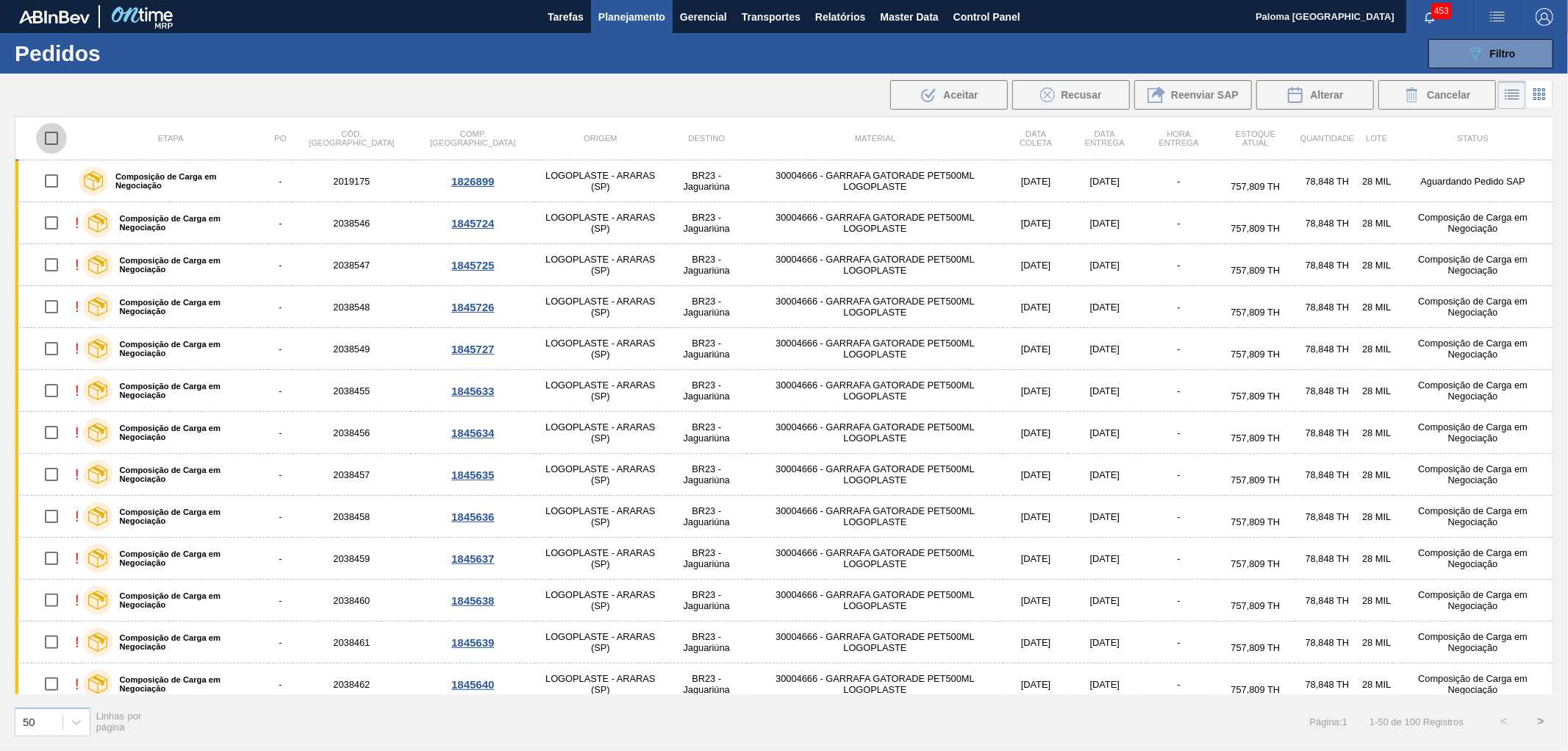
checkbox input "true"
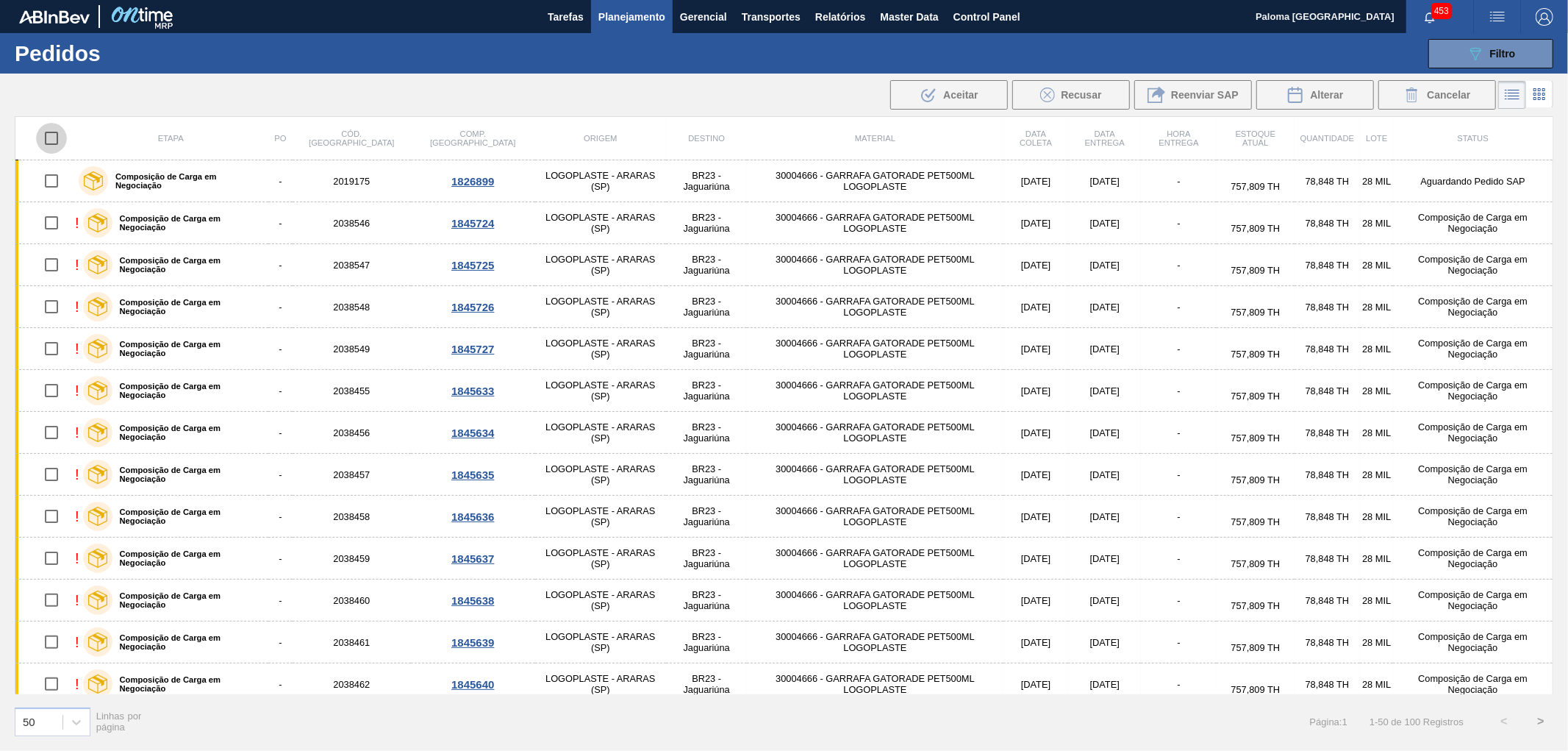
checkbox input "true"
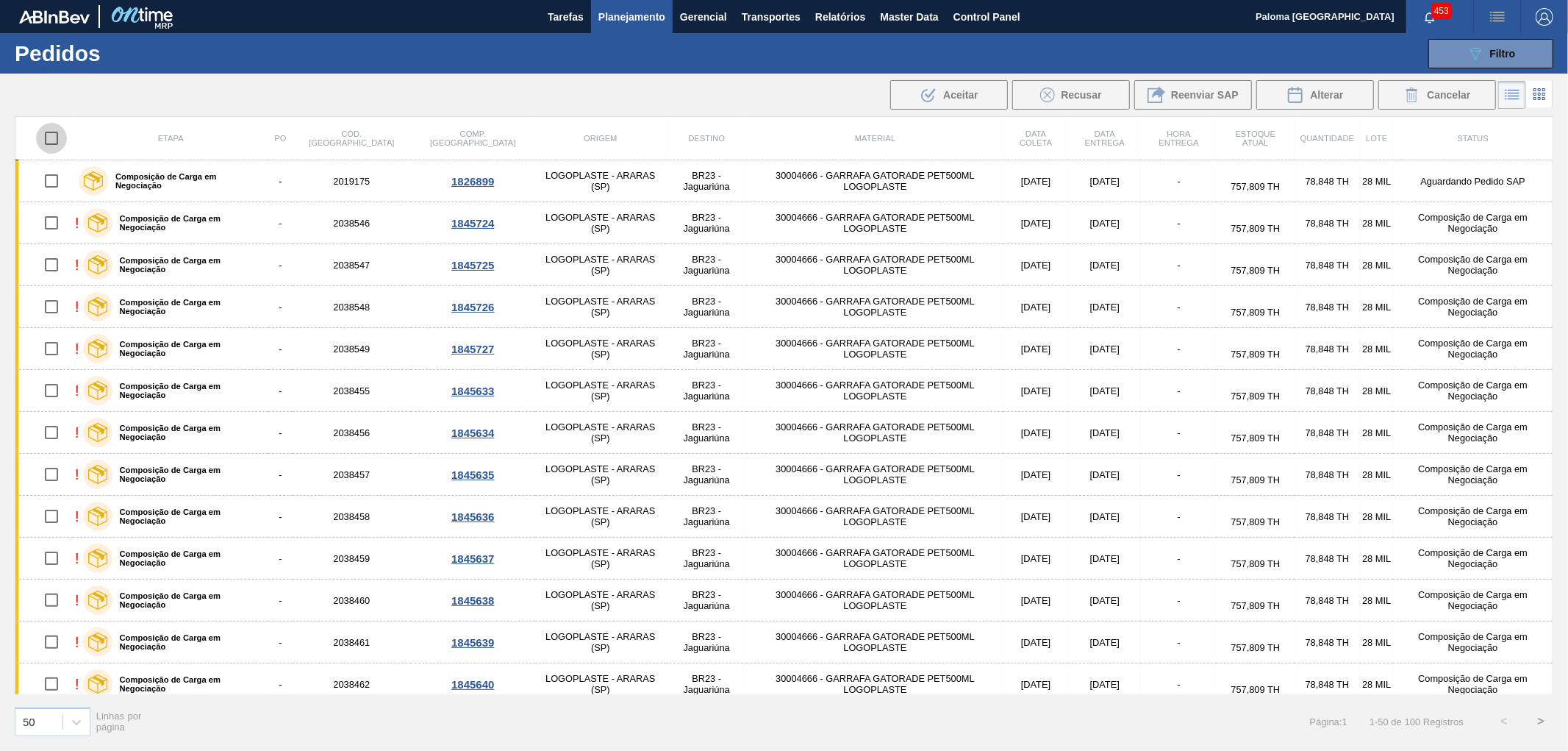
checkbox input "true"
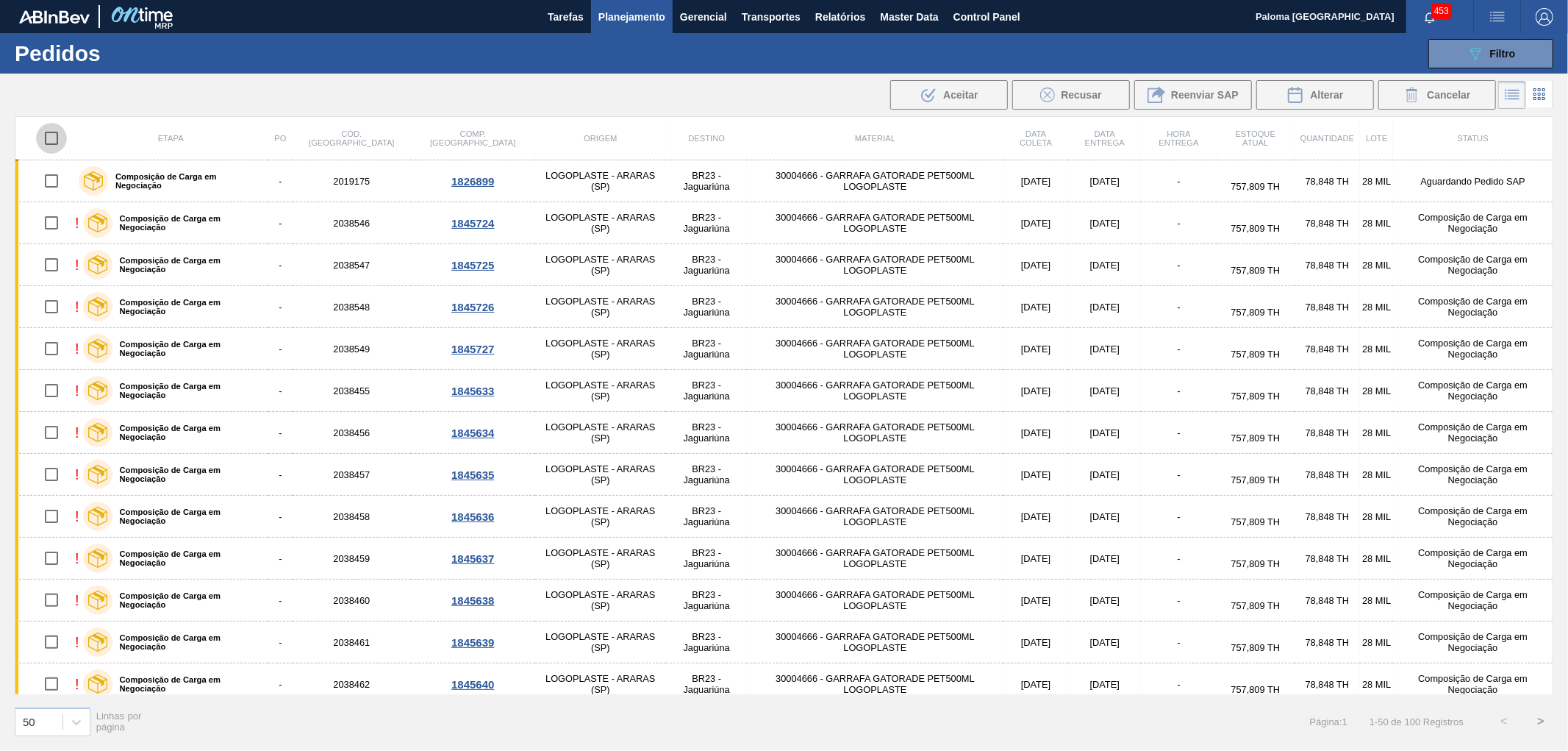
checkbox input "true"
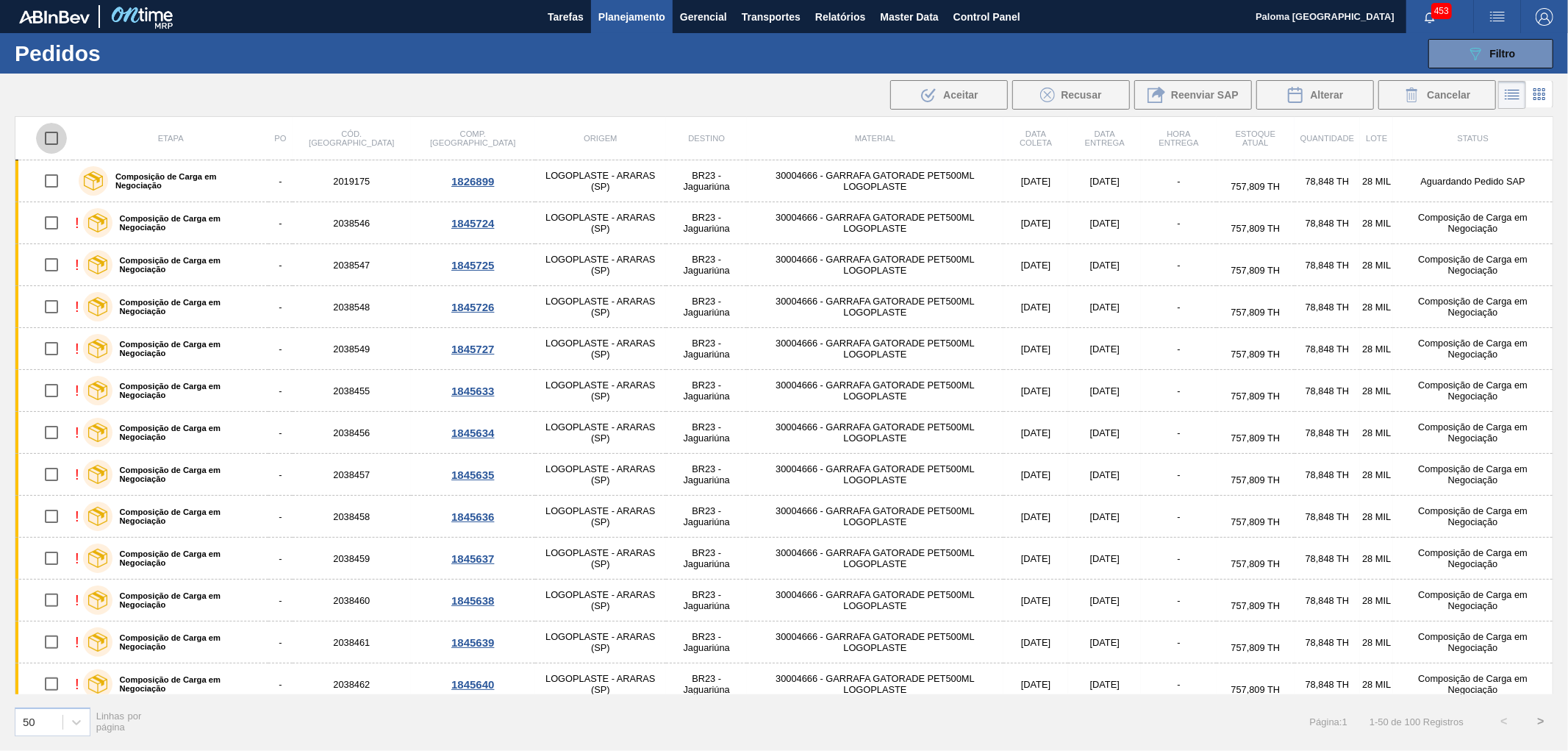
checkbox input "true"
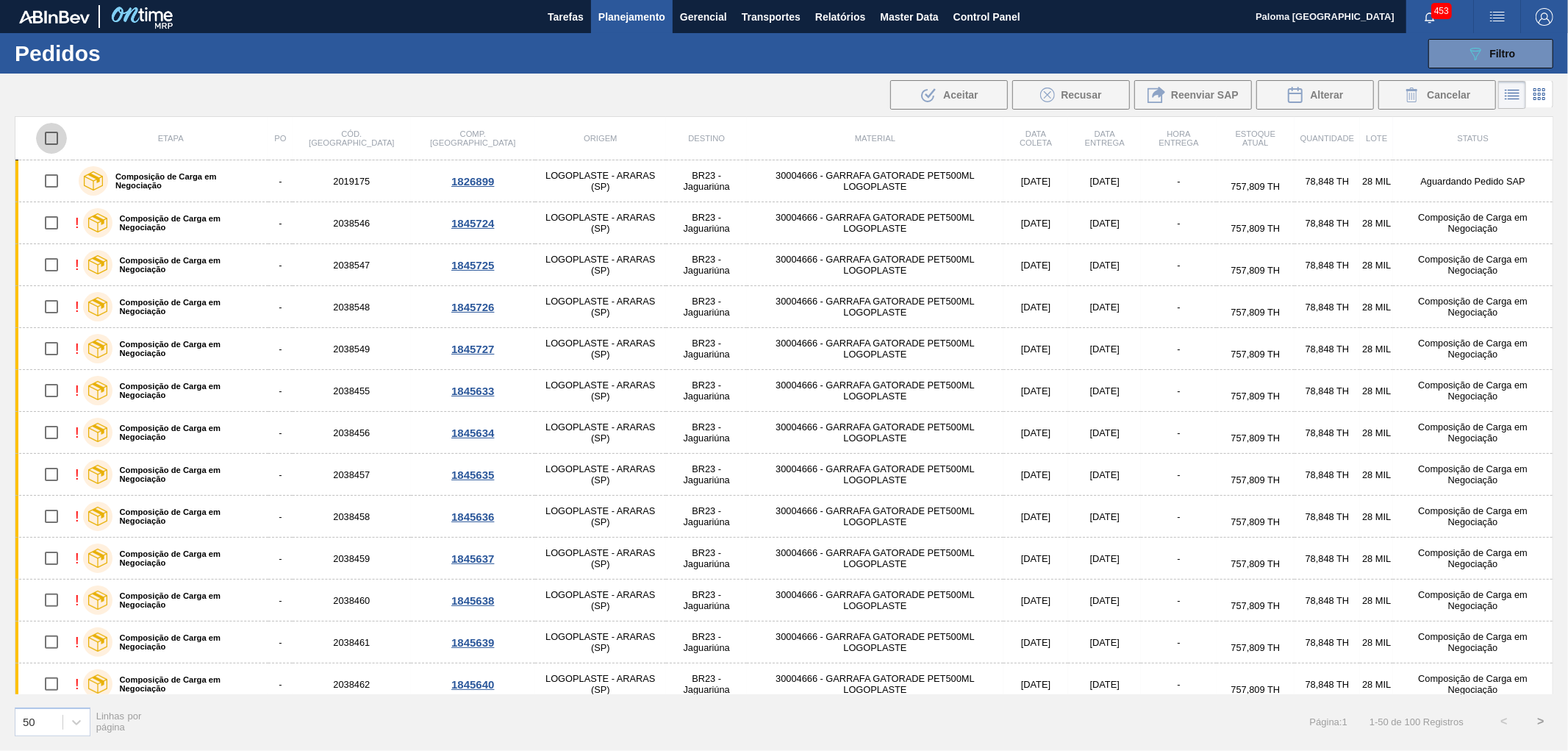
checkbox input "true"
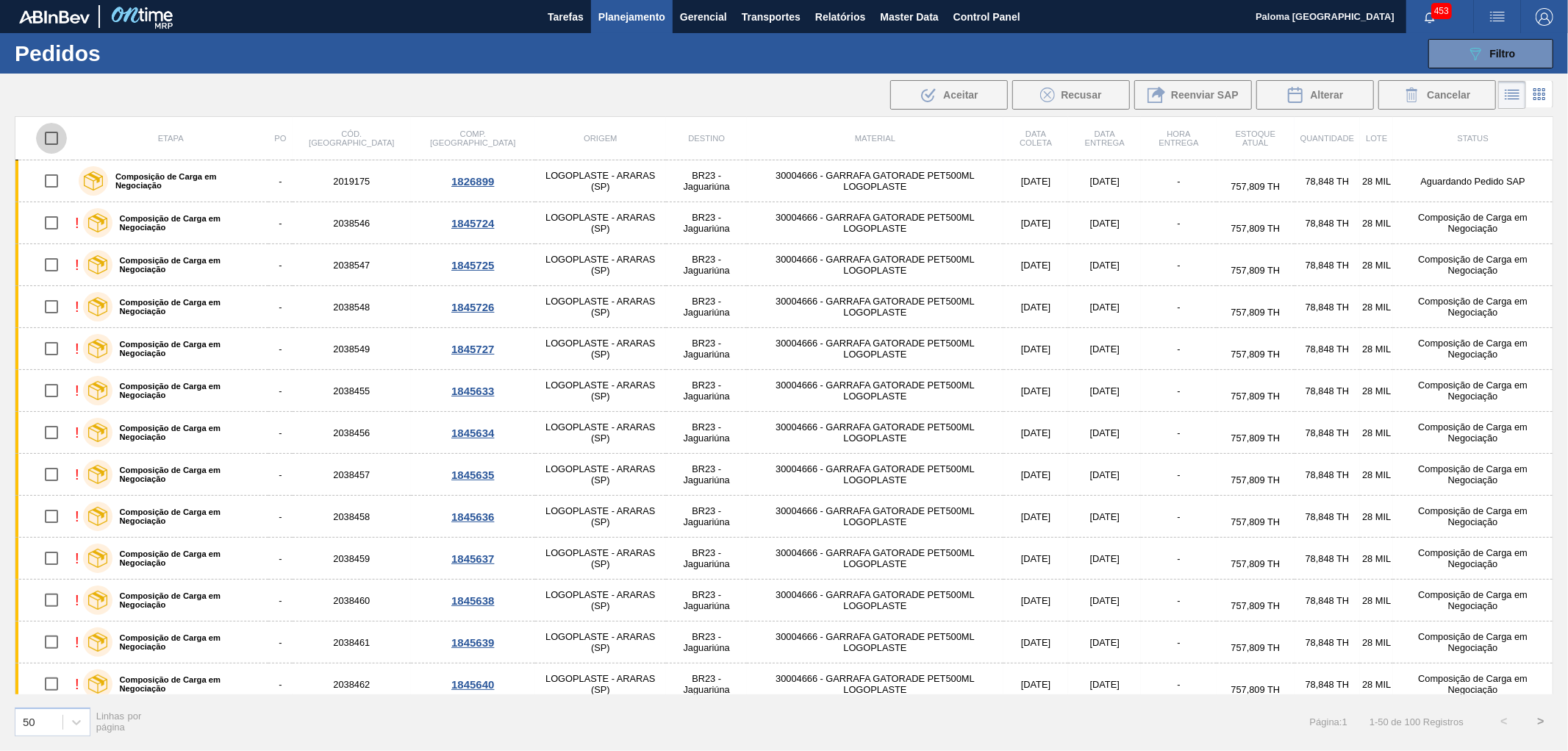
checkbox input "true"
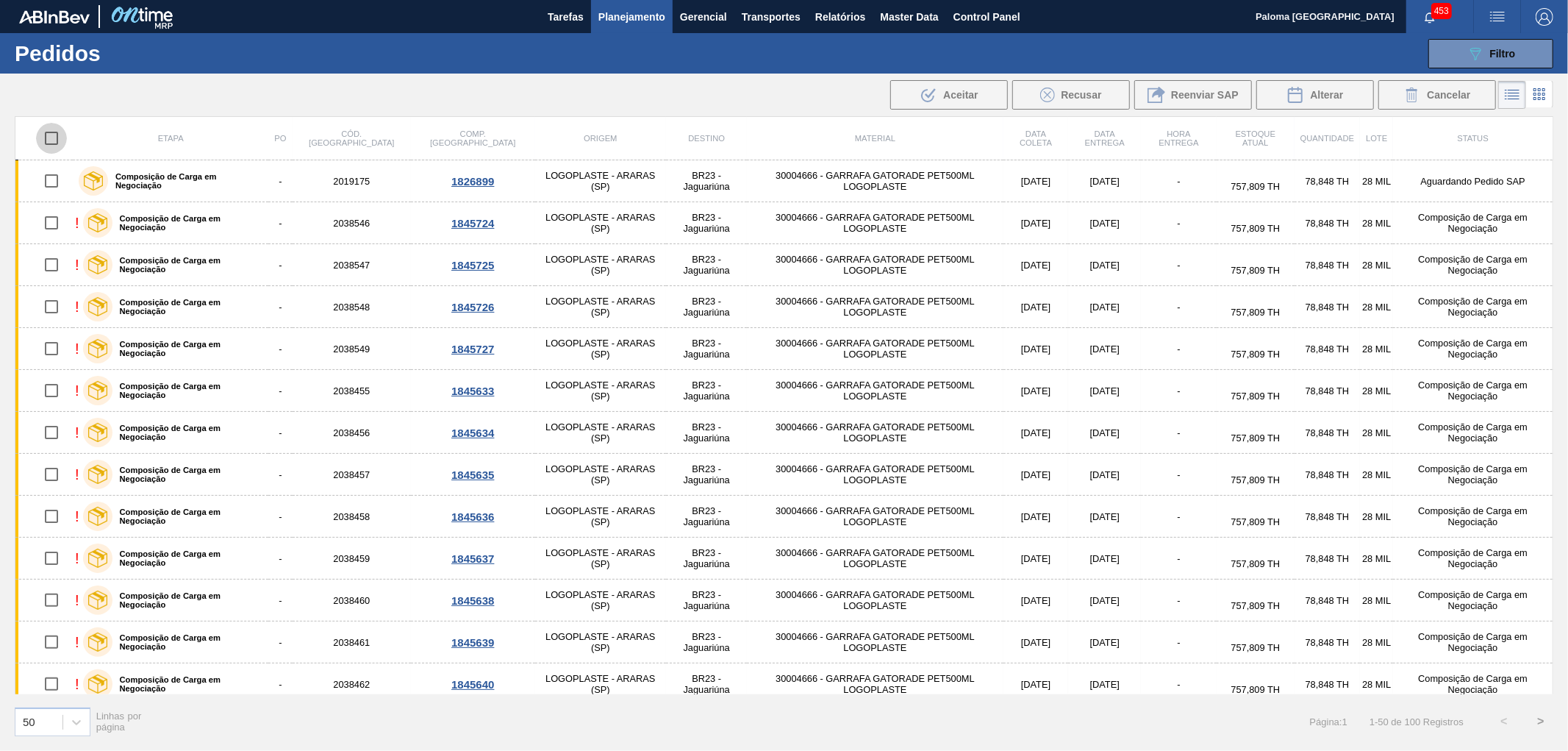
checkbox input "true"
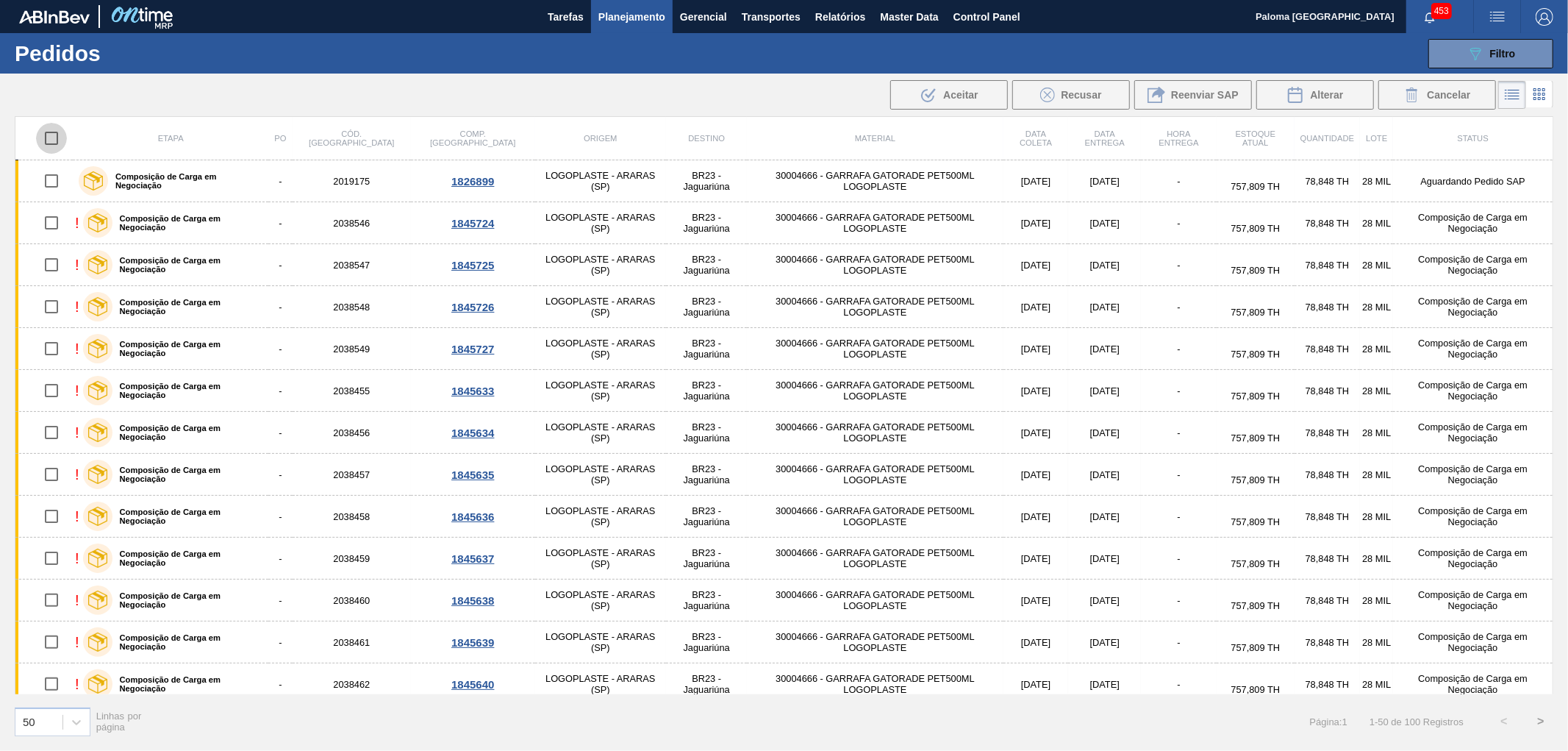
checkbox input "true"
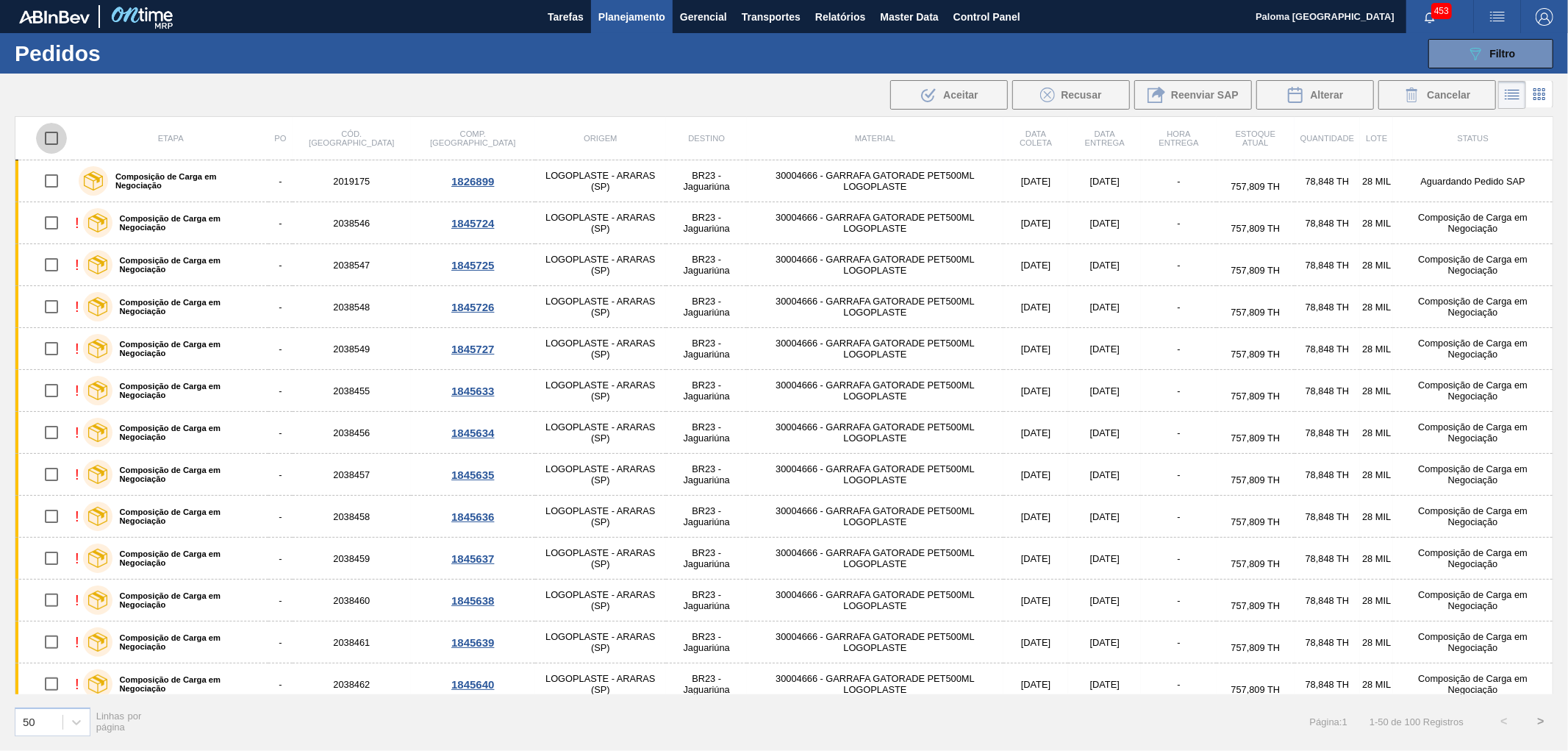
checkbox input "true"
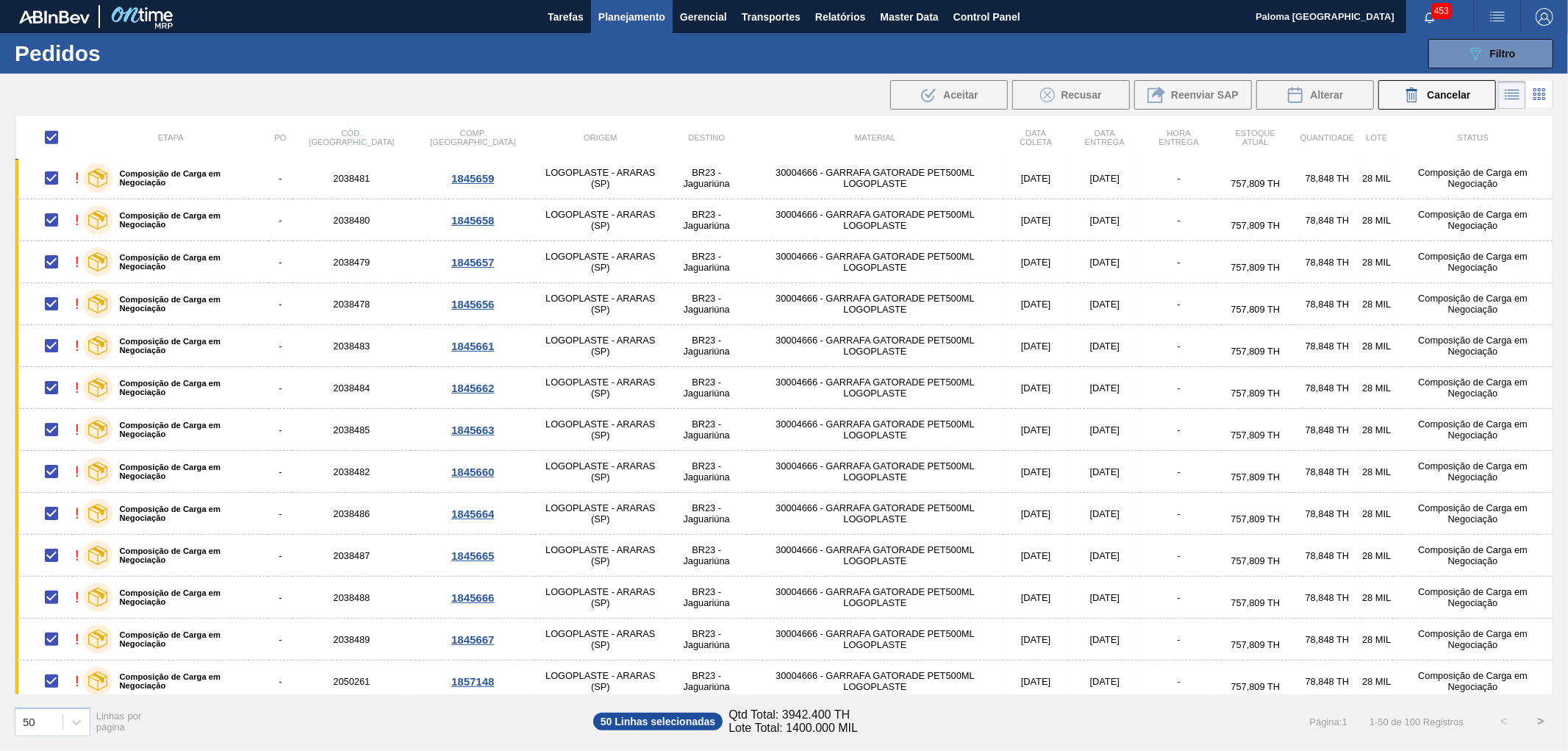
scroll to position [1225, 0]
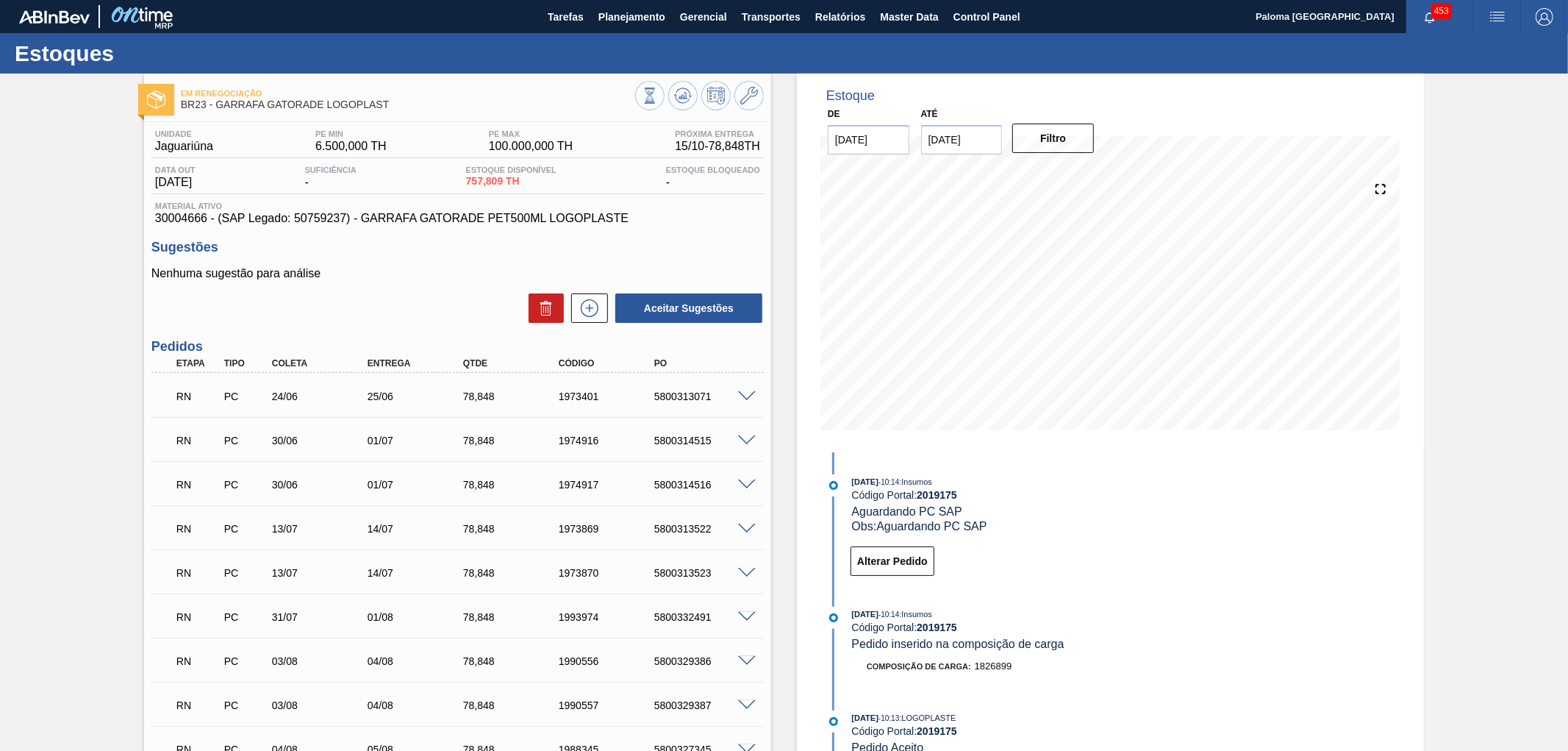
scroll to position [2614, 0]
